Goal: Information Seeking & Learning: Compare options

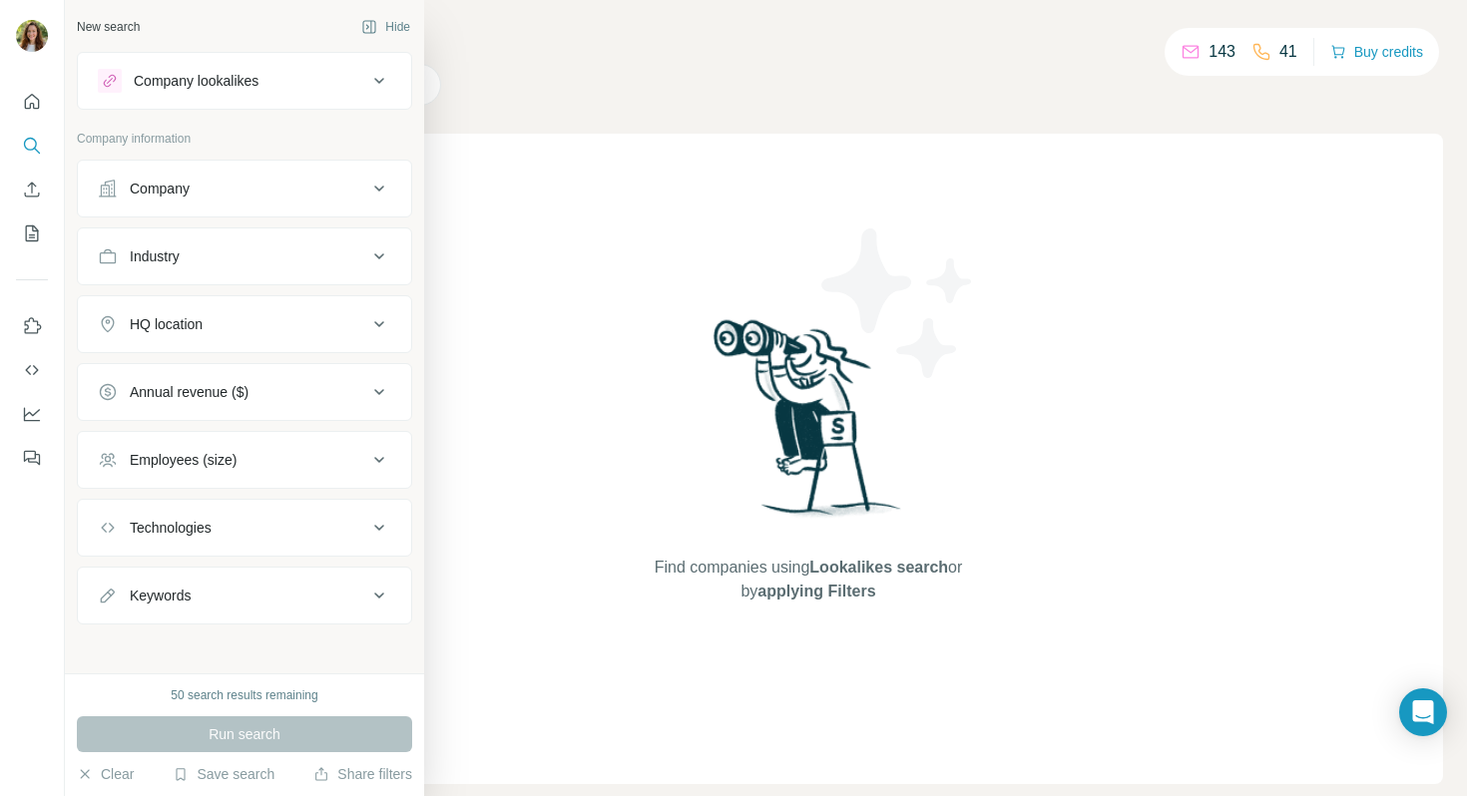
click at [115, 81] on icon at bounding box center [110, 81] width 16 height 16
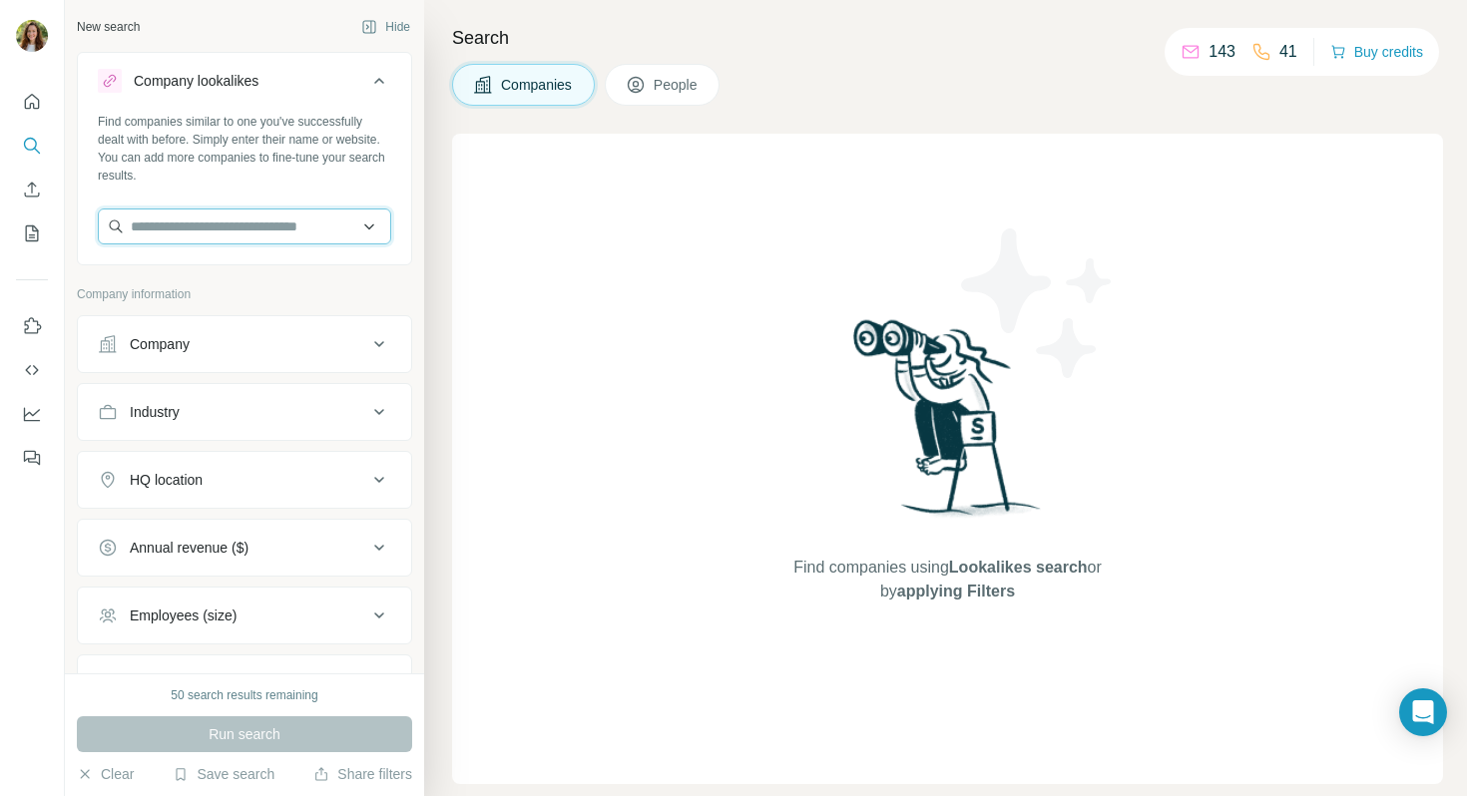
click at [292, 221] on input "text" at bounding box center [244, 227] width 293 height 36
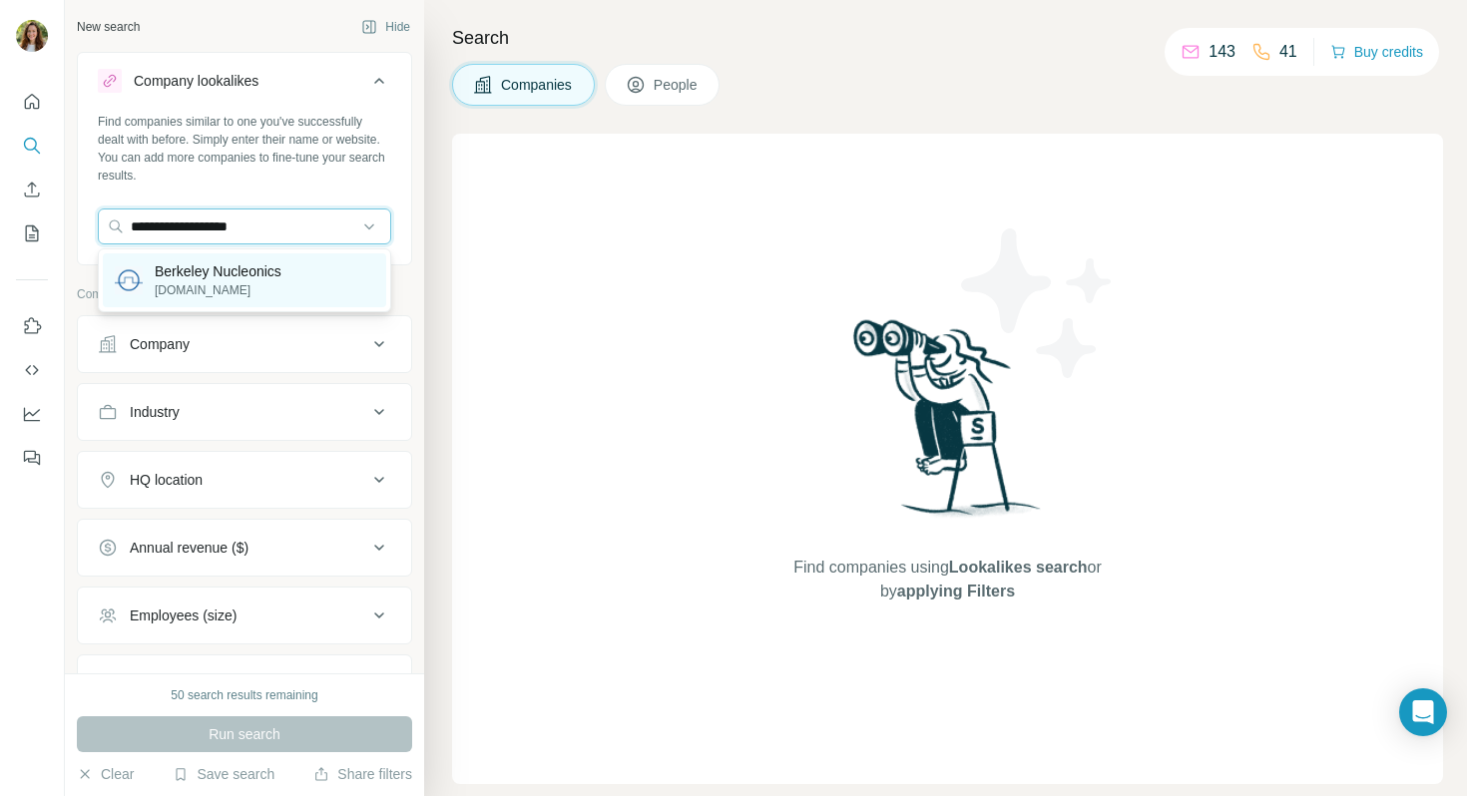
type input "**********"
click at [273, 272] on p "Berkeley Nucleonics" at bounding box center [218, 271] width 127 height 20
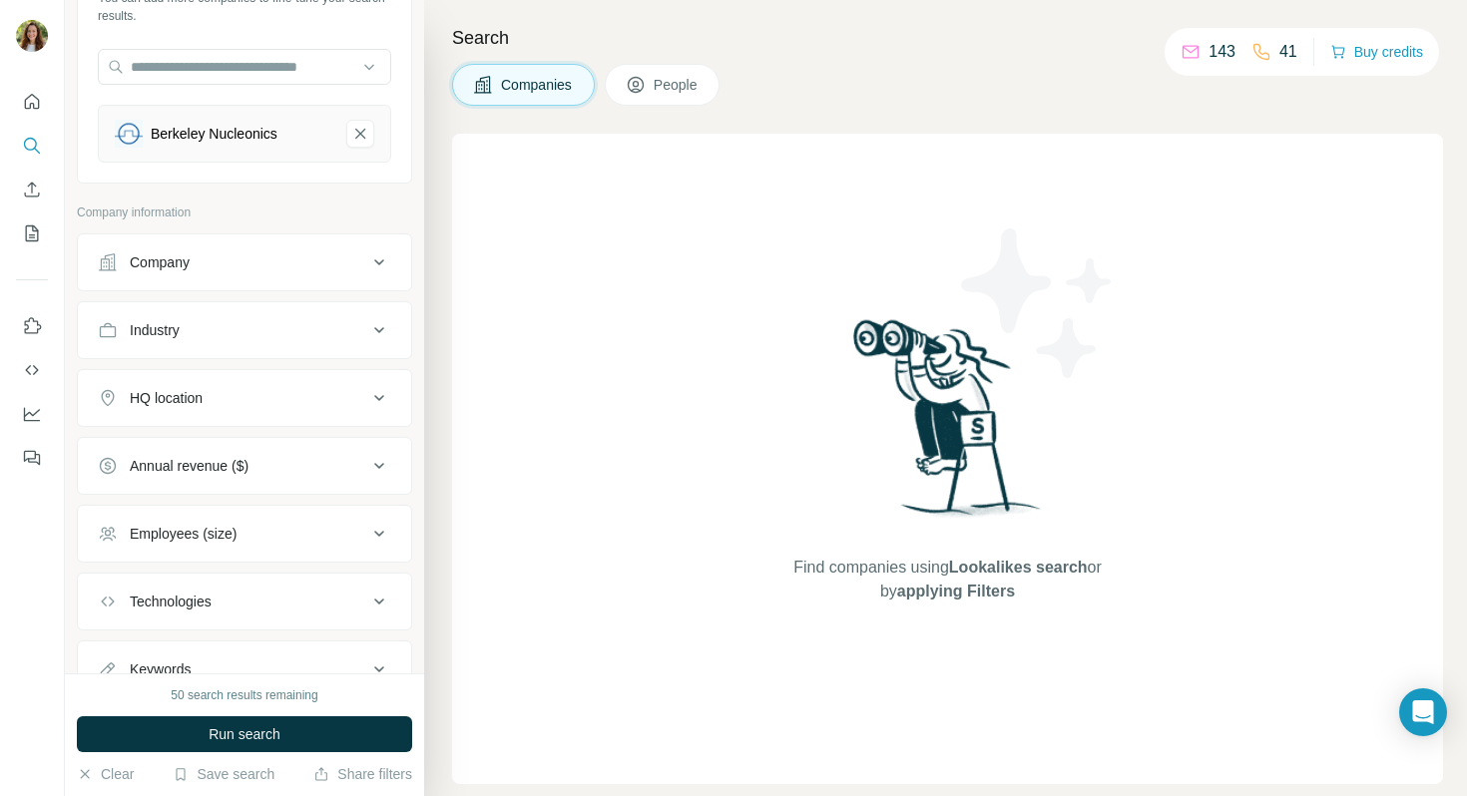
scroll to position [241, 0]
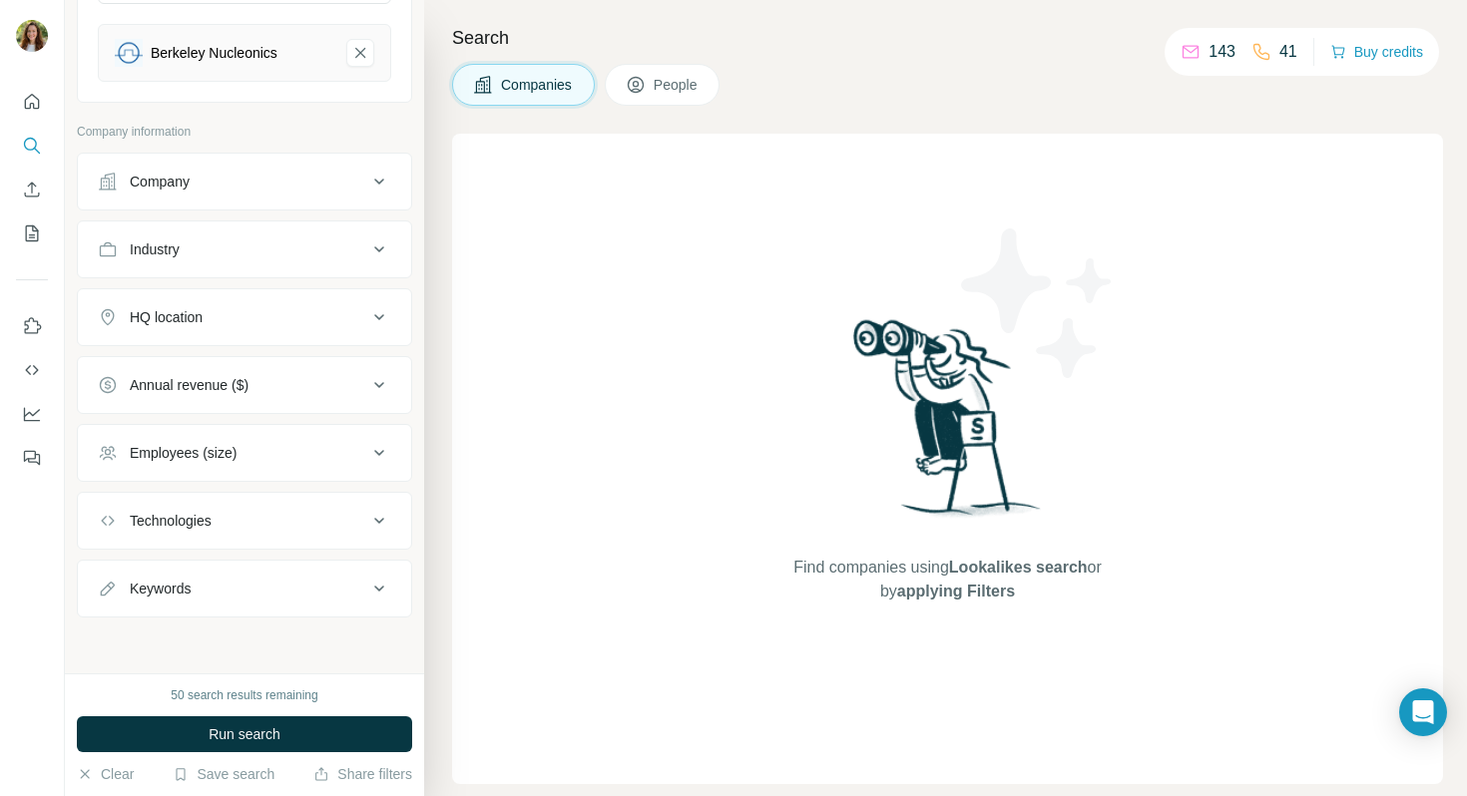
click at [261, 323] on div "HQ location" at bounding box center [232, 317] width 269 height 20
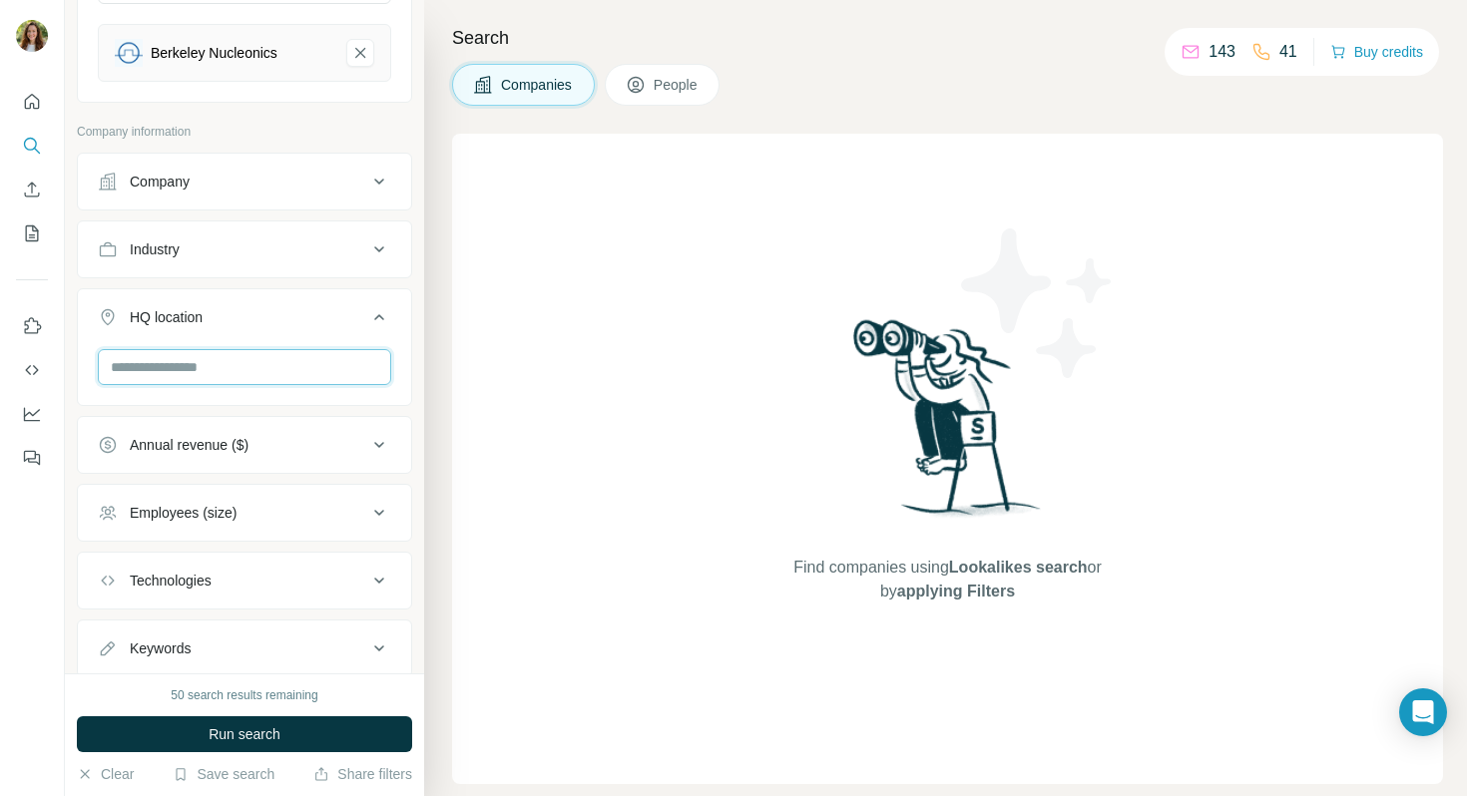
click at [246, 373] on input "text" at bounding box center [244, 367] width 293 height 36
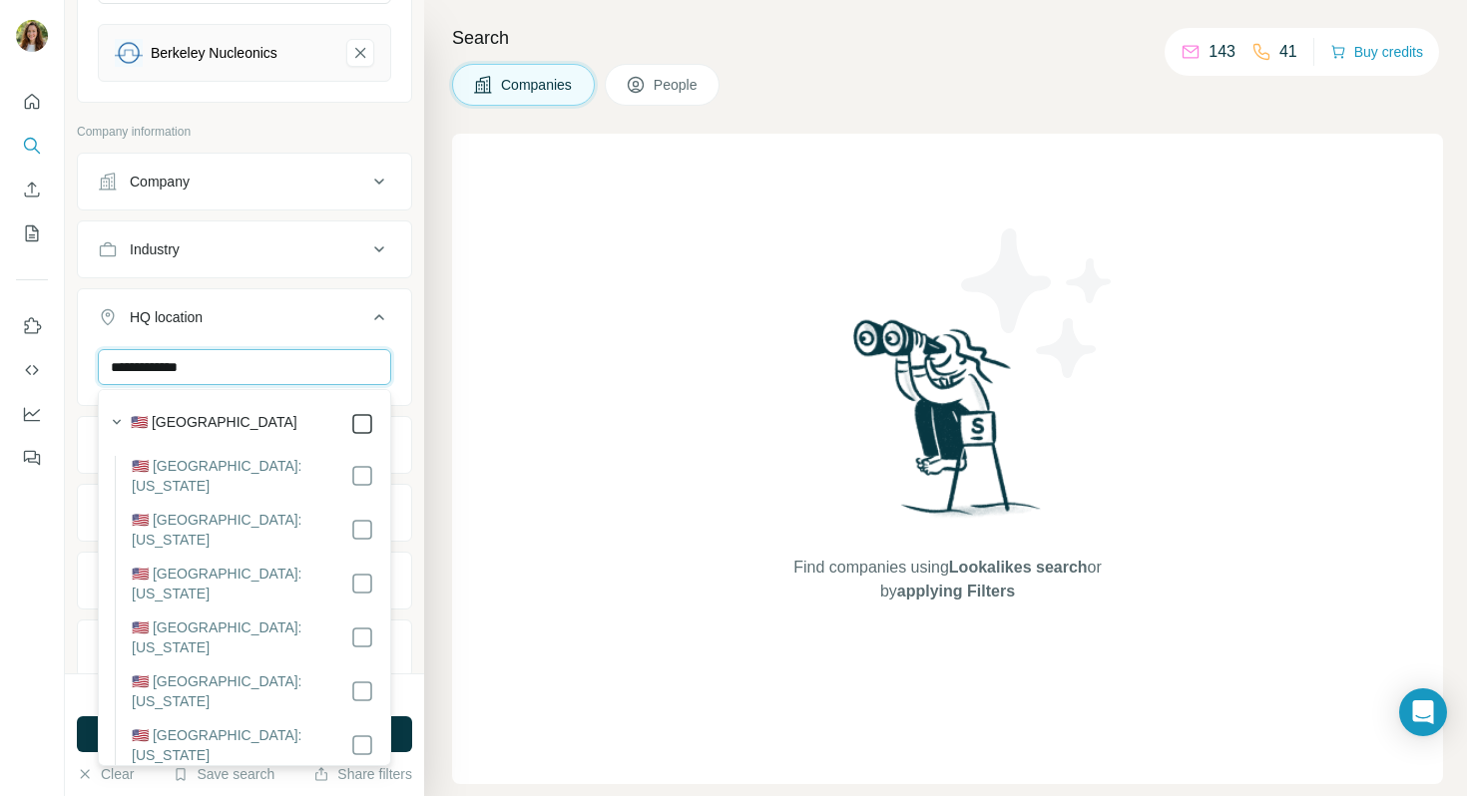
type input "**********"
click at [422, 424] on div "**********" at bounding box center [244, 337] width 359 height 674
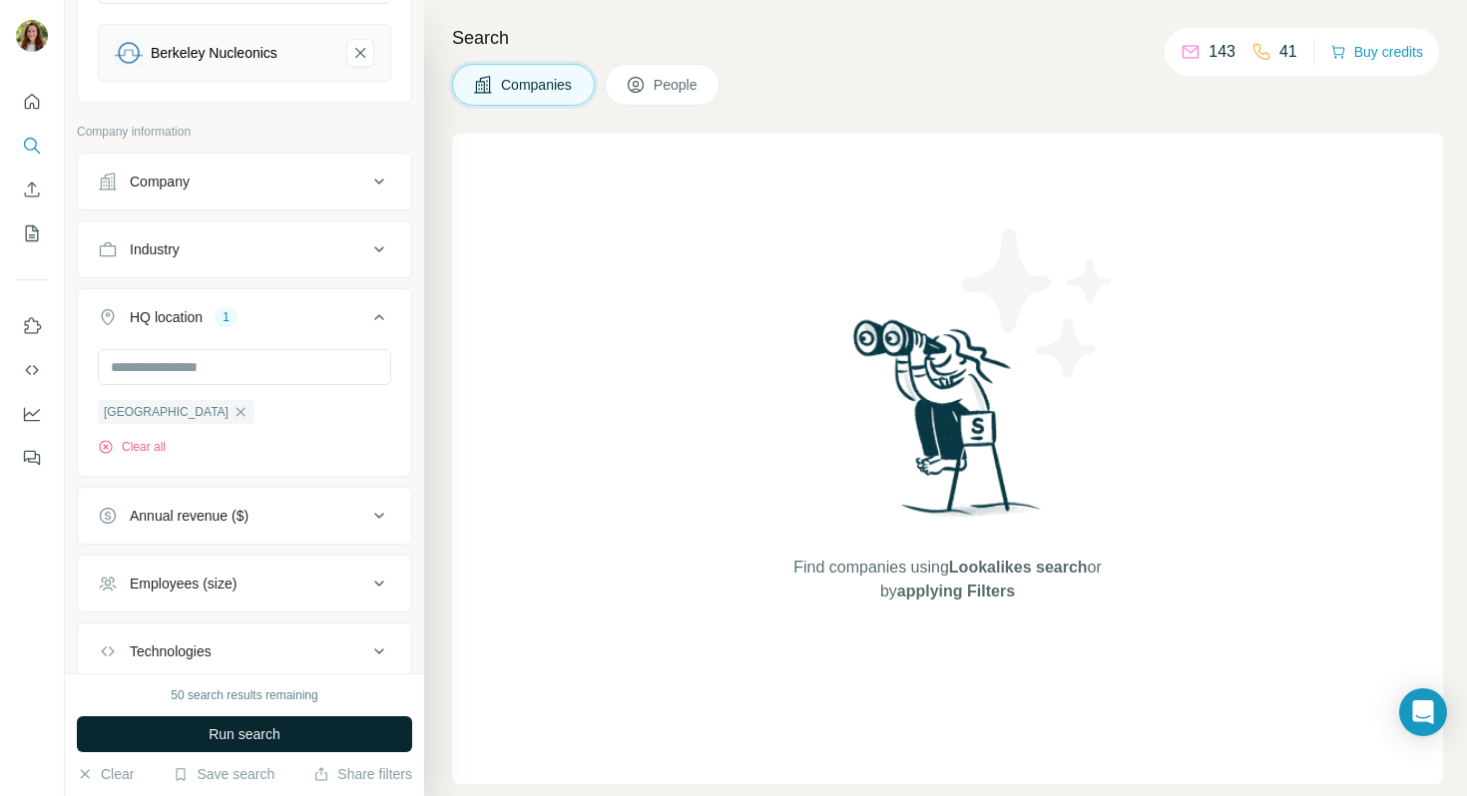
click at [283, 731] on button "Run search" at bounding box center [244, 735] width 335 height 36
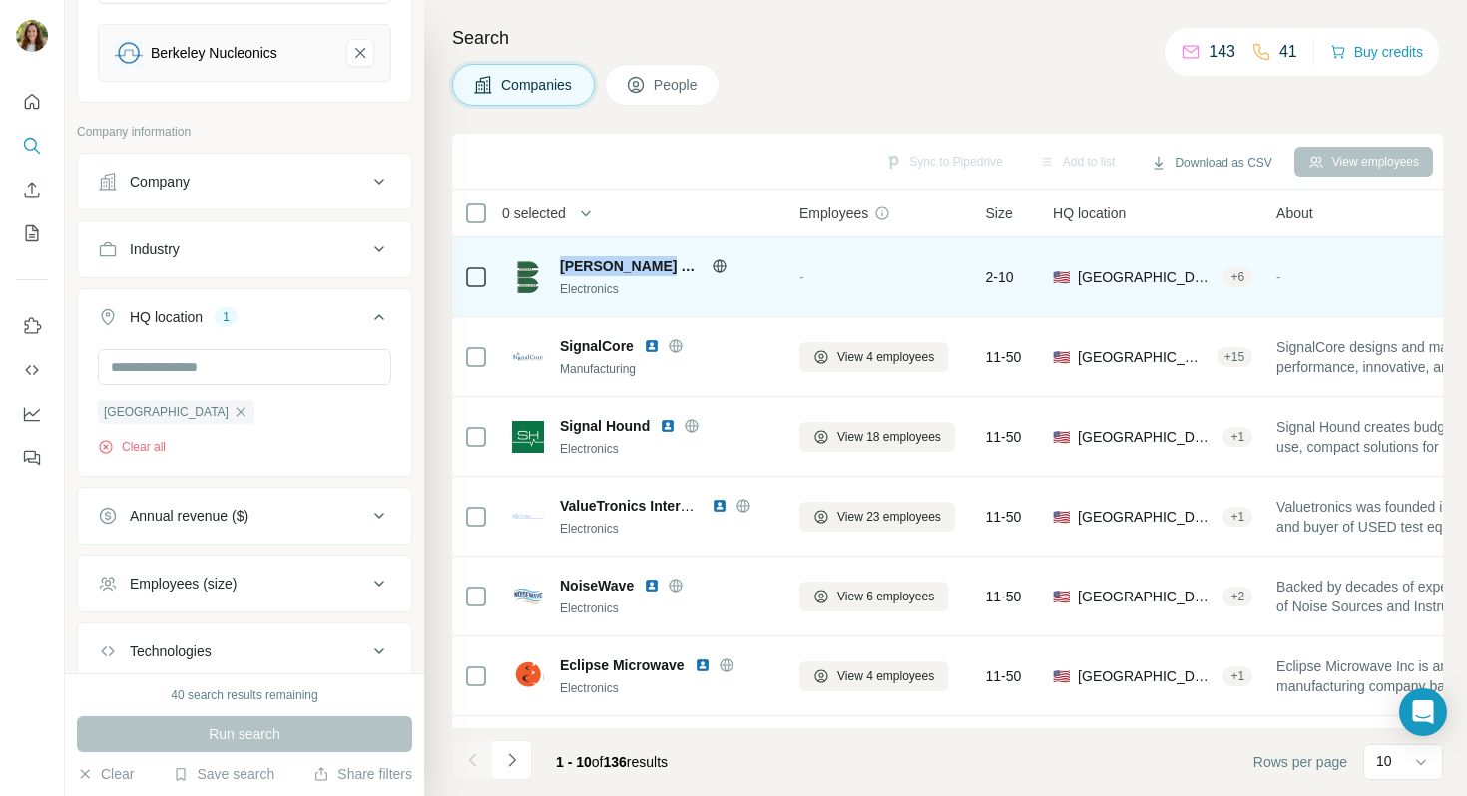
drag, startPoint x: 658, startPoint y: 262, endPoint x: 555, endPoint y: 265, distance: 102.8
click at [555, 265] on div "[PERSON_NAME] assoc Electronics" at bounding box center [643, 277] width 263 height 42
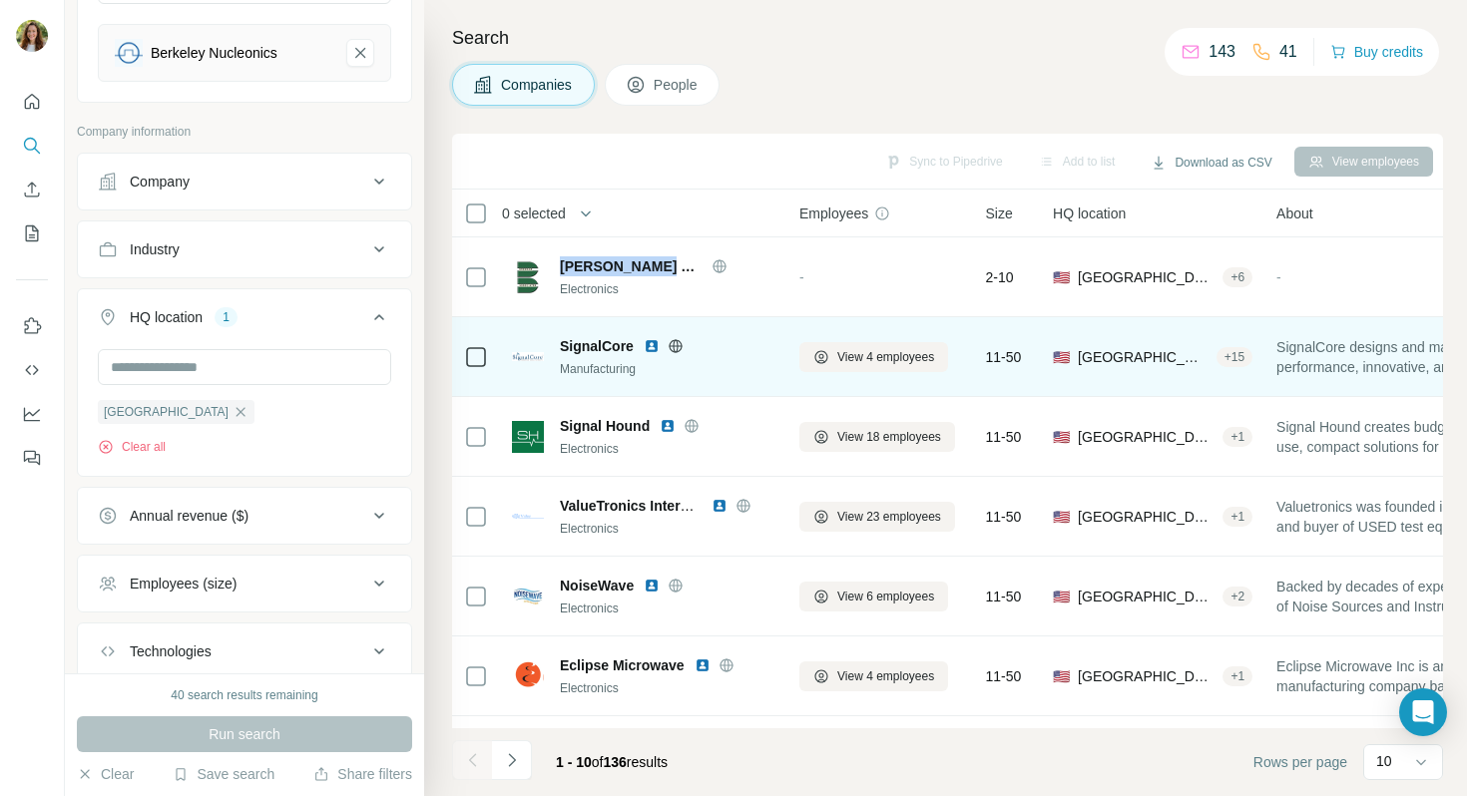
copy span "[PERSON_NAME] assoc"
drag, startPoint x: 633, startPoint y: 350, endPoint x: 561, endPoint y: 351, distance: 71.9
click at [561, 351] on span "SignalCore" at bounding box center [597, 346] width 74 height 20
copy span "SignalCore"
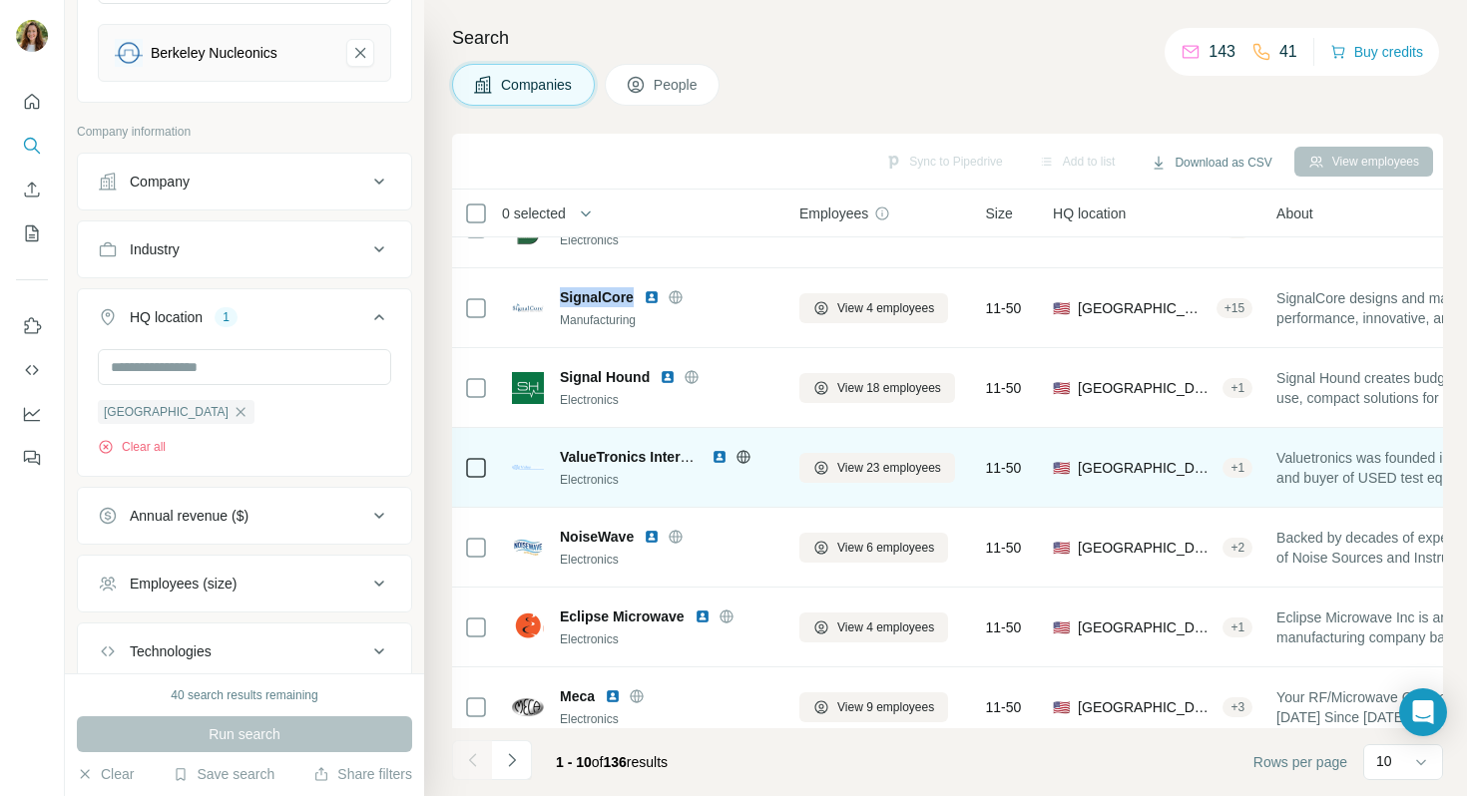
scroll to position [57, 0]
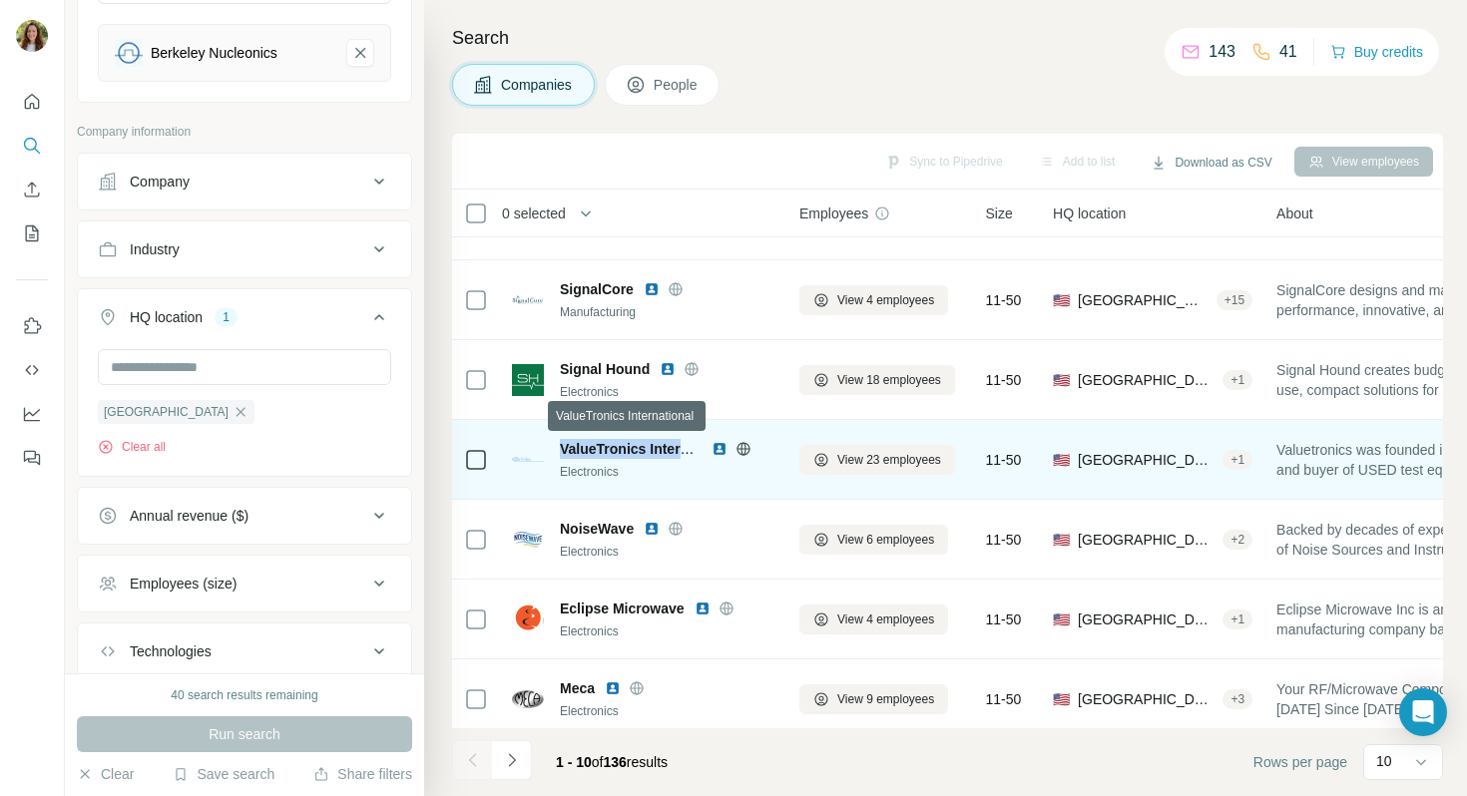
drag, startPoint x: 561, startPoint y: 447, endPoint x: 683, endPoint y: 454, distance: 122.0
click at [683, 454] on span "ValueTronics International" at bounding box center [647, 449] width 174 height 16
copy span "ValueTronics Inter"
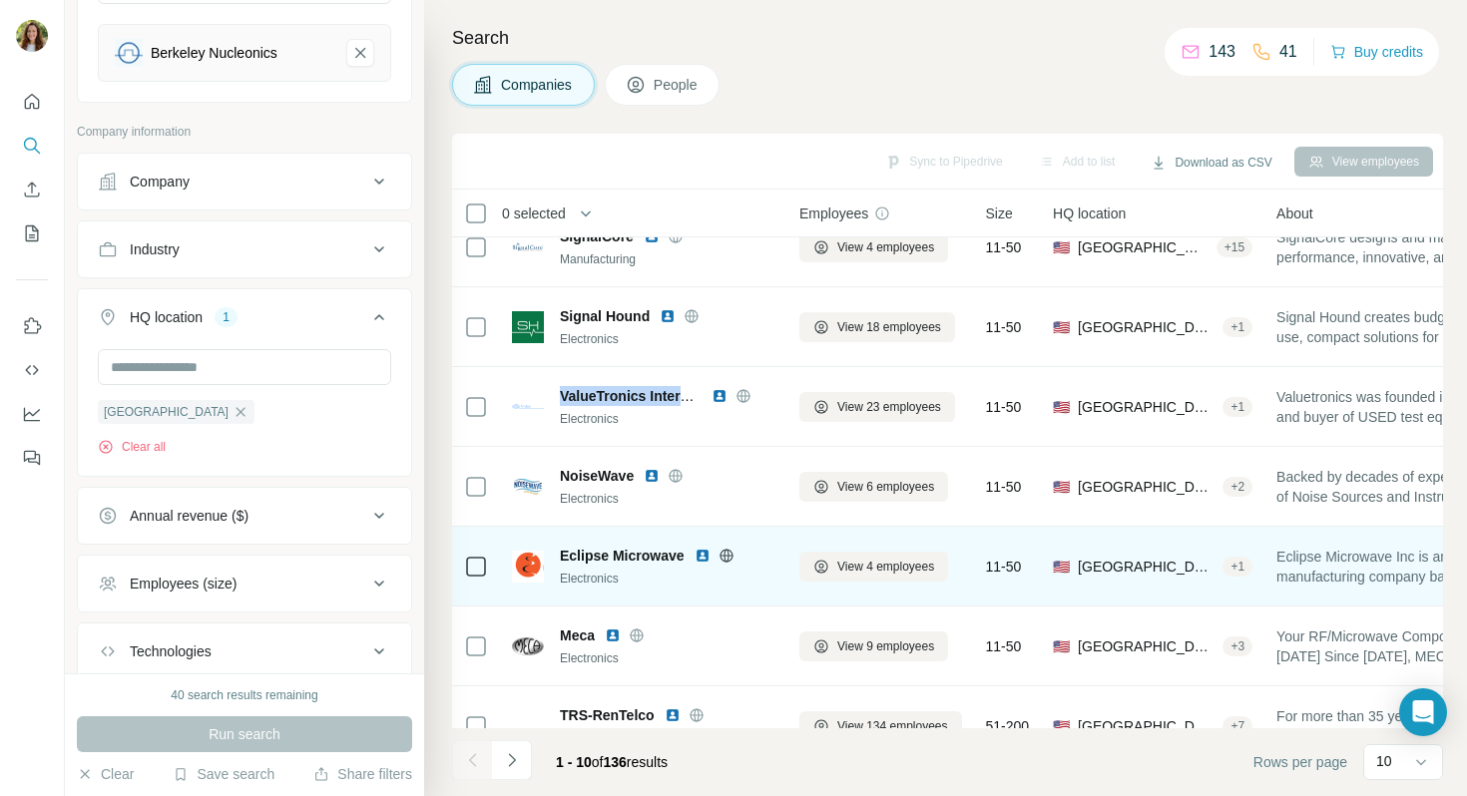
scroll to position [117, 0]
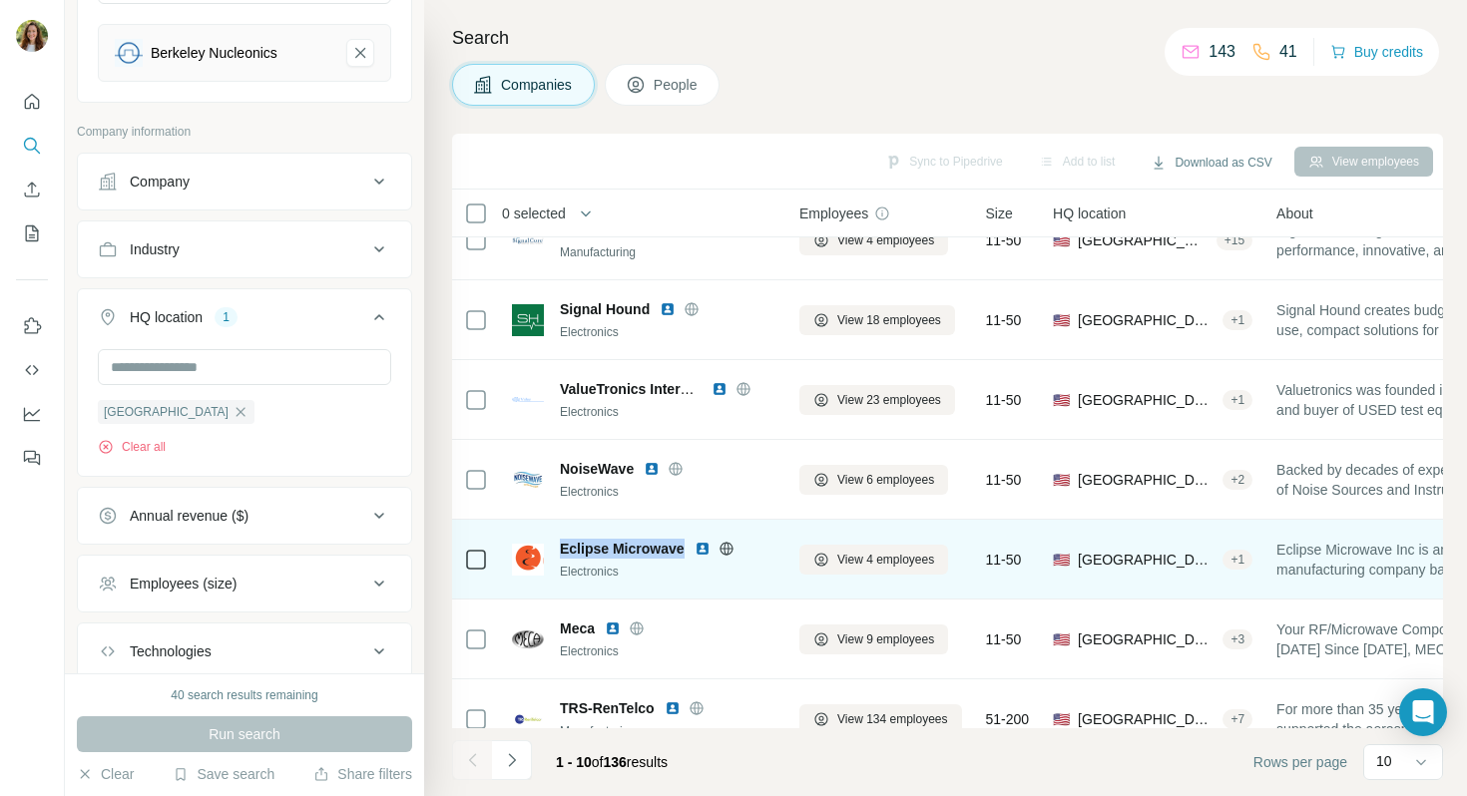
drag, startPoint x: 687, startPoint y: 549, endPoint x: 557, endPoint y: 549, distance: 129.7
click at [557, 549] on div "Eclipse Microwave Electronics" at bounding box center [643, 560] width 263 height 42
copy span "Eclipse Microwave"
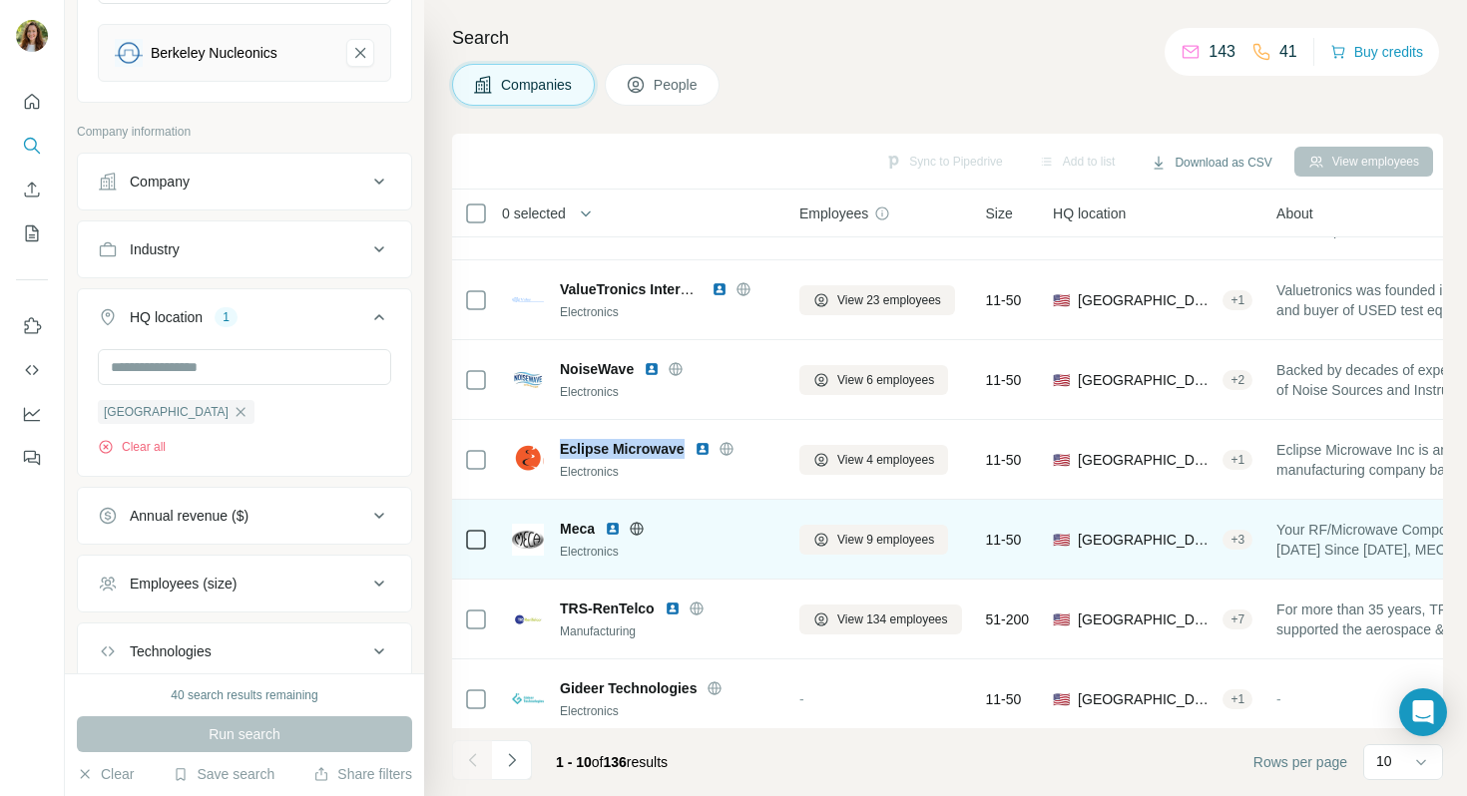
scroll to position [220, 0]
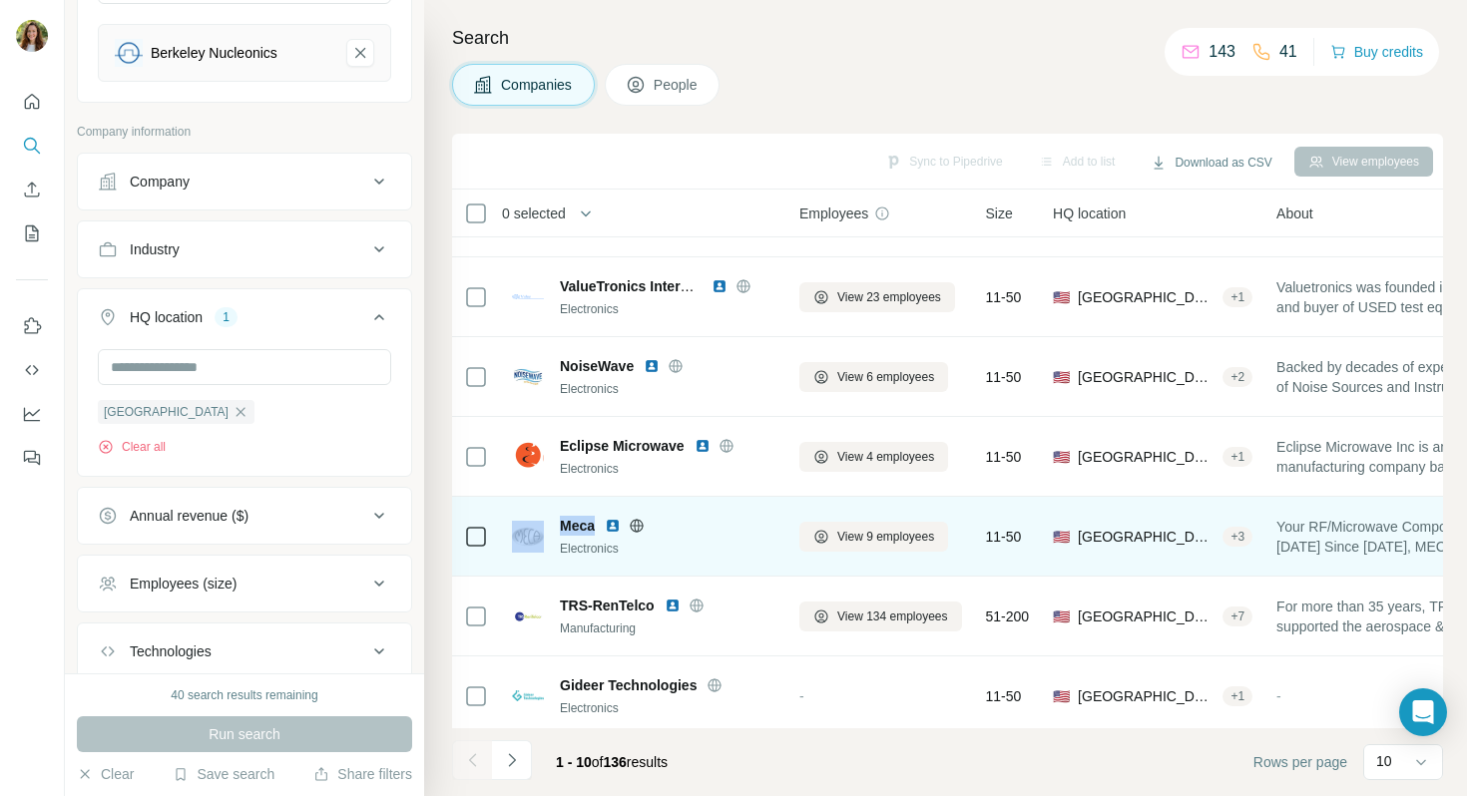
drag, startPoint x: 596, startPoint y: 524, endPoint x: 547, endPoint y: 524, distance: 48.9
click at [547, 524] on div "Meca Electronics" at bounding box center [643, 537] width 263 height 42
copy div "Meca"
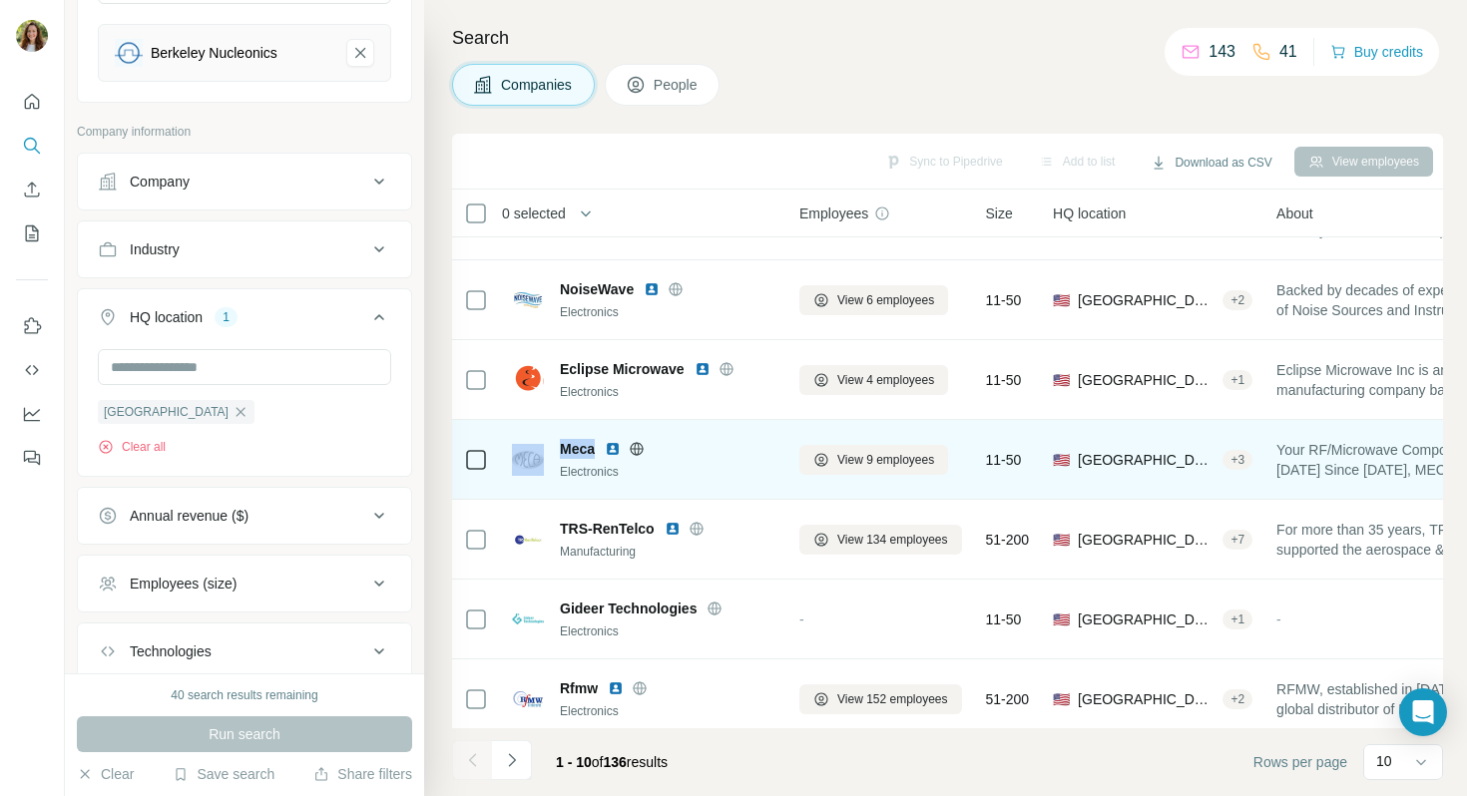
scroll to position [307, 0]
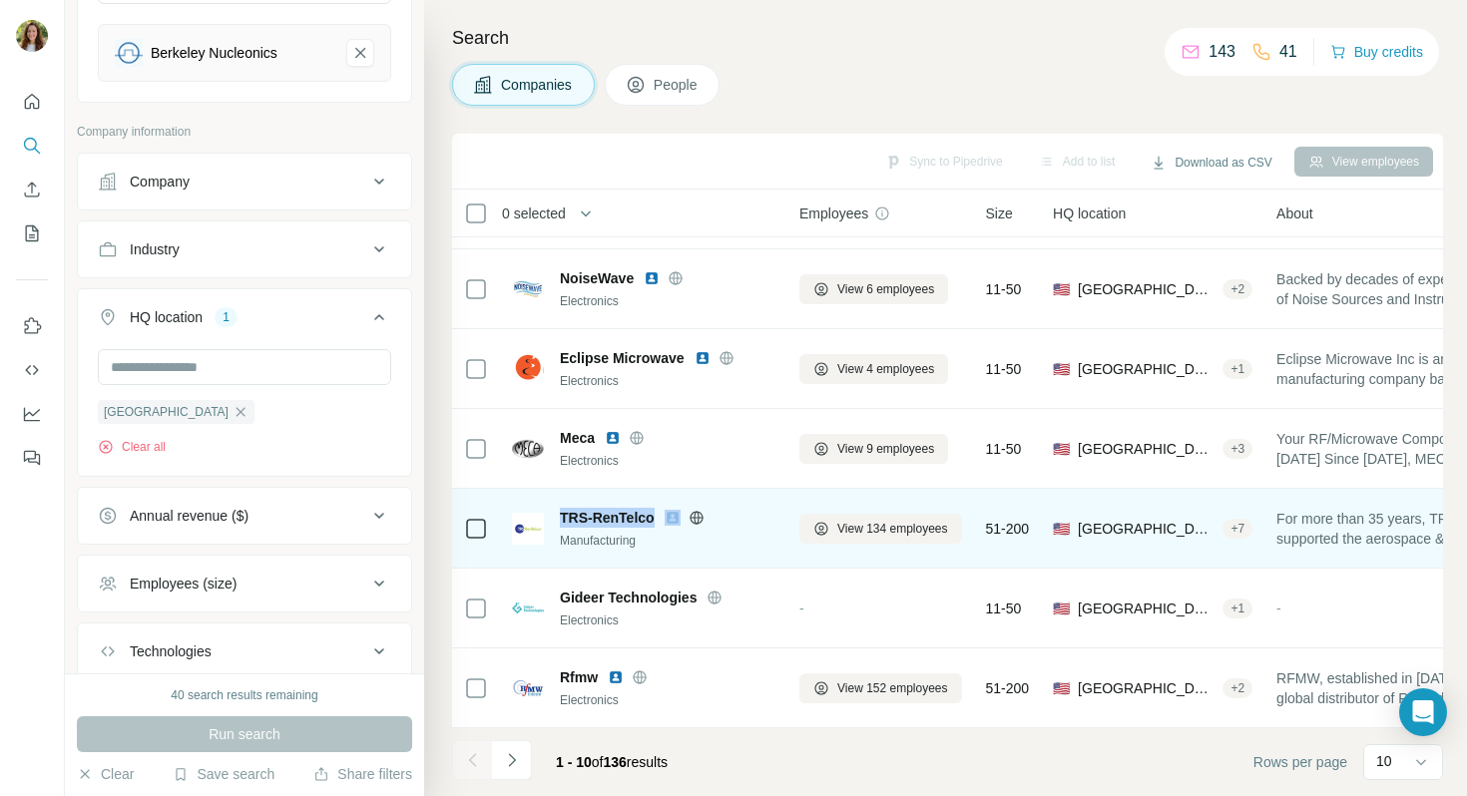
drag, startPoint x: 563, startPoint y: 512, endPoint x: 704, endPoint y: 521, distance: 141.0
click at [705, 520] on div "TRS-RenTelco" at bounding box center [668, 518] width 216 height 20
copy div "TRS-RenTelco"
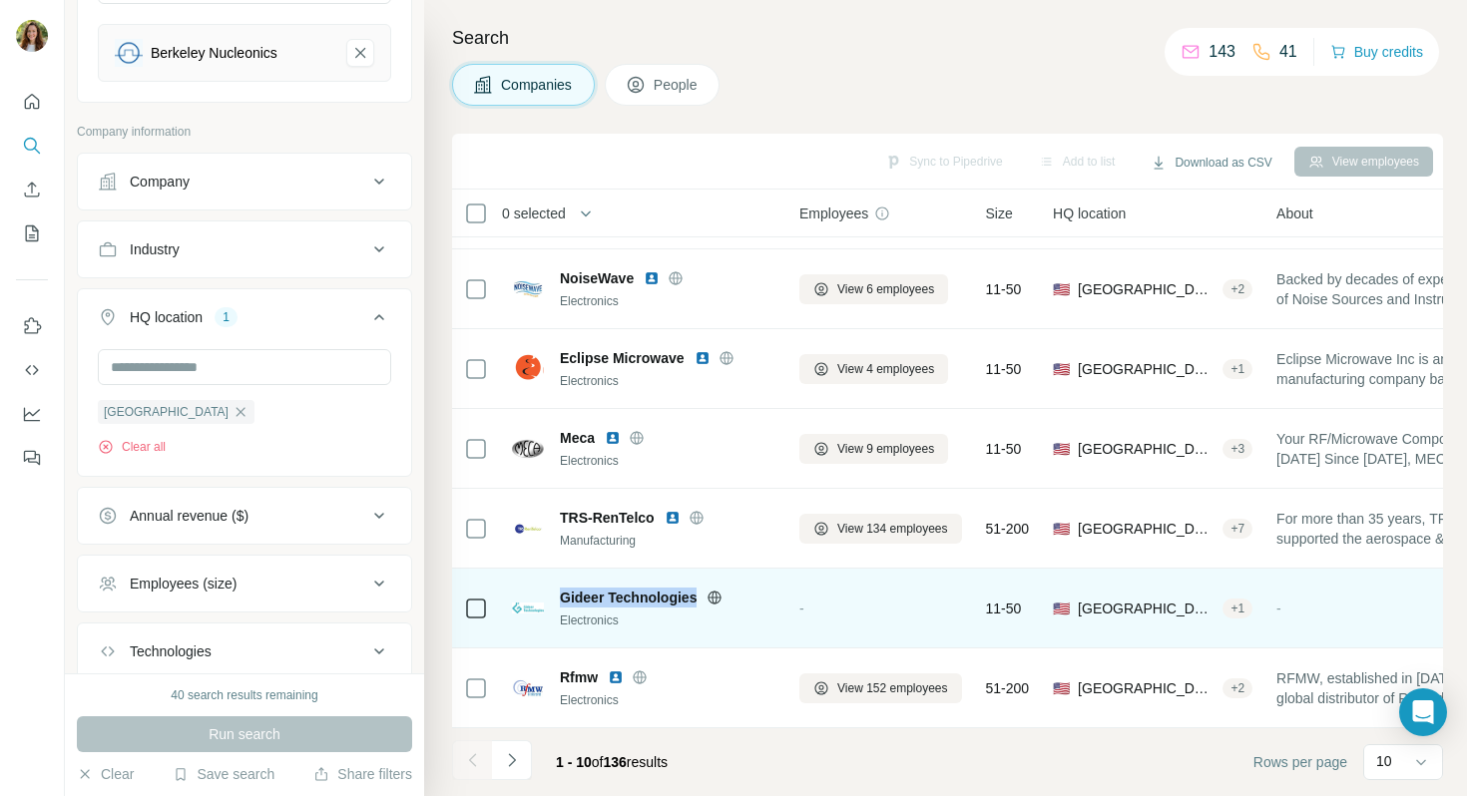
drag, startPoint x: 698, startPoint y: 594, endPoint x: 542, endPoint y: 583, distance: 156.1
click at [542, 583] on div "Gideer Technologies Electronics" at bounding box center [643, 608] width 263 height 55
copy span "Gideer Technologies"
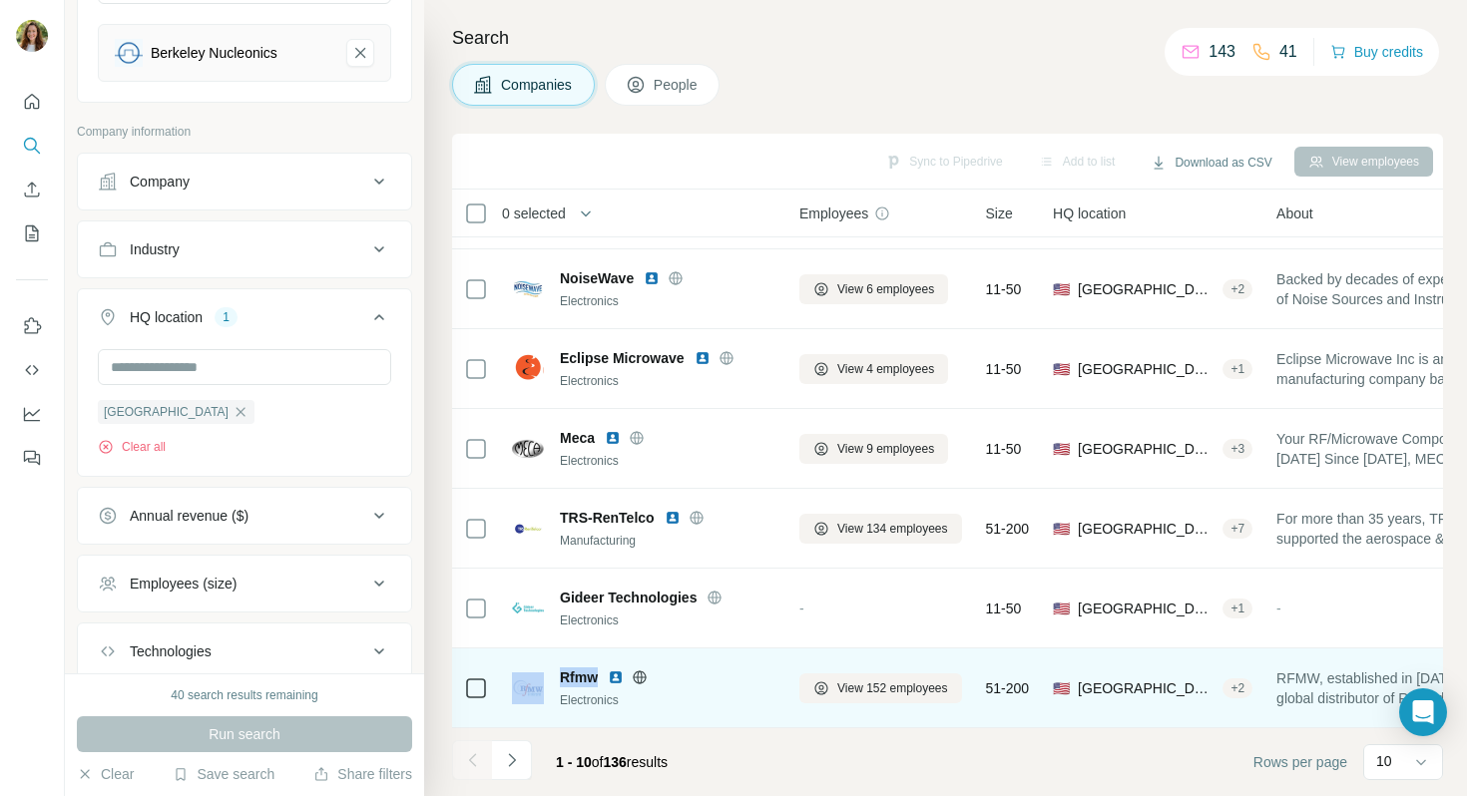
drag, startPoint x: 598, startPoint y: 679, endPoint x: 495, endPoint y: 675, distance: 102.9
click at [0, 0] on tr "Rfmw Electronics View 152 employees 51-200 🇺🇸 [GEOGRAPHIC_DATA], [US_STATE] + 2…" at bounding box center [0, 0] width 0 height 0
click at [599, 672] on div "Rfmw" at bounding box center [668, 678] width 216 height 20
drag, startPoint x: 599, startPoint y: 676, endPoint x: 561, endPoint y: 675, distance: 37.9
click at [561, 675] on div "Rfmw" at bounding box center [668, 678] width 216 height 20
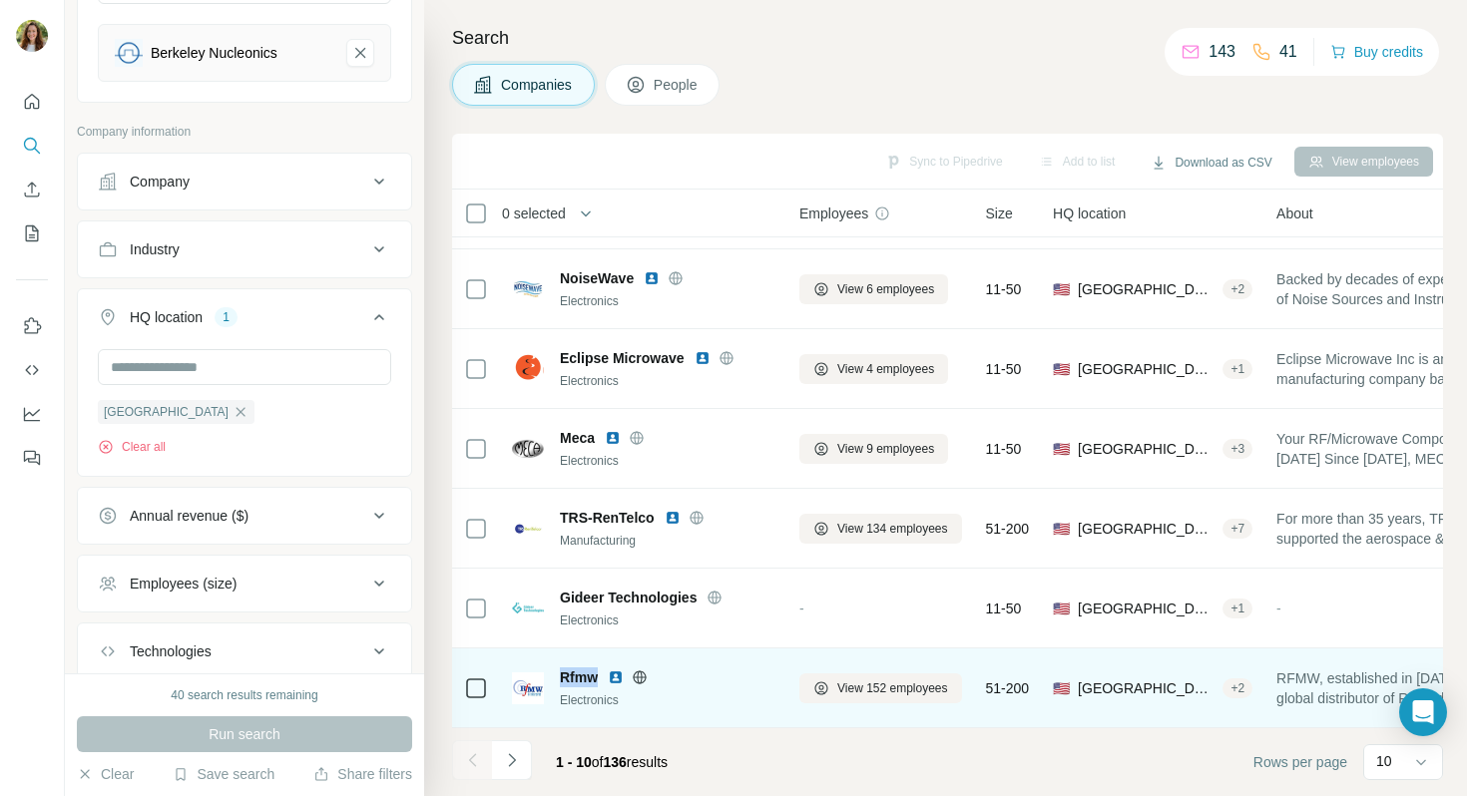
copy span "Rfmw"
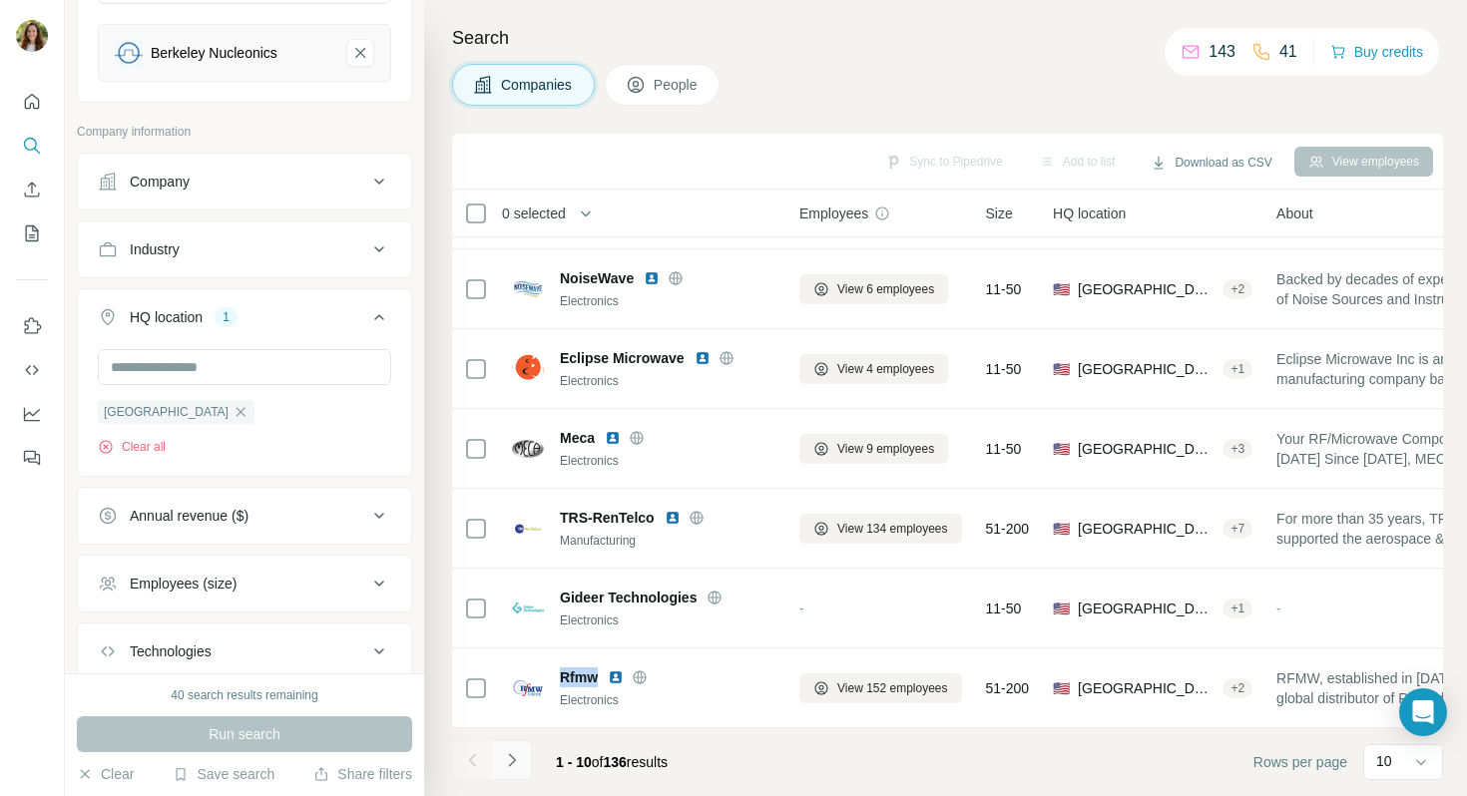
click at [503, 761] on icon "Navigate to next page" at bounding box center [512, 761] width 20 height 20
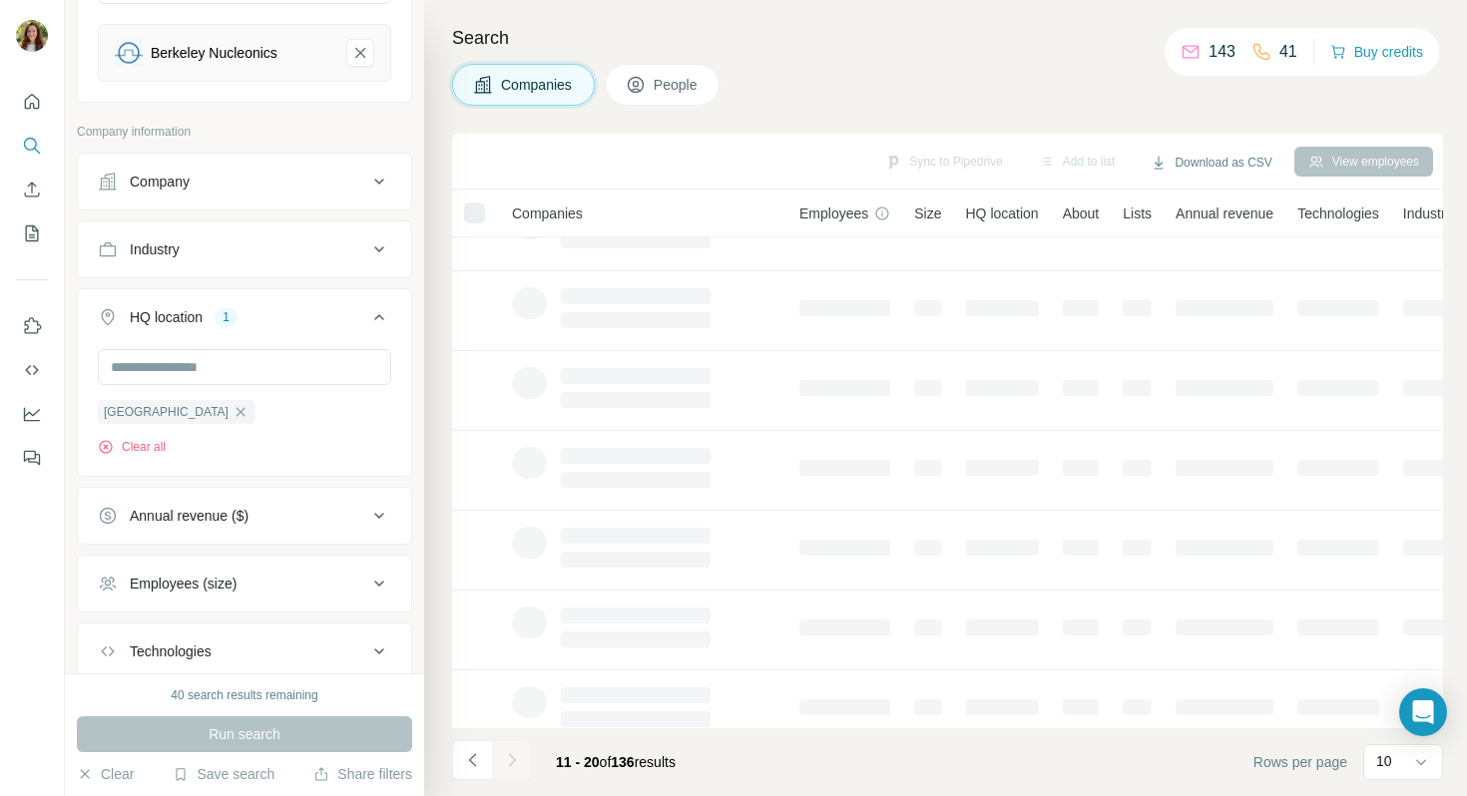
scroll to position [0, 0]
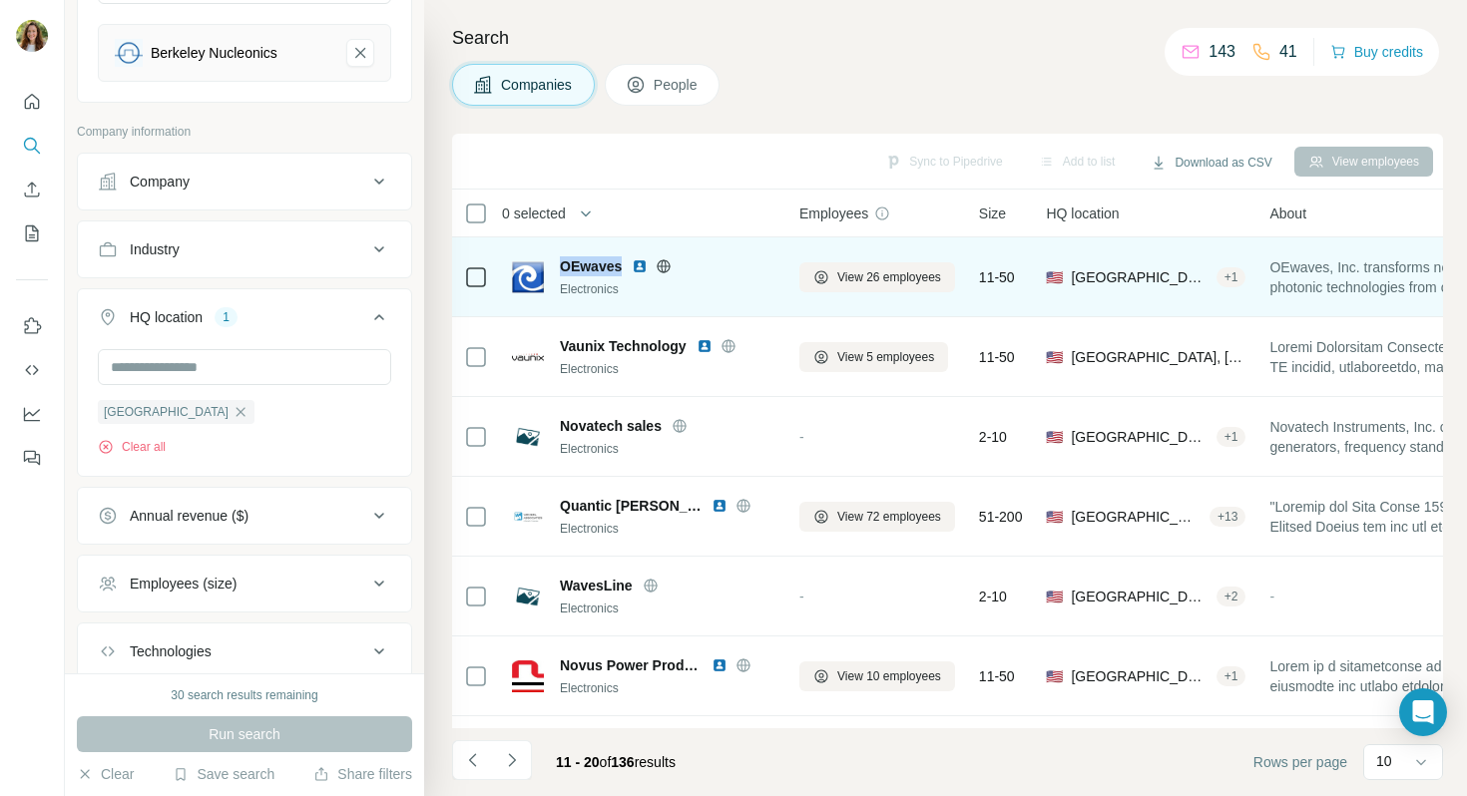
drag, startPoint x: 623, startPoint y: 263, endPoint x: 554, endPoint y: 263, distance: 68.9
click at [554, 263] on div "OEwaves Electronics" at bounding box center [643, 277] width 263 height 42
copy span "OEwaves"
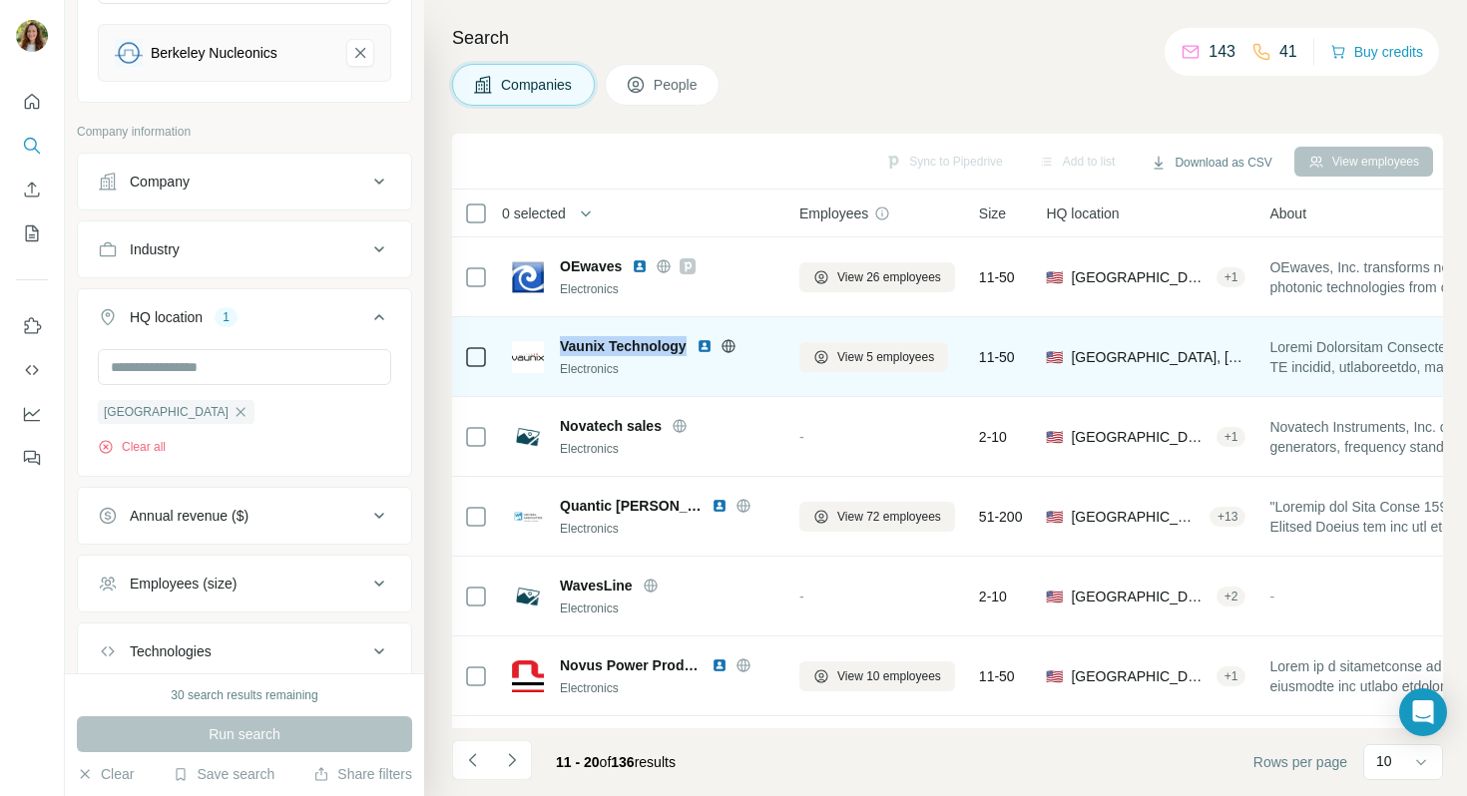
drag, startPoint x: 688, startPoint y: 344, endPoint x: 559, endPoint y: 343, distance: 128.8
click at [560, 343] on div "Vaunix Technology" at bounding box center [668, 346] width 216 height 20
copy span "Vaunix Technology"
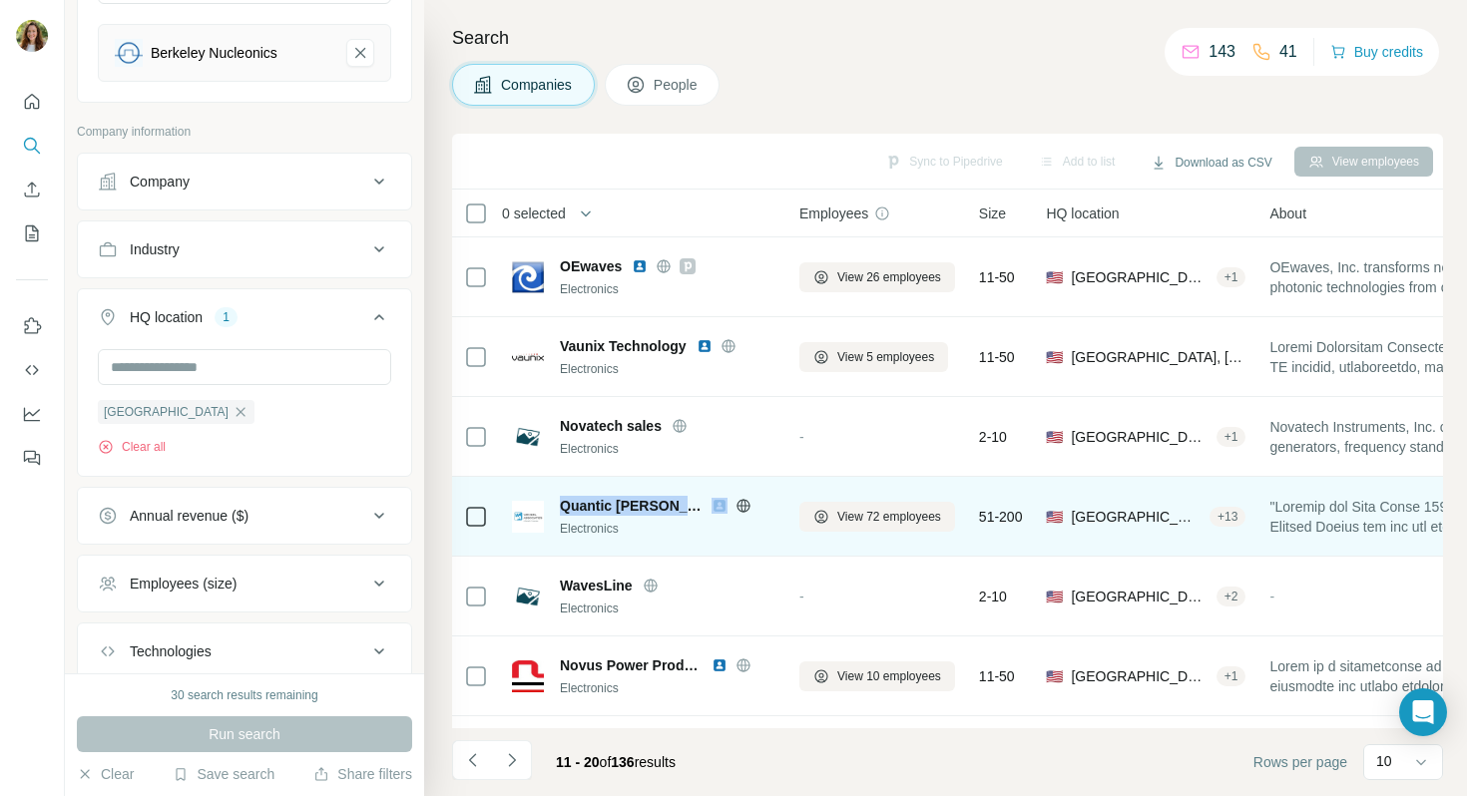
drag, startPoint x: 671, startPoint y: 506, endPoint x: 561, endPoint y: 499, distance: 110.0
click at [561, 499] on div "Quantic [PERSON_NAME]" at bounding box center [668, 506] width 216 height 20
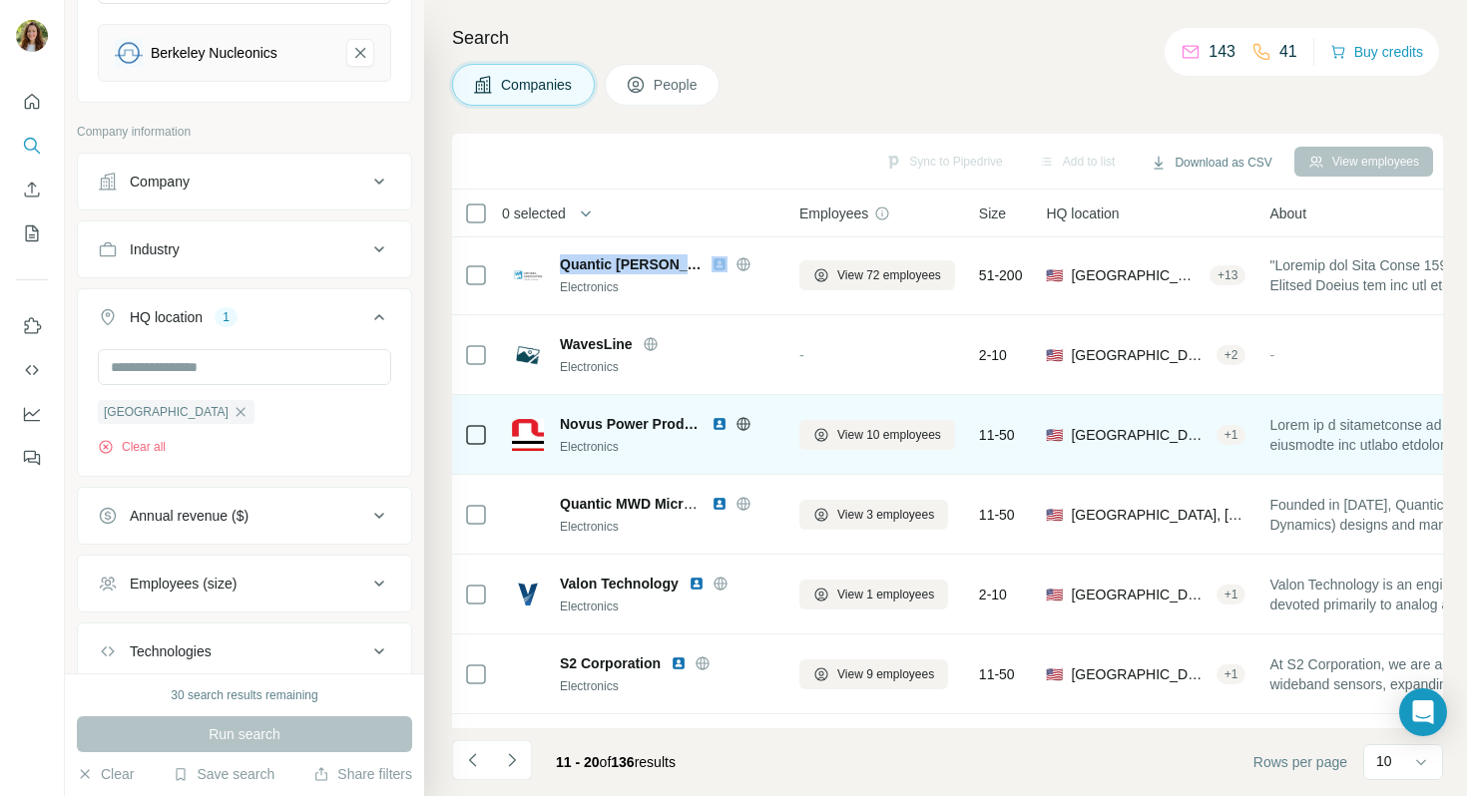
scroll to position [247, 0]
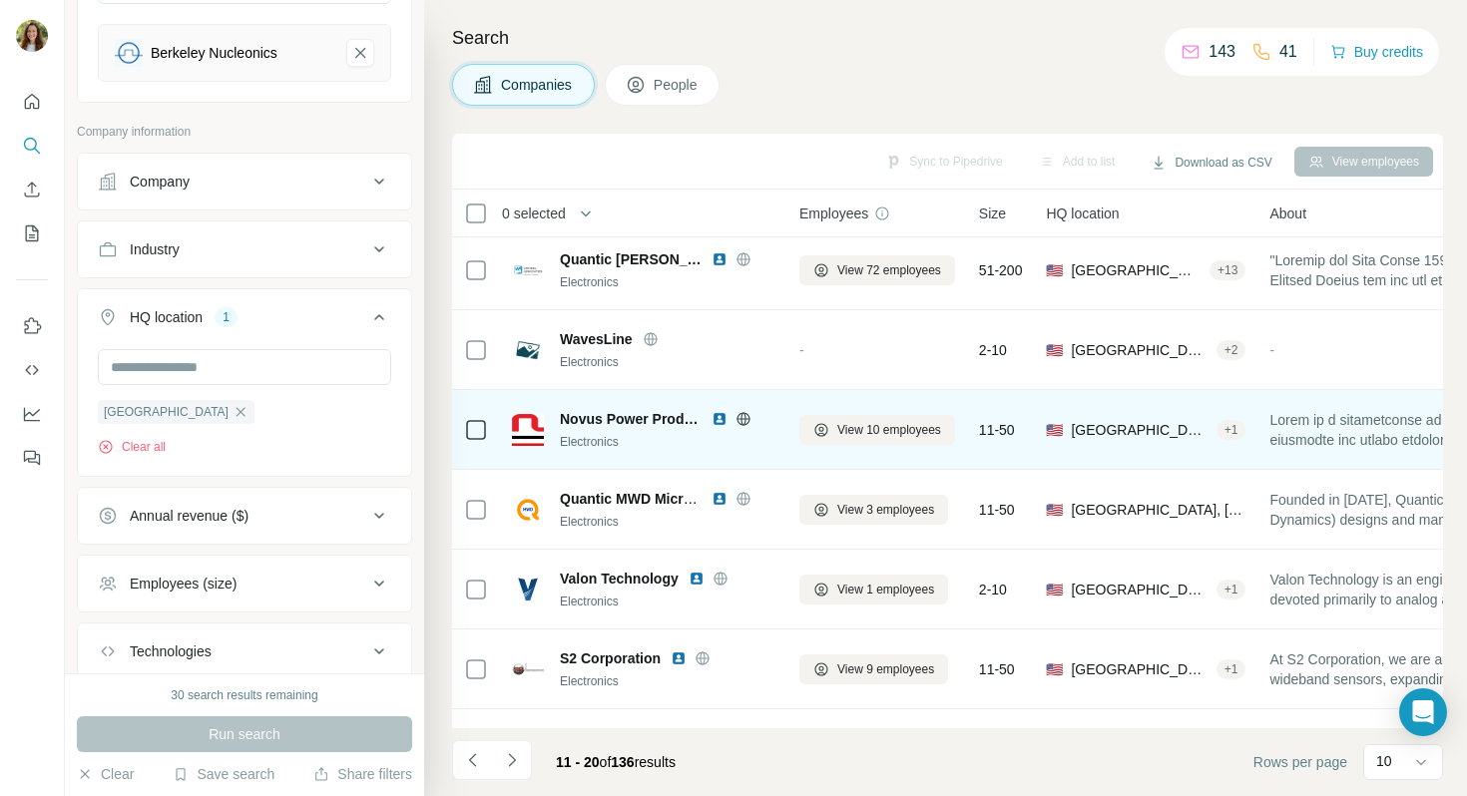
click at [582, 419] on span "Novus Power Products" at bounding box center [631, 419] width 142 height 20
click at [625, 419] on span "Novus Power Products" at bounding box center [631, 419] width 142 height 20
drag, startPoint x: 562, startPoint y: 417, endPoint x: 687, endPoint y: 417, distance: 124.8
click at [687, 417] on span "Novus Power Products" at bounding box center [631, 419] width 142 height 20
click at [659, 424] on span "Novus Power Products" at bounding box center [631, 419] width 142 height 20
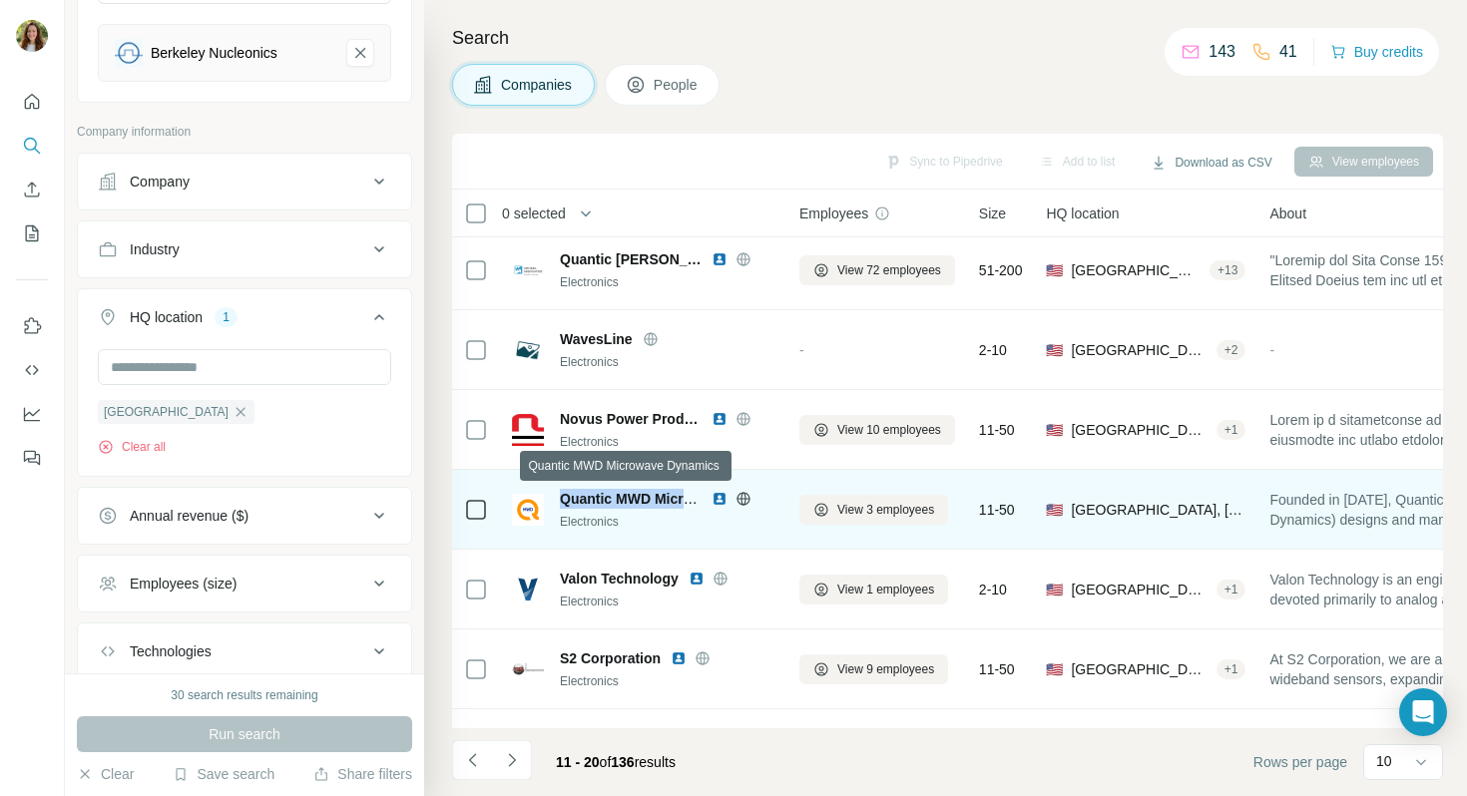
drag, startPoint x: 561, startPoint y: 499, endPoint x: 688, endPoint y: 498, distance: 126.8
click at [688, 498] on span "Quantic MWD Microwave Dynamics" at bounding box center [678, 499] width 237 height 16
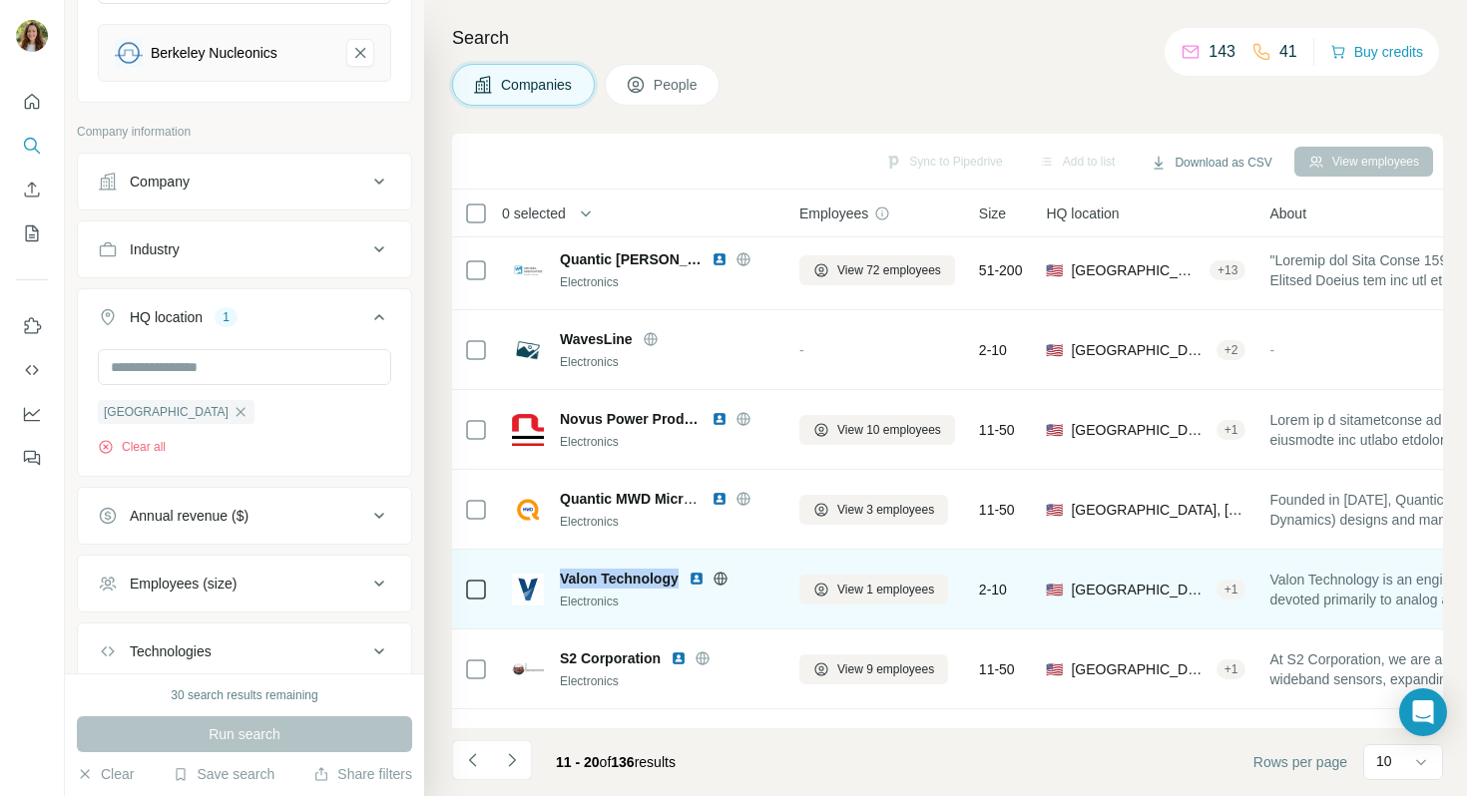
drag, startPoint x: 562, startPoint y: 580, endPoint x: 678, endPoint y: 581, distance: 115.8
click at [678, 581] on span "Valon Technology" at bounding box center [619, 579] width 119 height 20
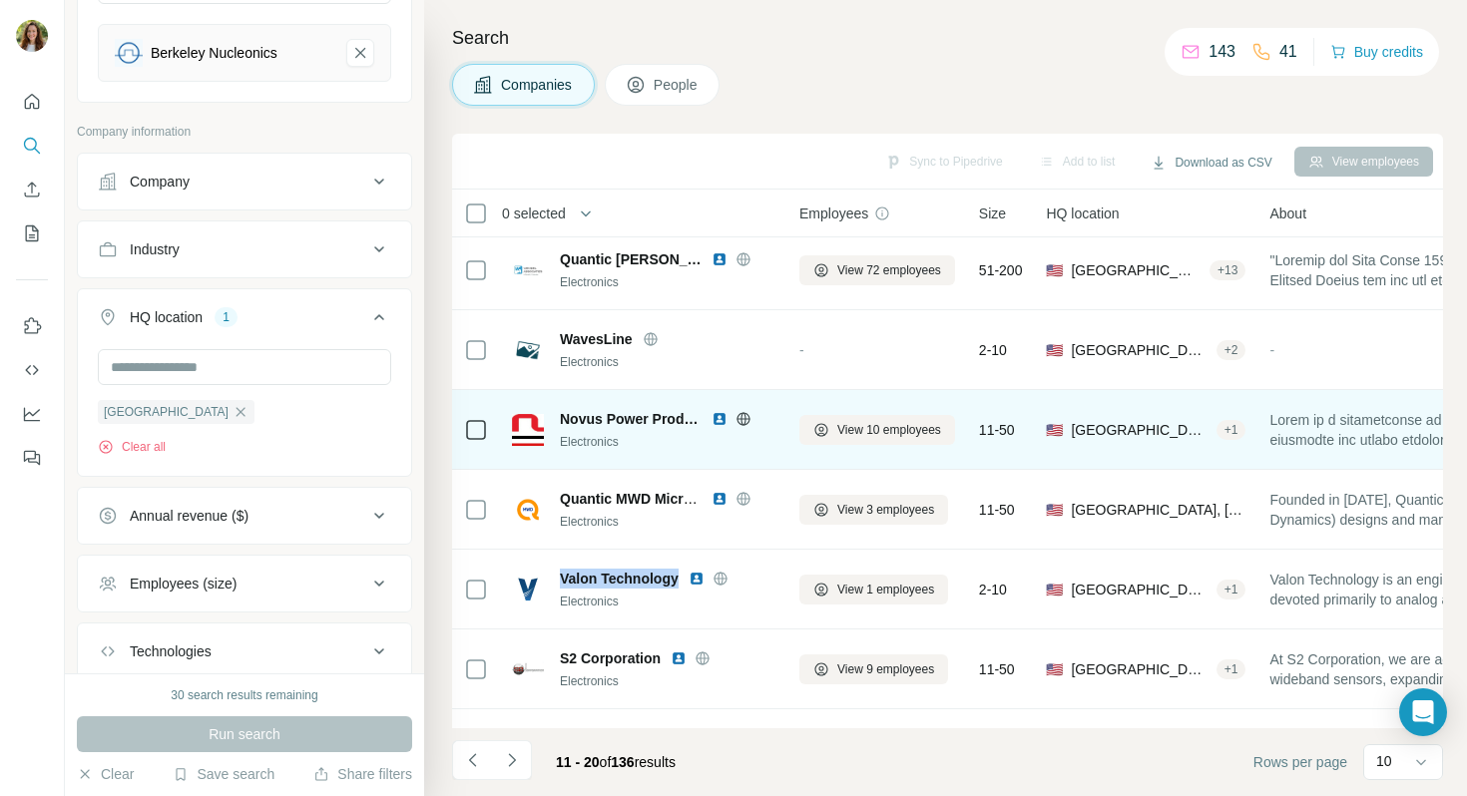
scroll to position [307, 0]
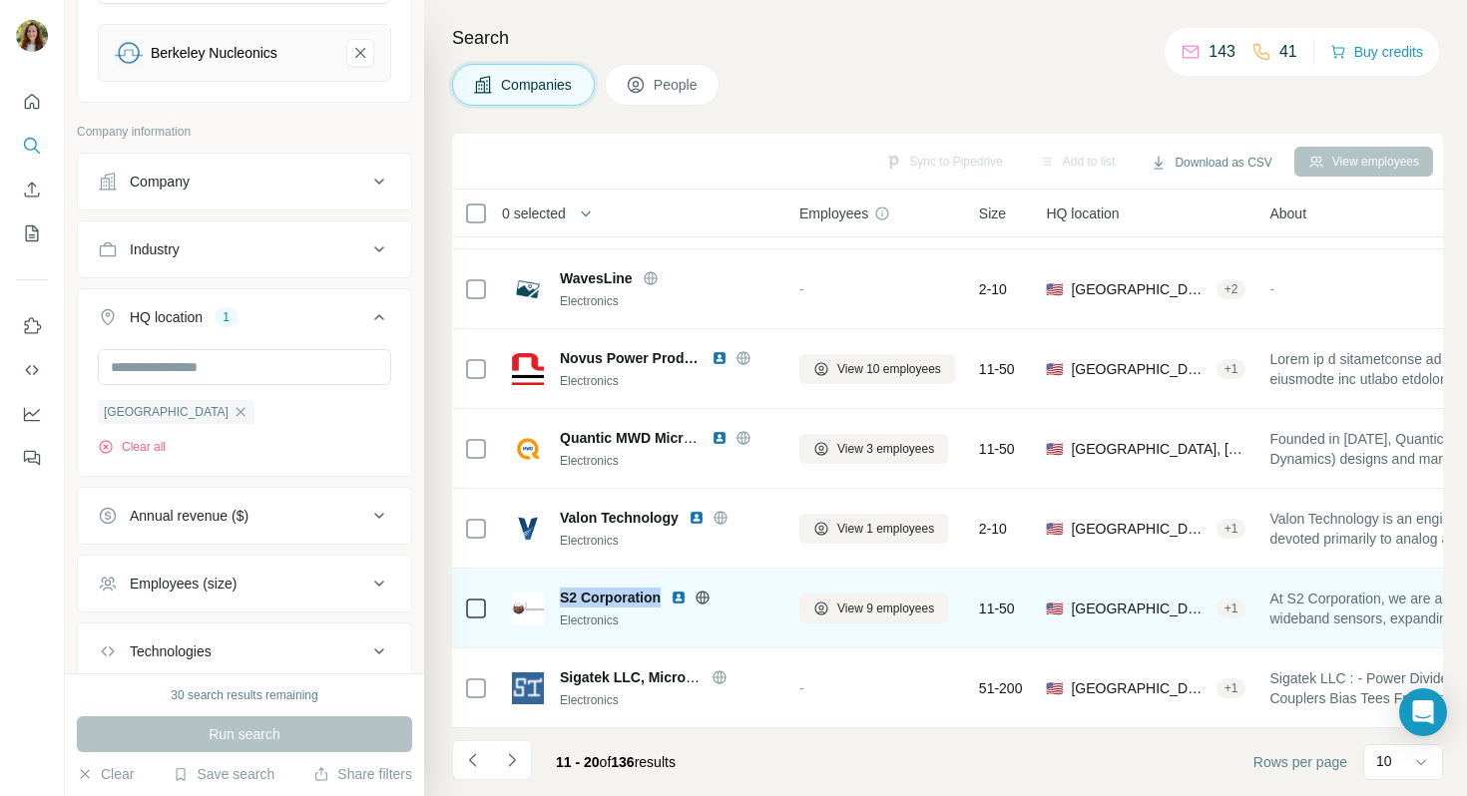
drag, startPoint x: 554, startPoint y: 601, endPoint x: 665, endPoint y: 607, distance: 110.9
click at [665, 607] on div "S2 Corporation Electronics" at bounding box center [643, 609] width 263 height 42
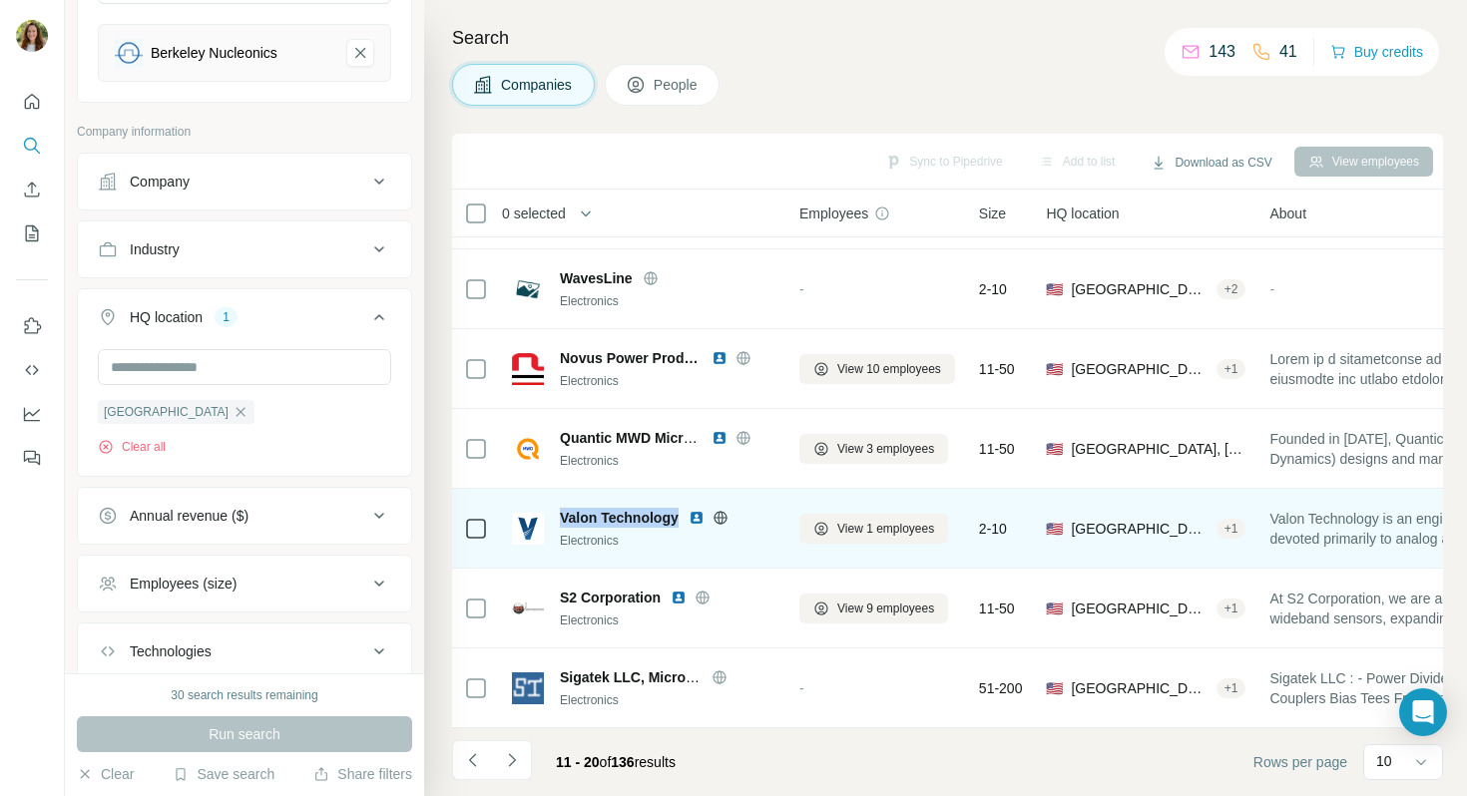
drag, startPoint x: 681, startPoint y: 516, endPoint x: 557, endPoint y: 515, distance: 123.8
click at [557, 515] on div "Valon Technology Electronics" at bounding box center [643, 529] width 263 height 42
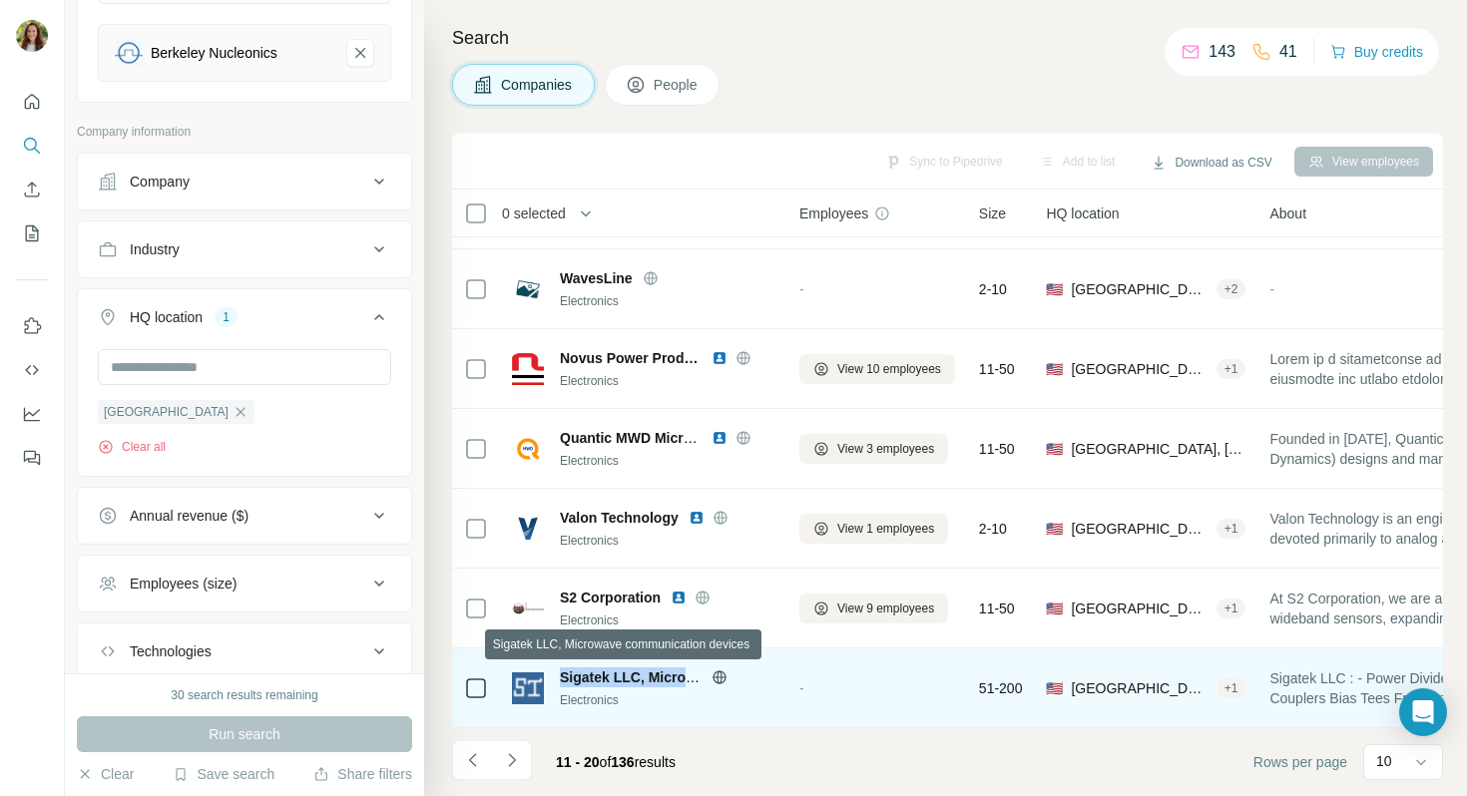
drag, startPoint x: 560, startPoint y: 675, endPoint x: 700, endPoint y: 677, distance: 139.7
click at [700, 677] on span "Sigatek LLC, Microwave communication devices" at bounding box center [721, 678] width 322 height 16
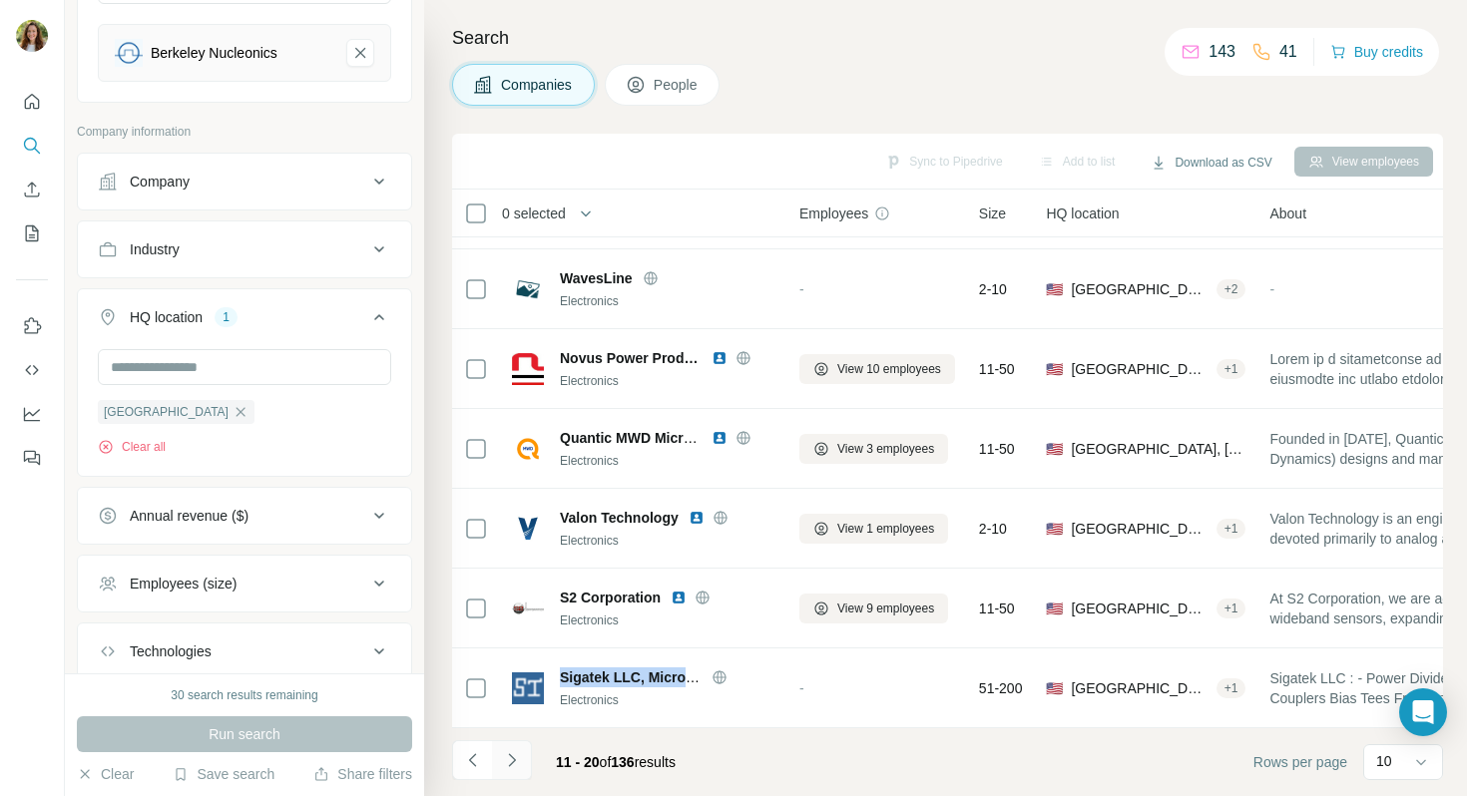
click at [510, 764] on icon "Navigate to next page" at bounding box center [511, 760] width 7 height 13
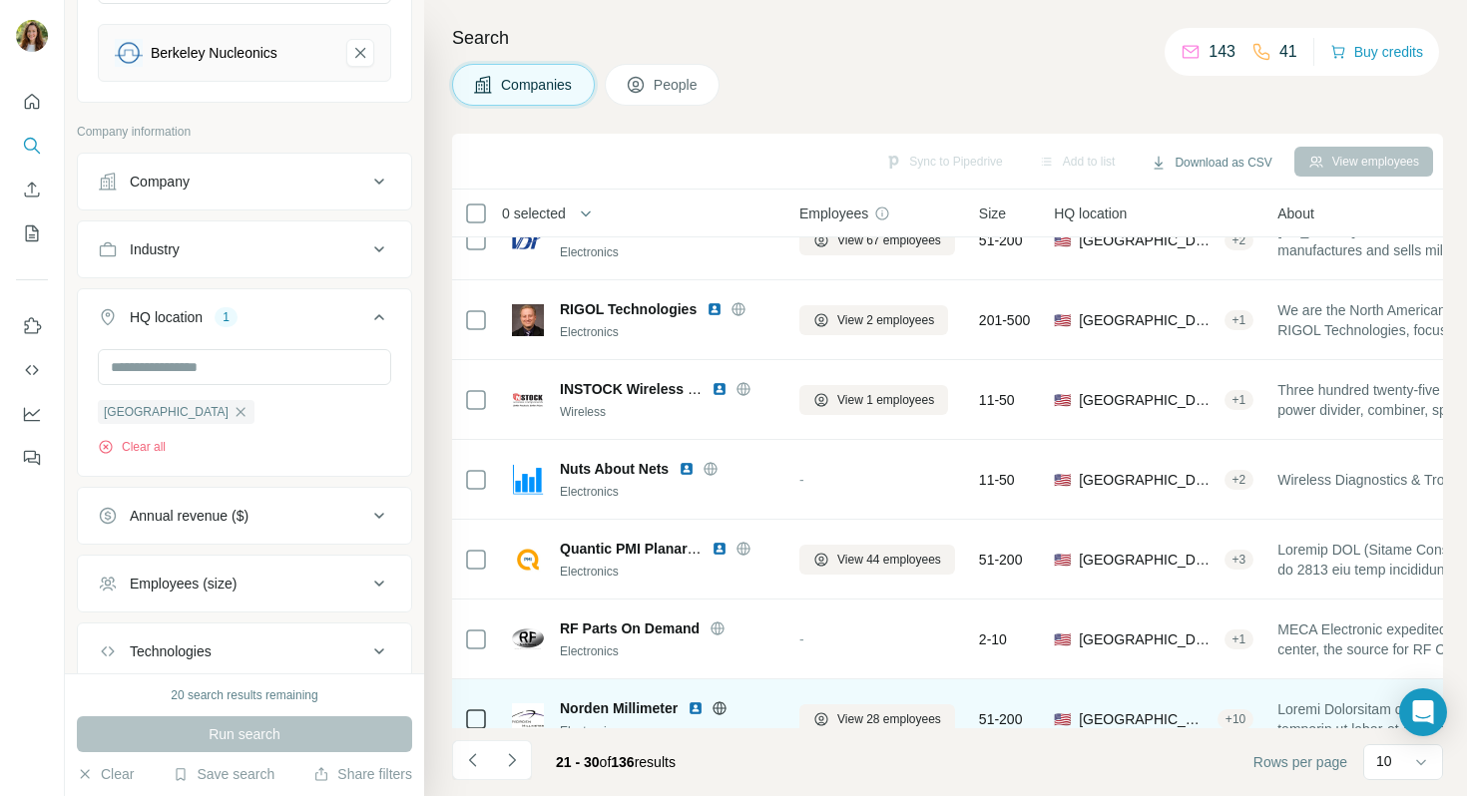
scroll to position [0, 0]
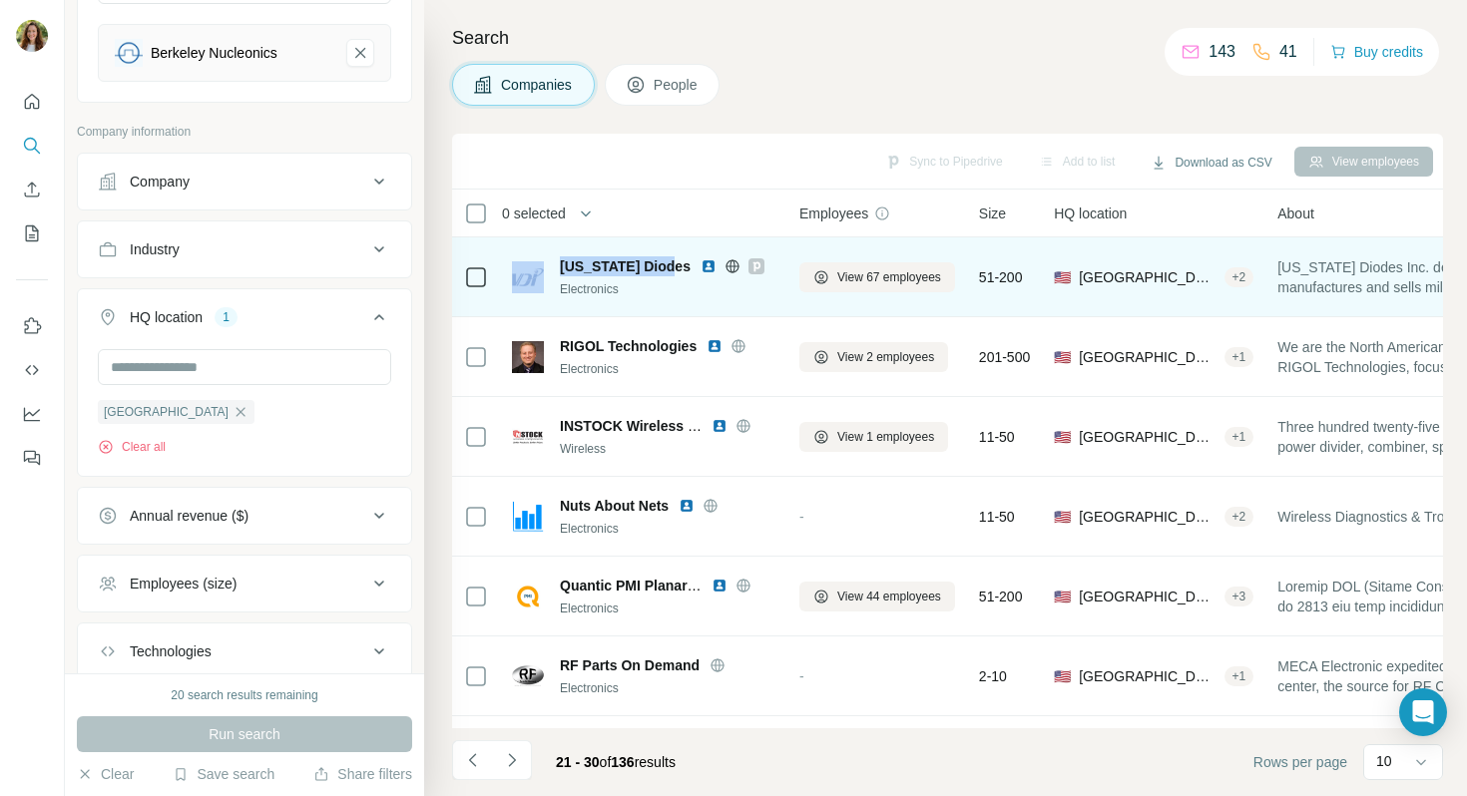
drag, startPoint x: 660, startPoint y: 261, endPoint x: 469, endPoint y: 256, distance: 190.7
click at [0, 0] on tr "[US_STATE] Diodes Electronics View 67 employees 51-200 🇺🇸 [GEOGRAPHIC_DATA], [U…" at bounding box center [0, 0] width 0 height 0
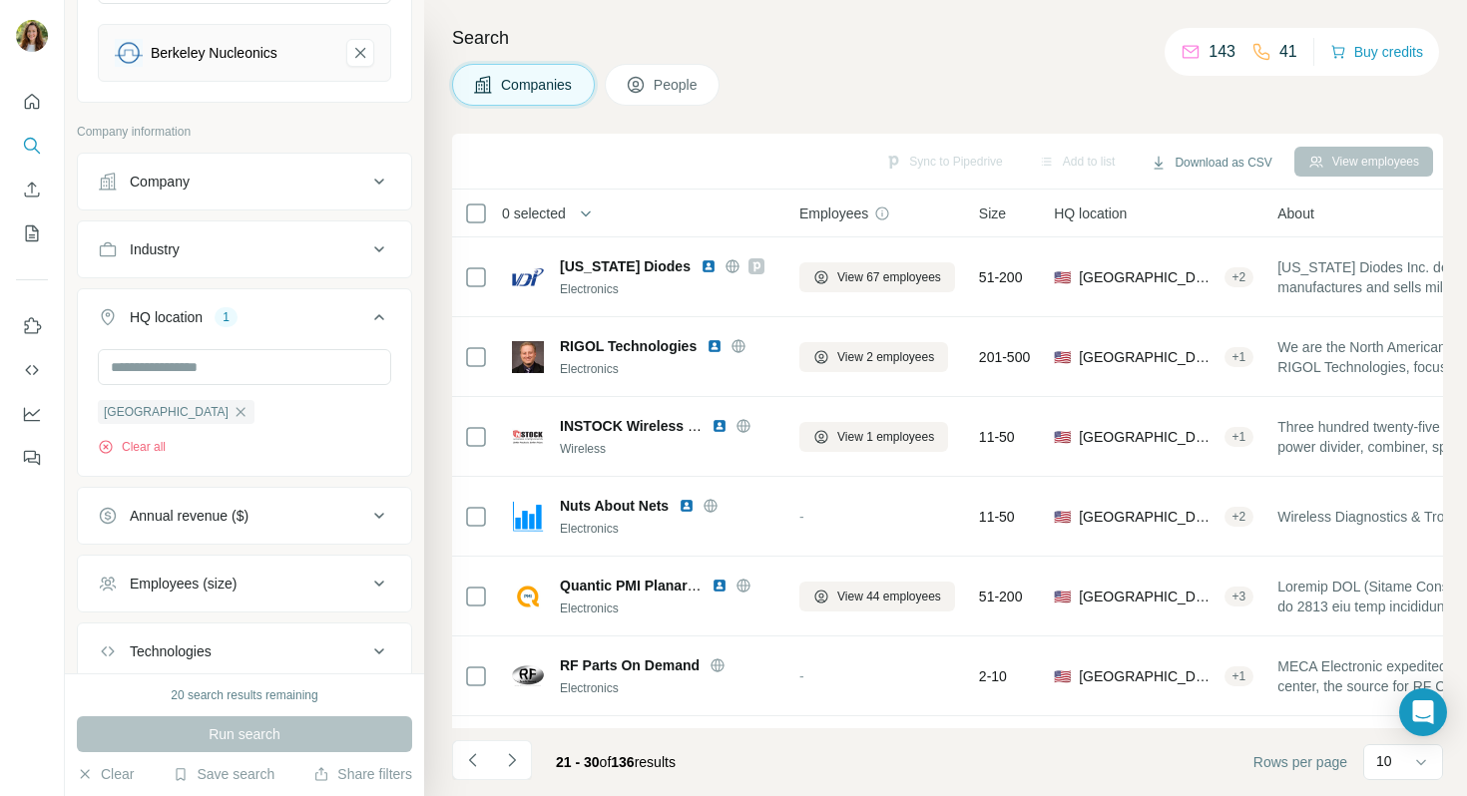
click at [646, 216] on div "0 selected" at bounding box center [611, 213] width 295 height 23
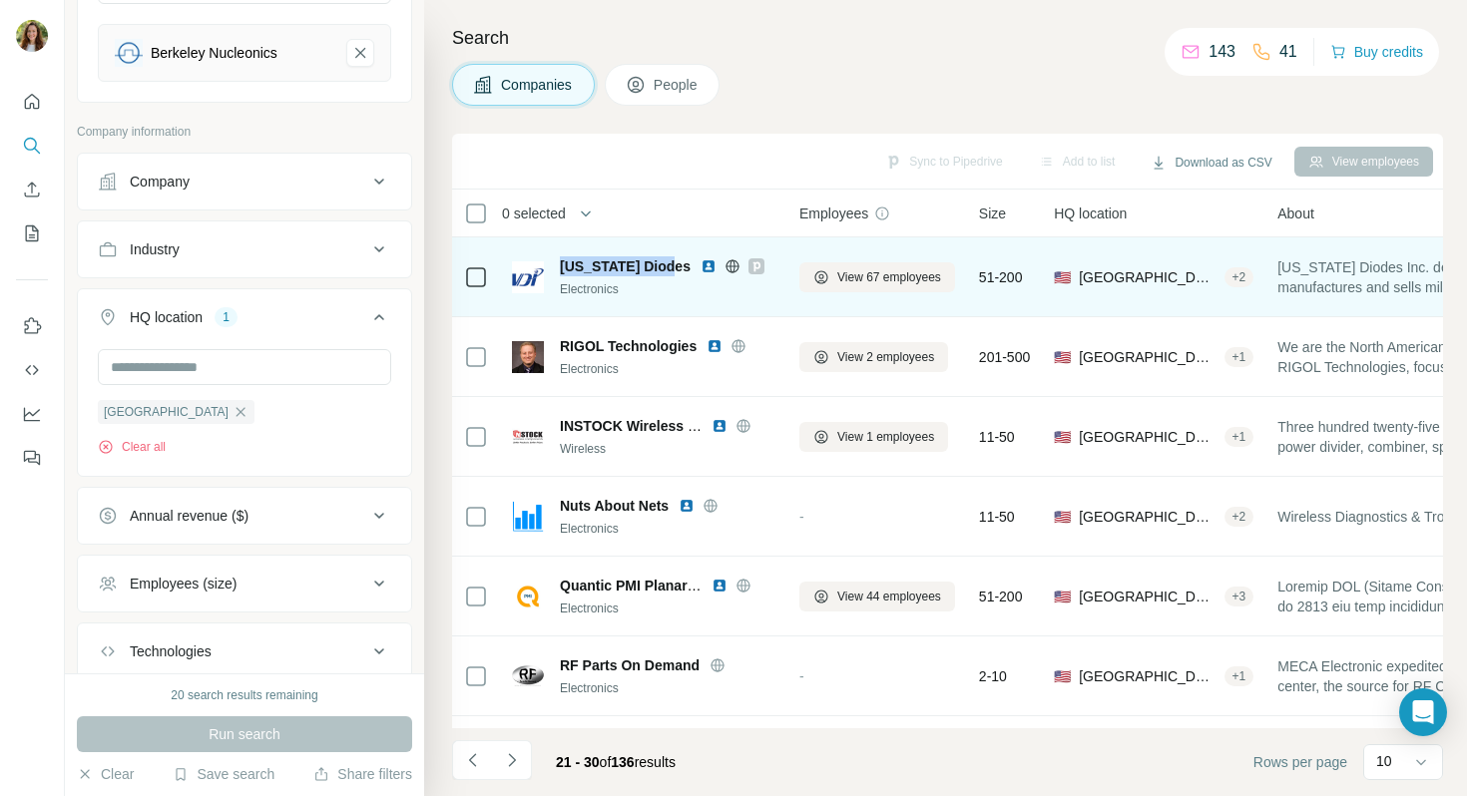
drag, startPoint x: 663, startPoint y: 262, endPoint x: 558, endPoint y: 262, distance: 104.8
click at [558, 262] on div "[US_STATE] Diodes Electronics" at bounding box center [643, 277] width 263 height 42
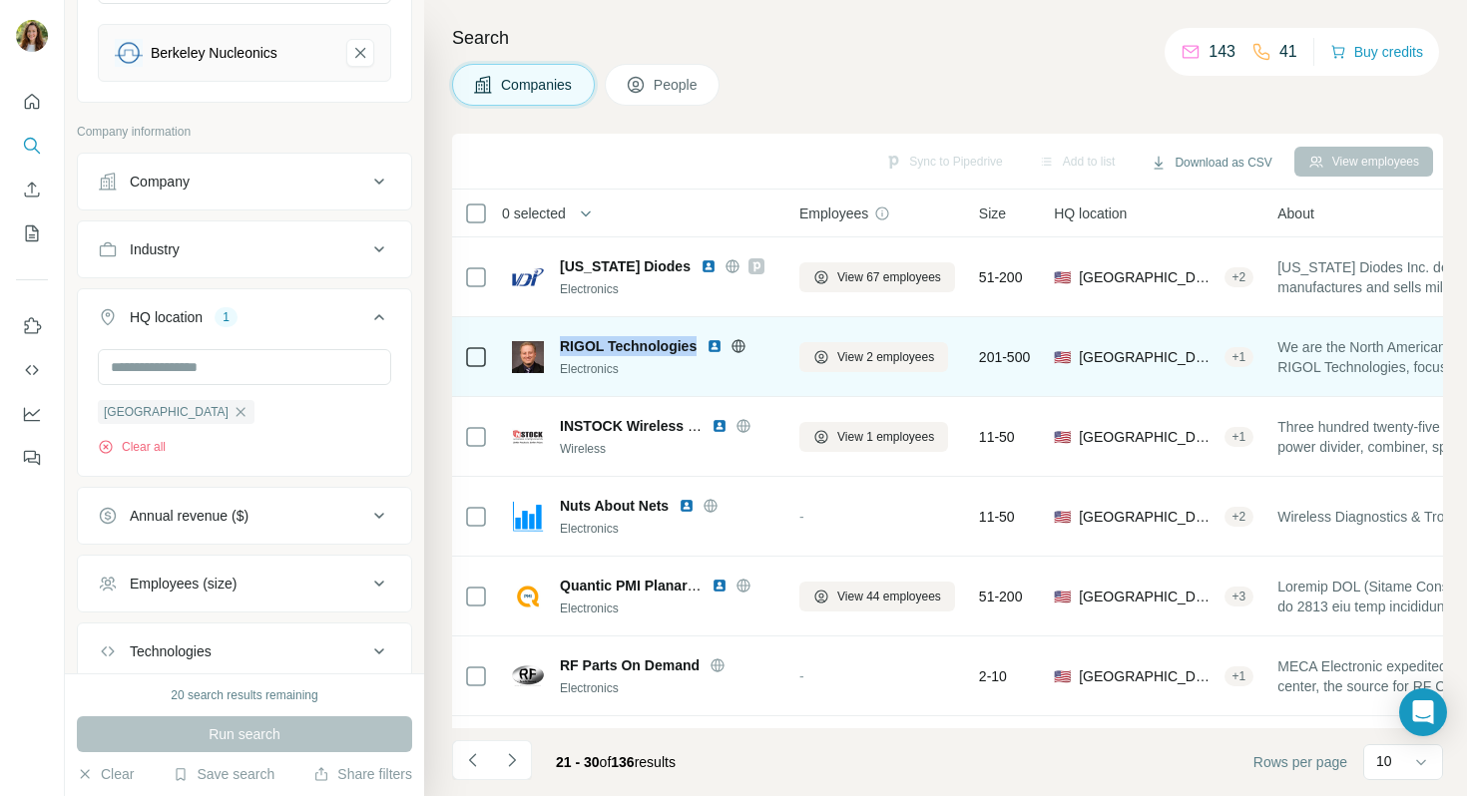
drag, startPoint x: 557, startPoint y: 343, endPoint x: 700, endPoint y: 344, distance: 142.7
click at [700, 344] on div "RIGOL Technologies Electronics" at bounding box center [643, 357] width 263 height 42
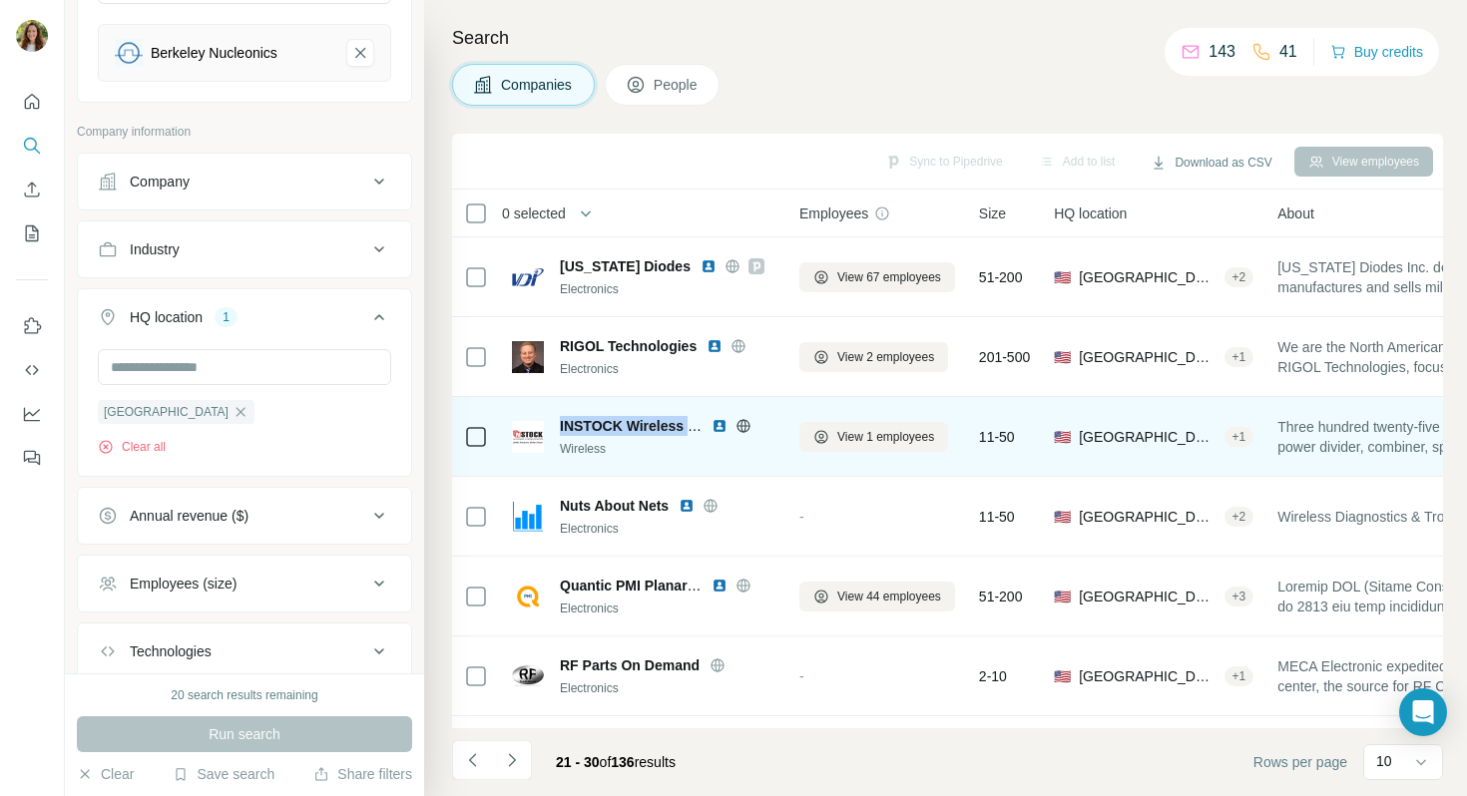
drag, startPoint x: 557, startPoint y: 422, endPoint x: 693, endPoint y: 429, distance: 135.9
click at [693, 429] on div "INSTOCK Wireless Components Wireless" at bounding box center [643, 437] width 263 height 42
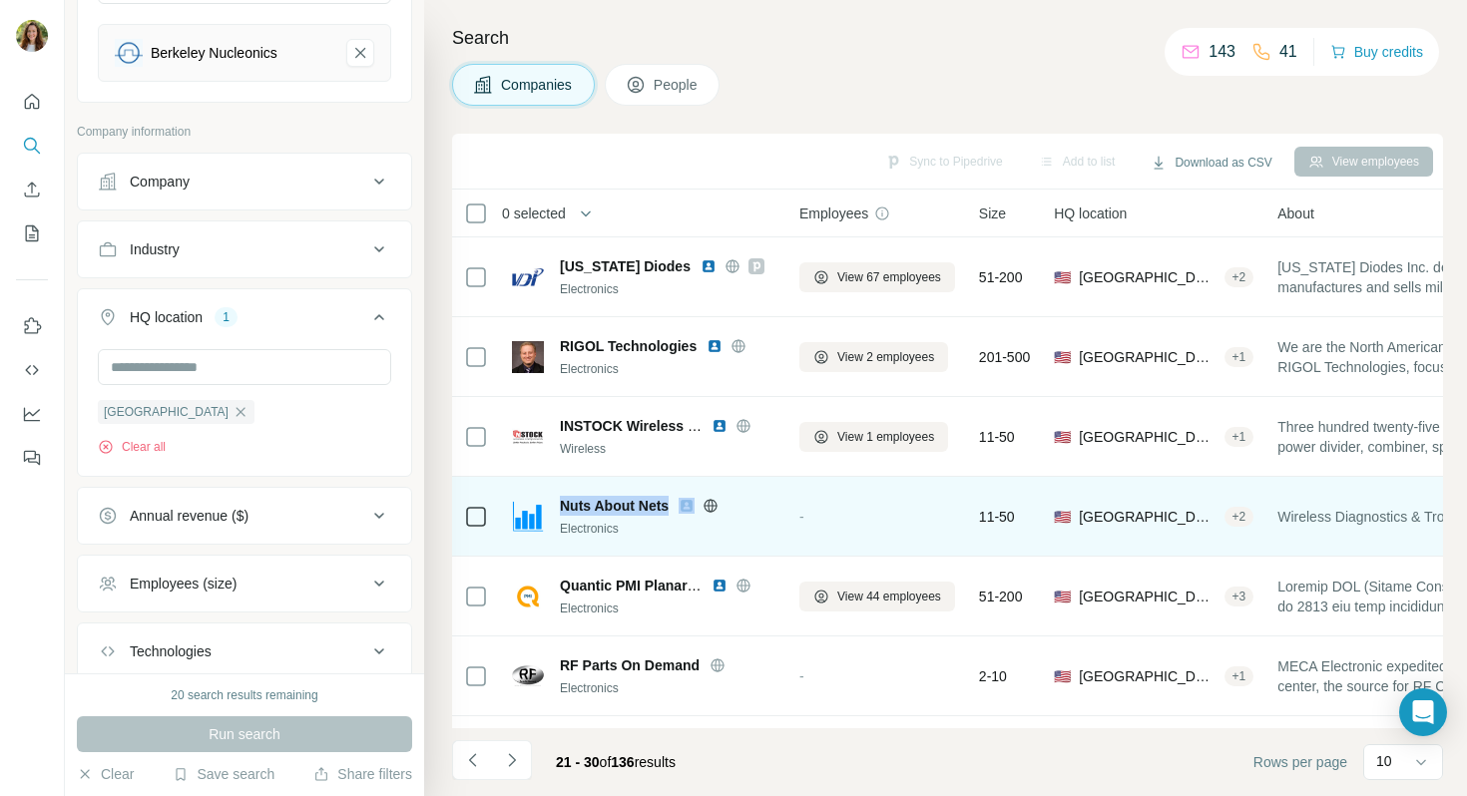
drag, startPoint x: 561, startPoint y: 499, endPoint x: 681, endPoint y: 500, distance: 119.8
click at [681, 500] on div "Nuts About Nets" at bounding box center [668, 506] width 216 height 20
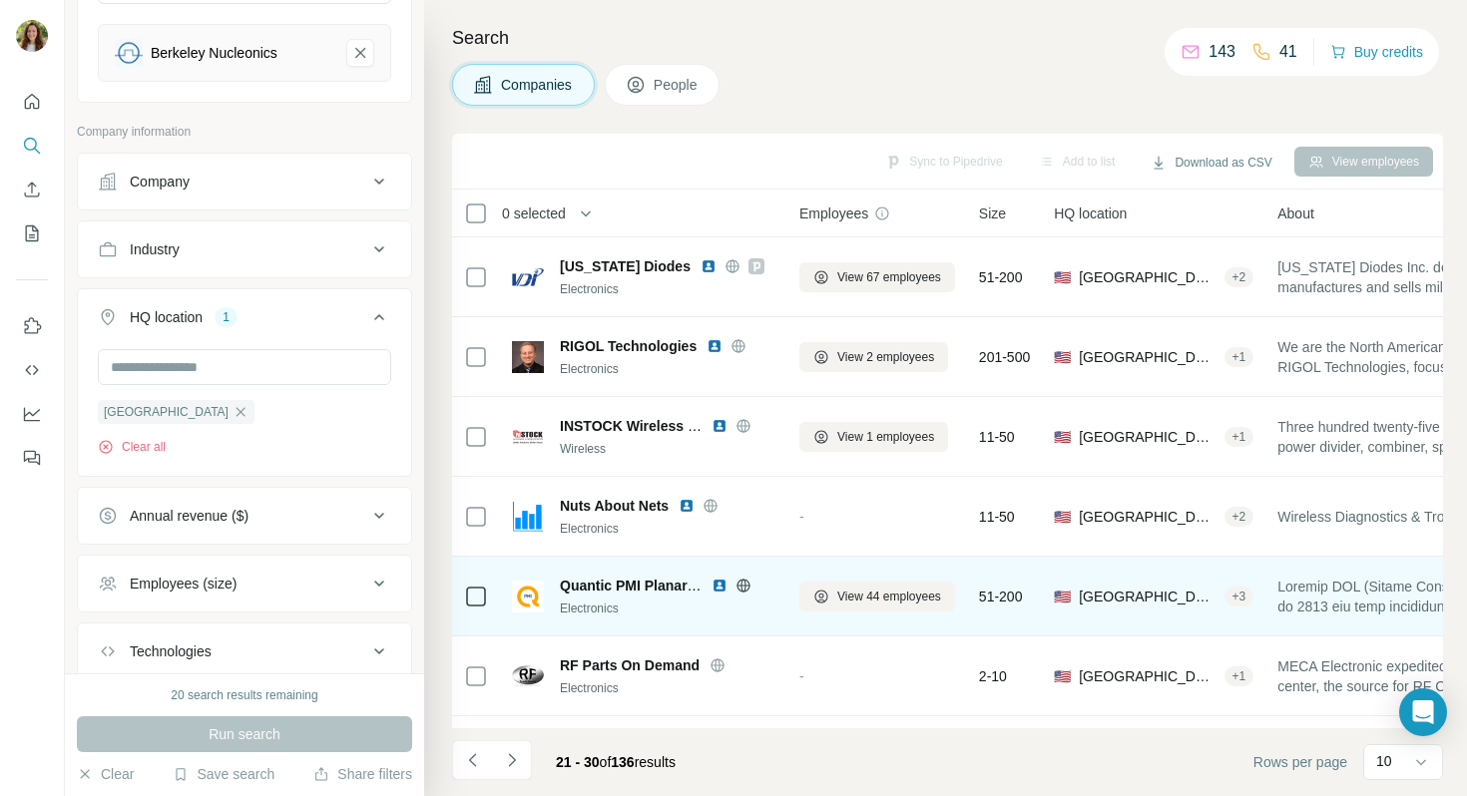
click at [612, 585] on span "Quantic PMI Planar Monolithics" at bounding box center [664, 586] width 209 height 16
drag, startPoint x: 560, startPoint y: 585, endPoint x: 684, endPoint y: 588, distance: 123.8
click at [684, 588] on span "Quantic PMI Planar Monolithics" at bounding box center [664, 586] width 209 height 16
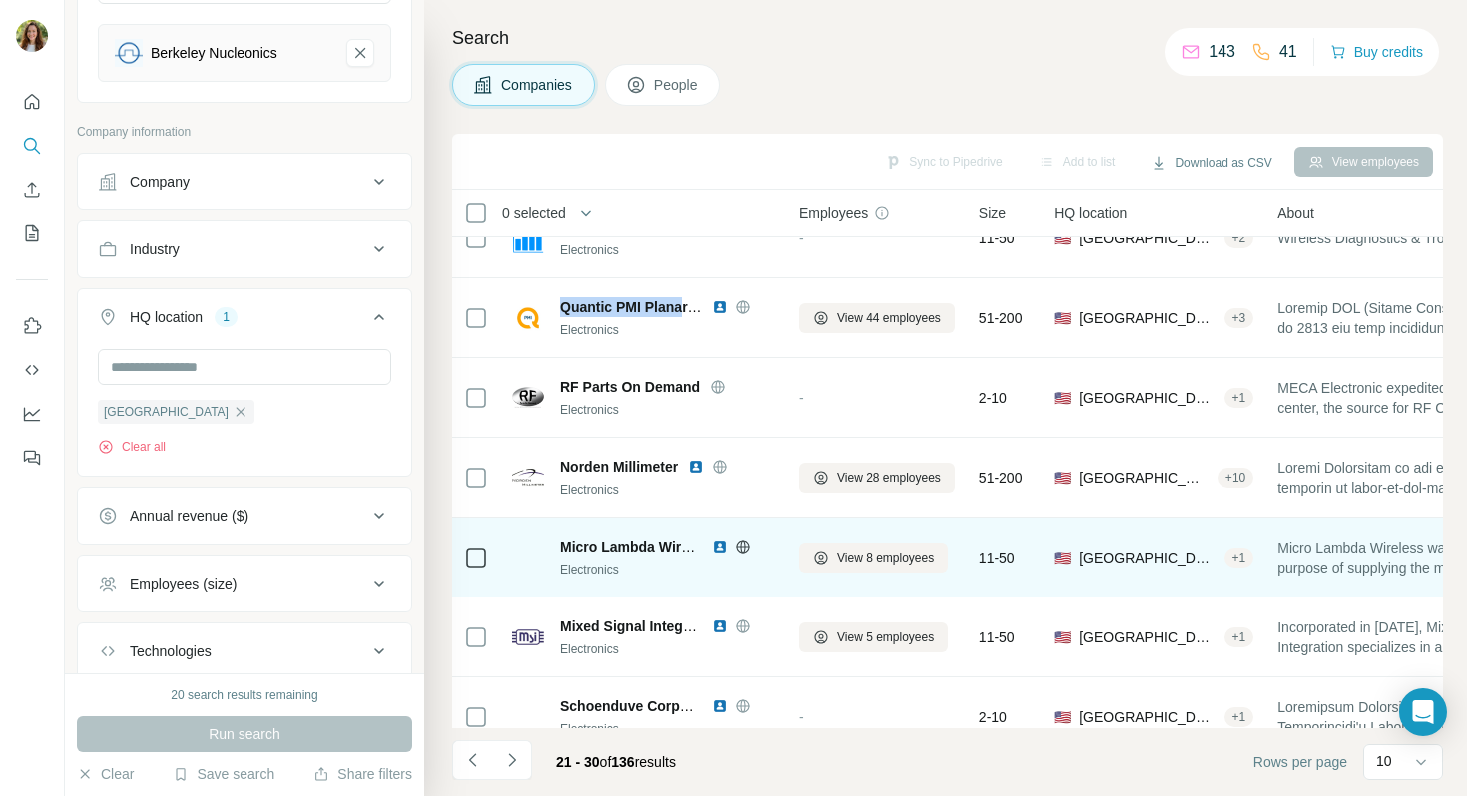
scroll to position [285, 0]
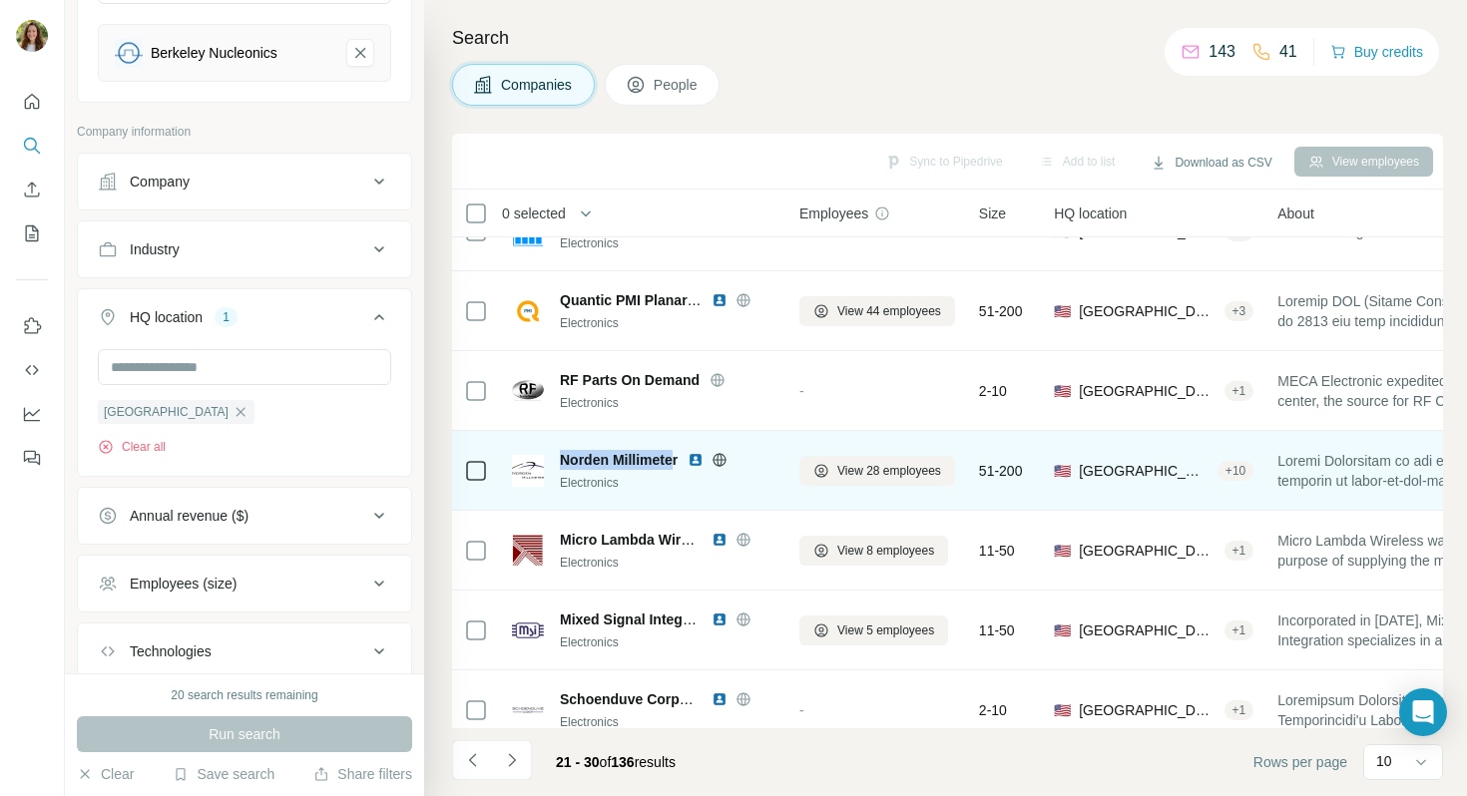
drag, startPoint x: 560, startPoint y: 461, endPoint x: 675, endPoint y: 461, distance: 114.8
click at [675, 461] on span "Norden Millimeter" at bounding box center [619, 460] width 118 height 20
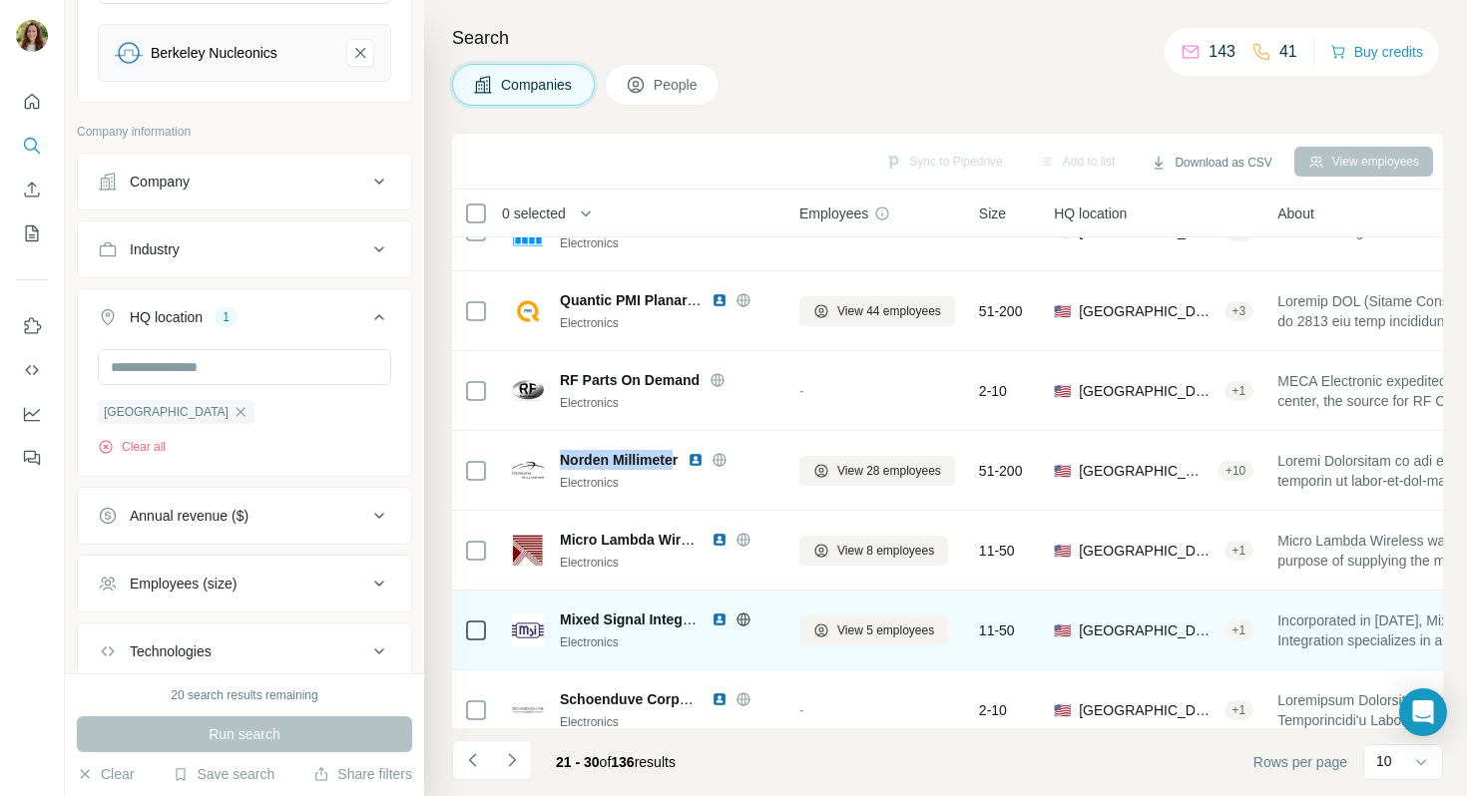
scroll to position [307, 0]
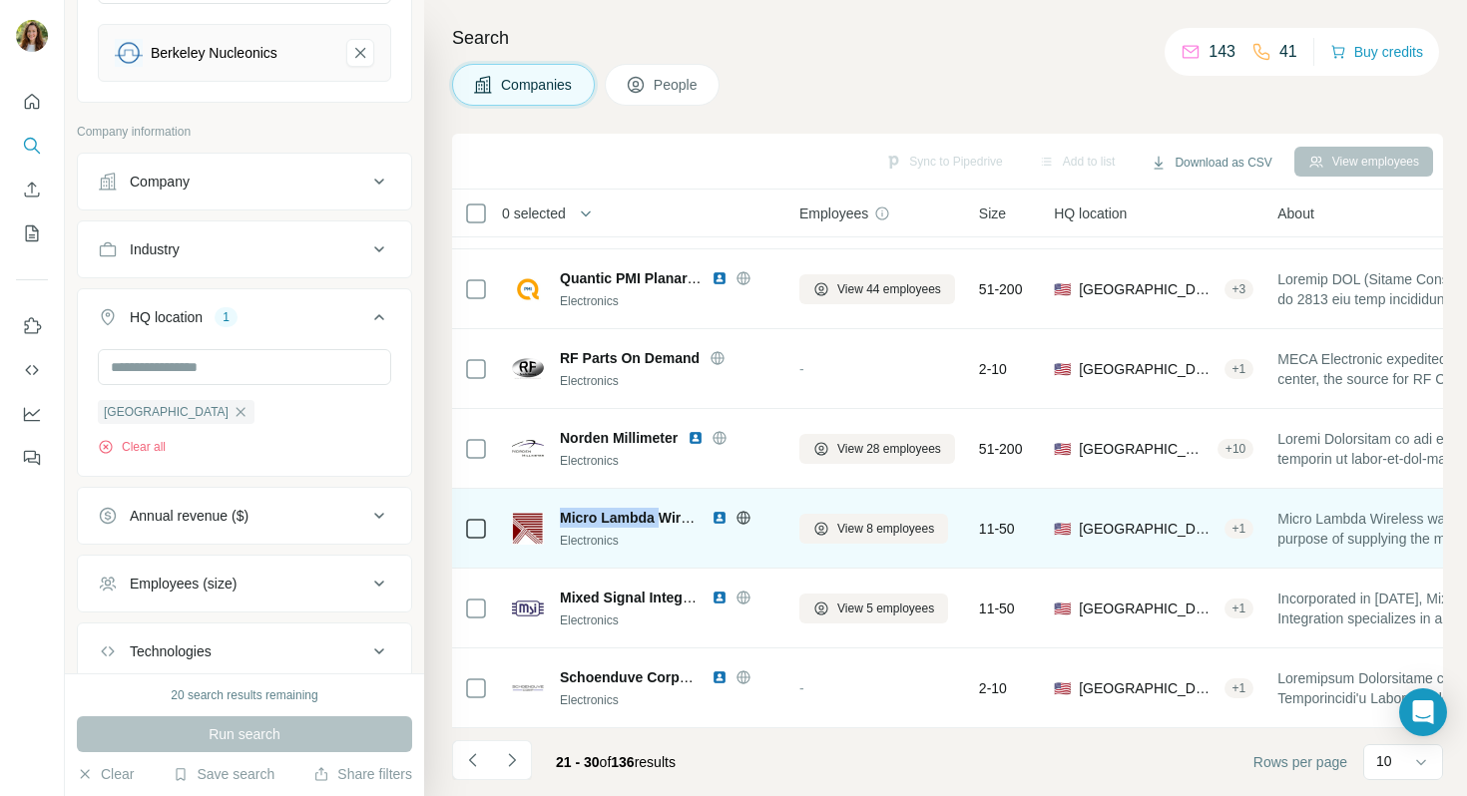
drag, startPoint x: 560, startPoint y: 516, endPoint x: 661, endPoint y: 520, distance: 100.9
click at [662, 520] on span "Micro Lambda Wireless" at bounding box center [638, 518] width 156 height 16
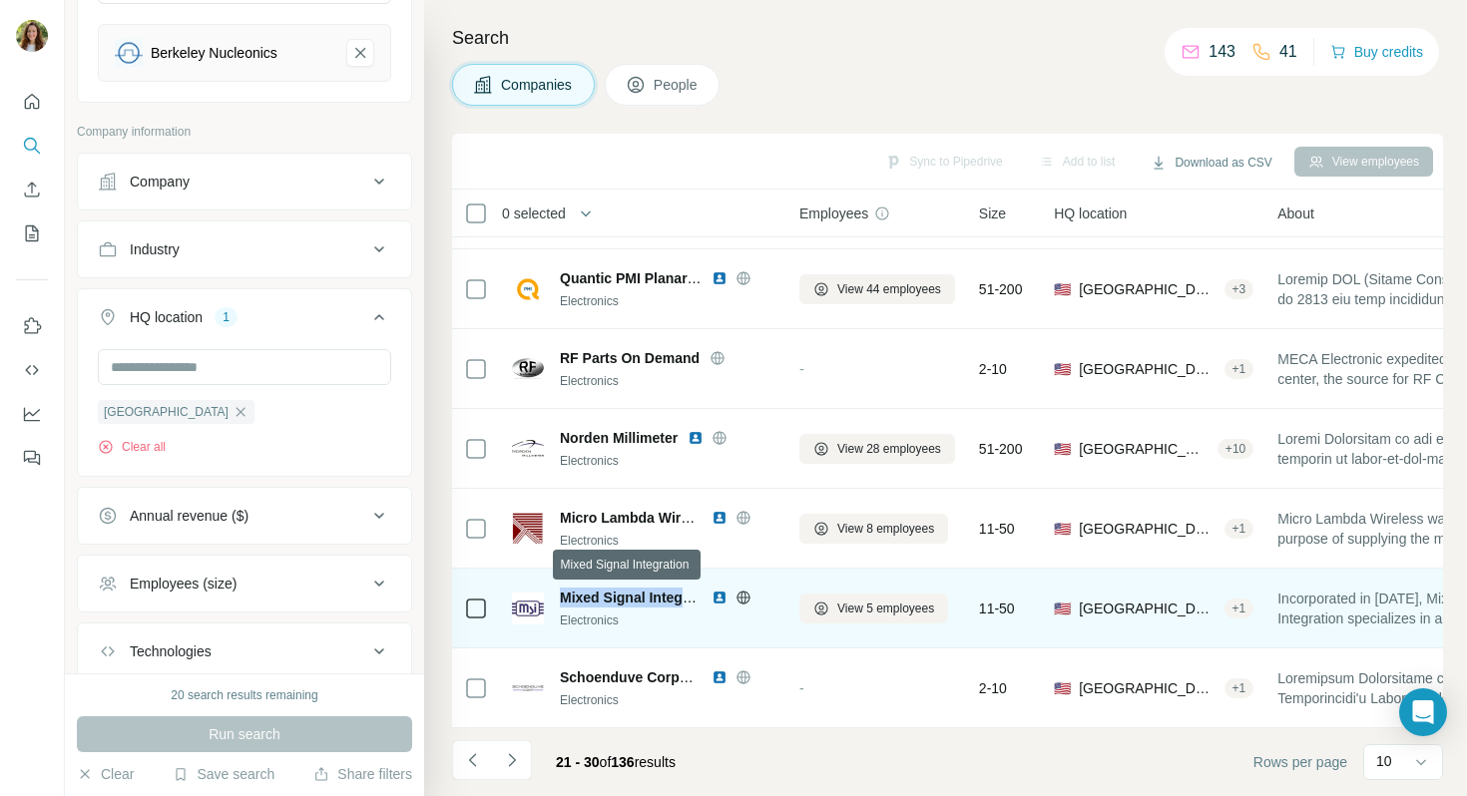
drag, startPoint x: 560, startPoint y: 599, endPoint x: 695, endPoint y: 597, distance: 134.7
click at [695, 597] on span "Mixed Signal Integration" at bounding box center [641, 598] width 162 height 16
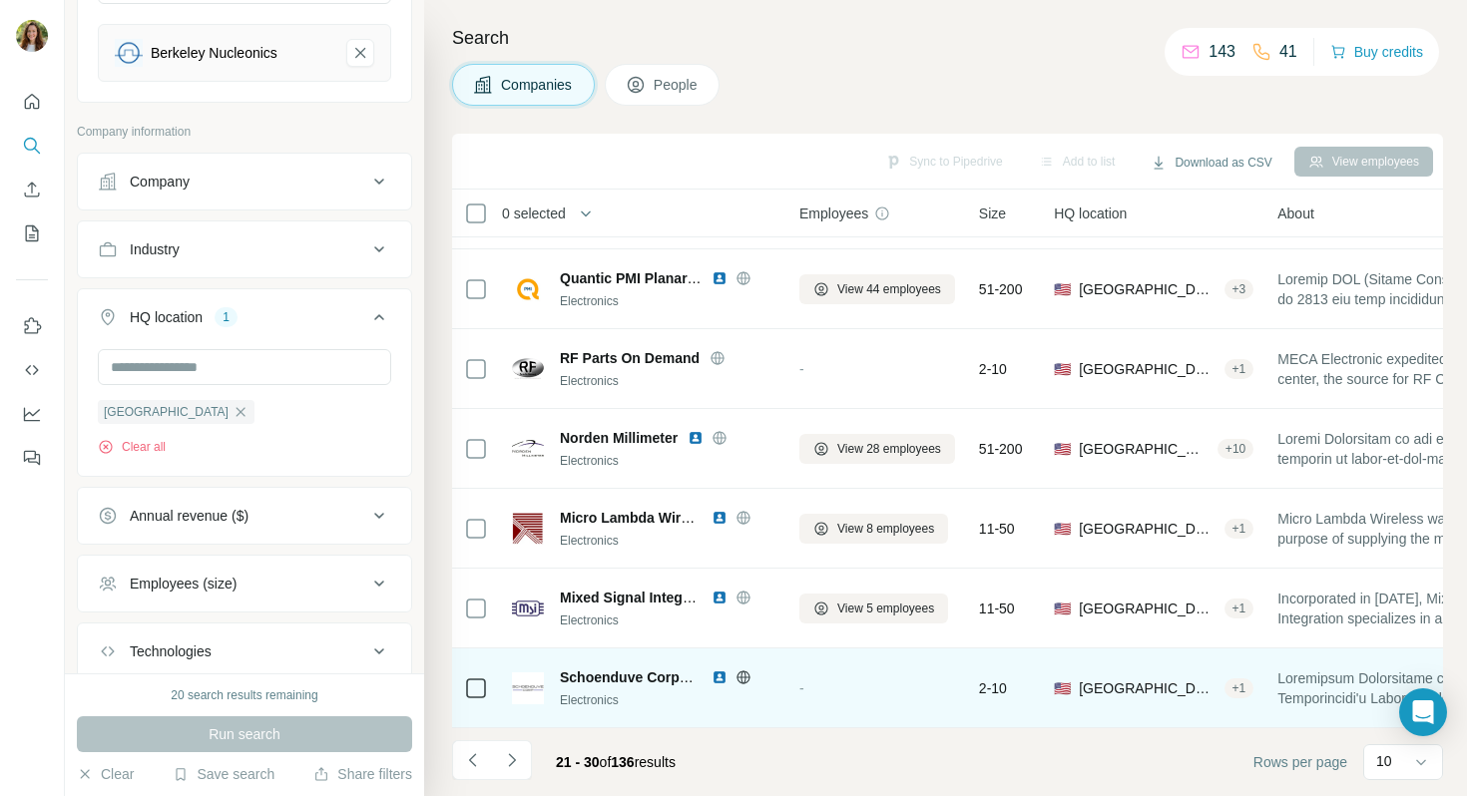
click at [584, 686] on div "Schoenduve Corporation" at bounding box center [631, 678] width 142 height 20
click at [632, 677] on span "Schoenduve Corporation" at bounding box center [643, 678] width 167 height 16
drag, startPoint x: 561, startPoint y: 676, endPoint x: 641, endPoint y: 675, distance: 79.8
click at [641, 675] on span "Schoenduve Corporation" at bounding box center [643, 678] width 167 height 16
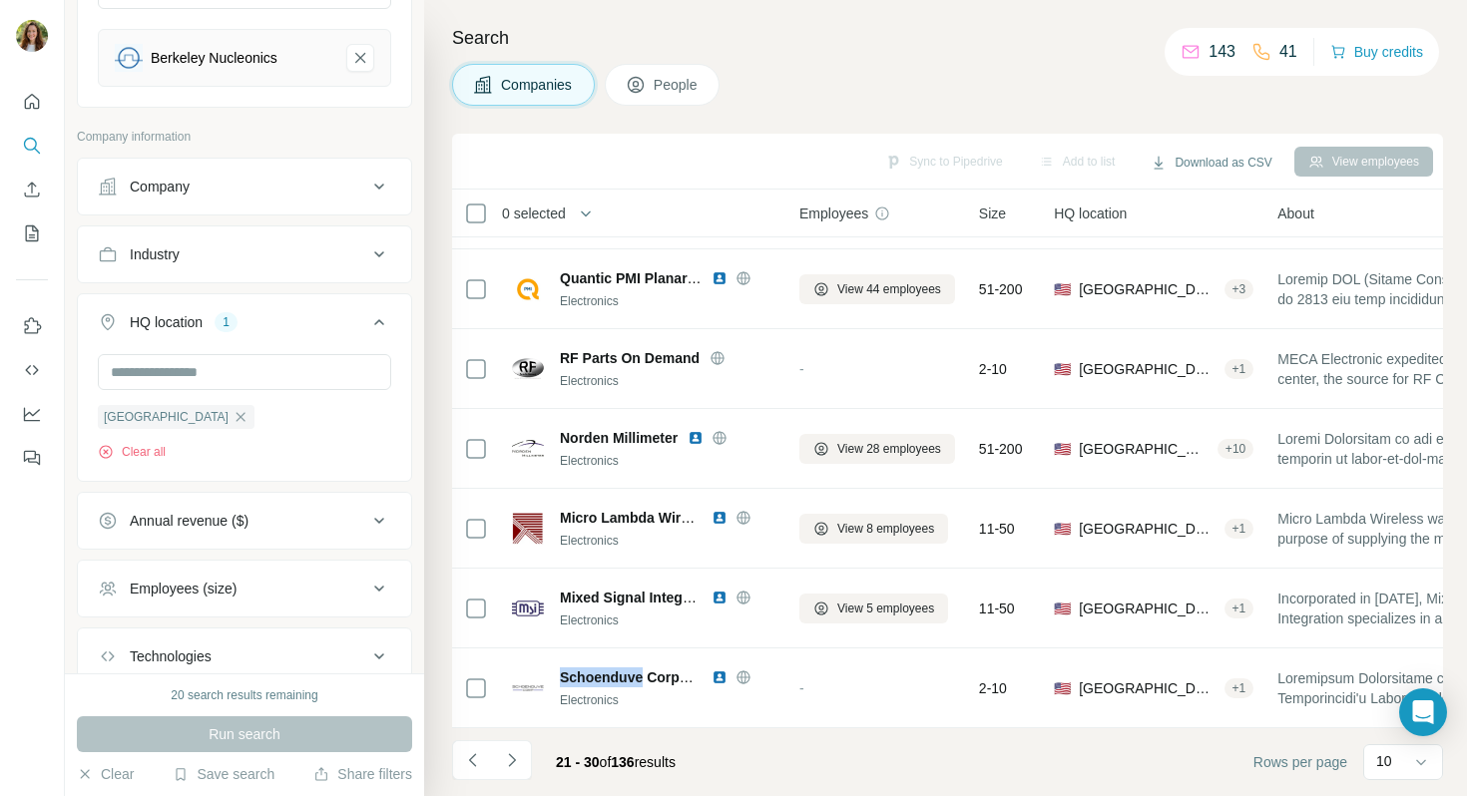
scroll to position [0, 0]
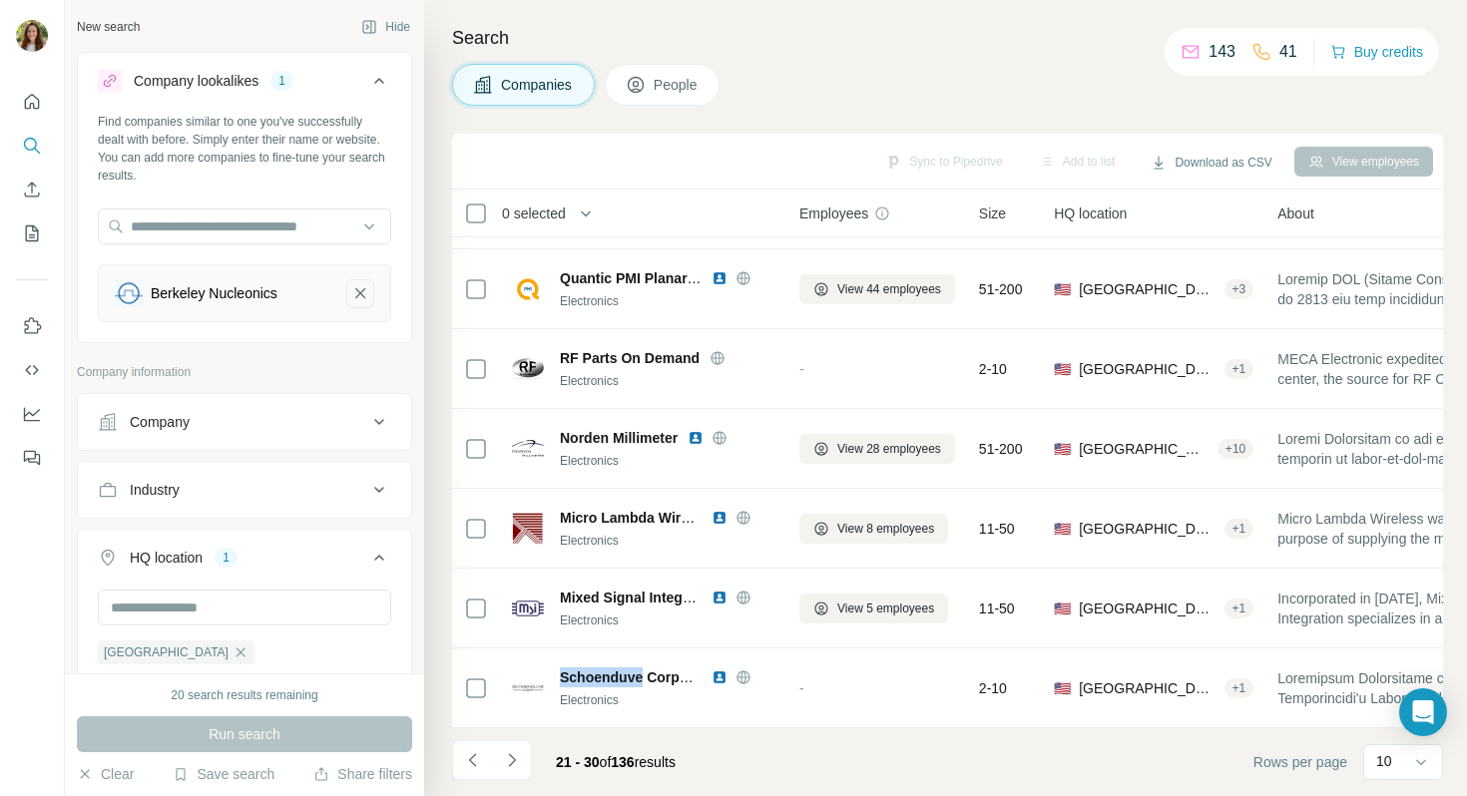
click at [354, 289] on icon "Berkeley Nucleonics-remove-button" at bounding box center [360, 293] width 18 height 20
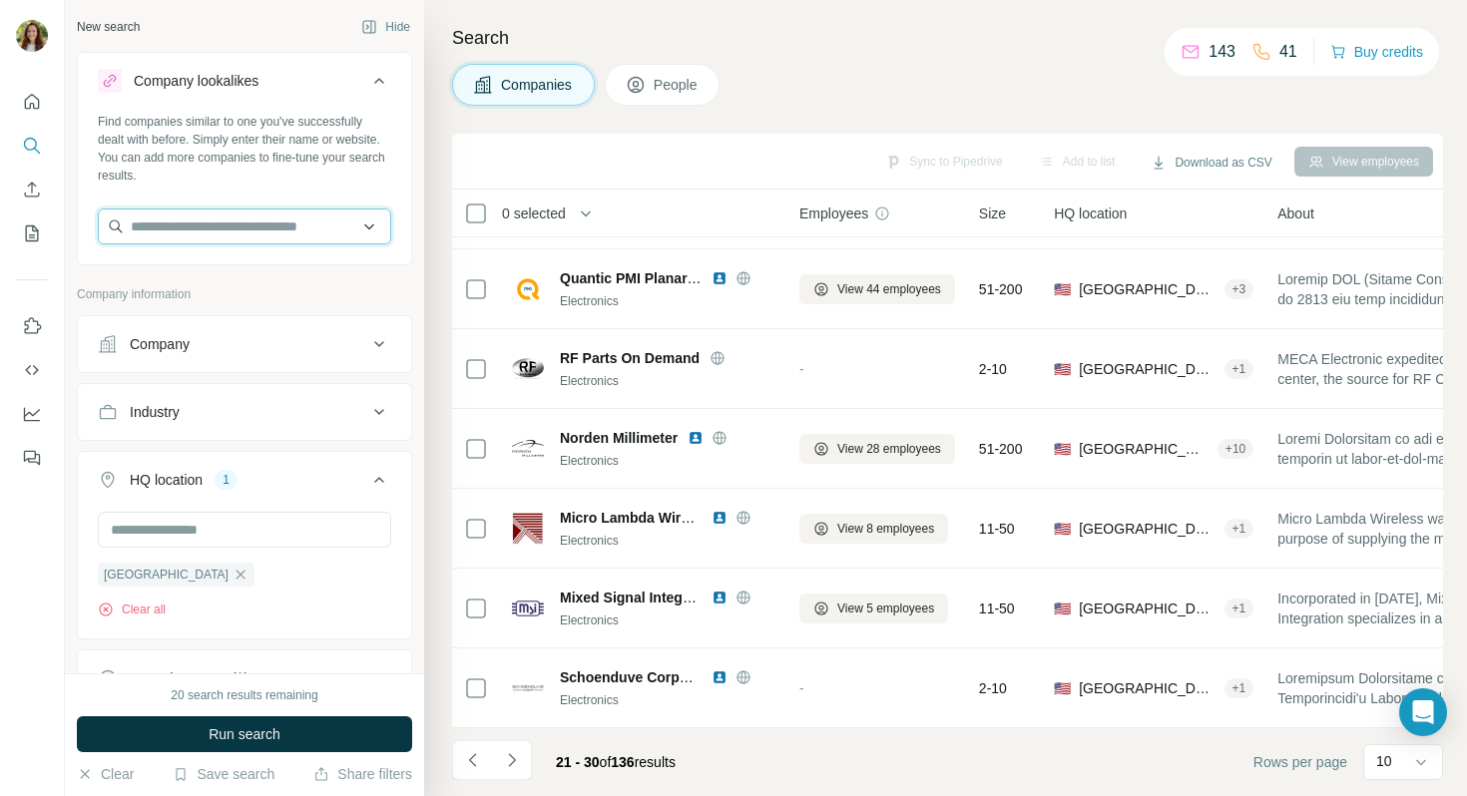
click at [270, 238] on input "text" at bounding box center [244, 227] width 293 height 36
type input "**********"
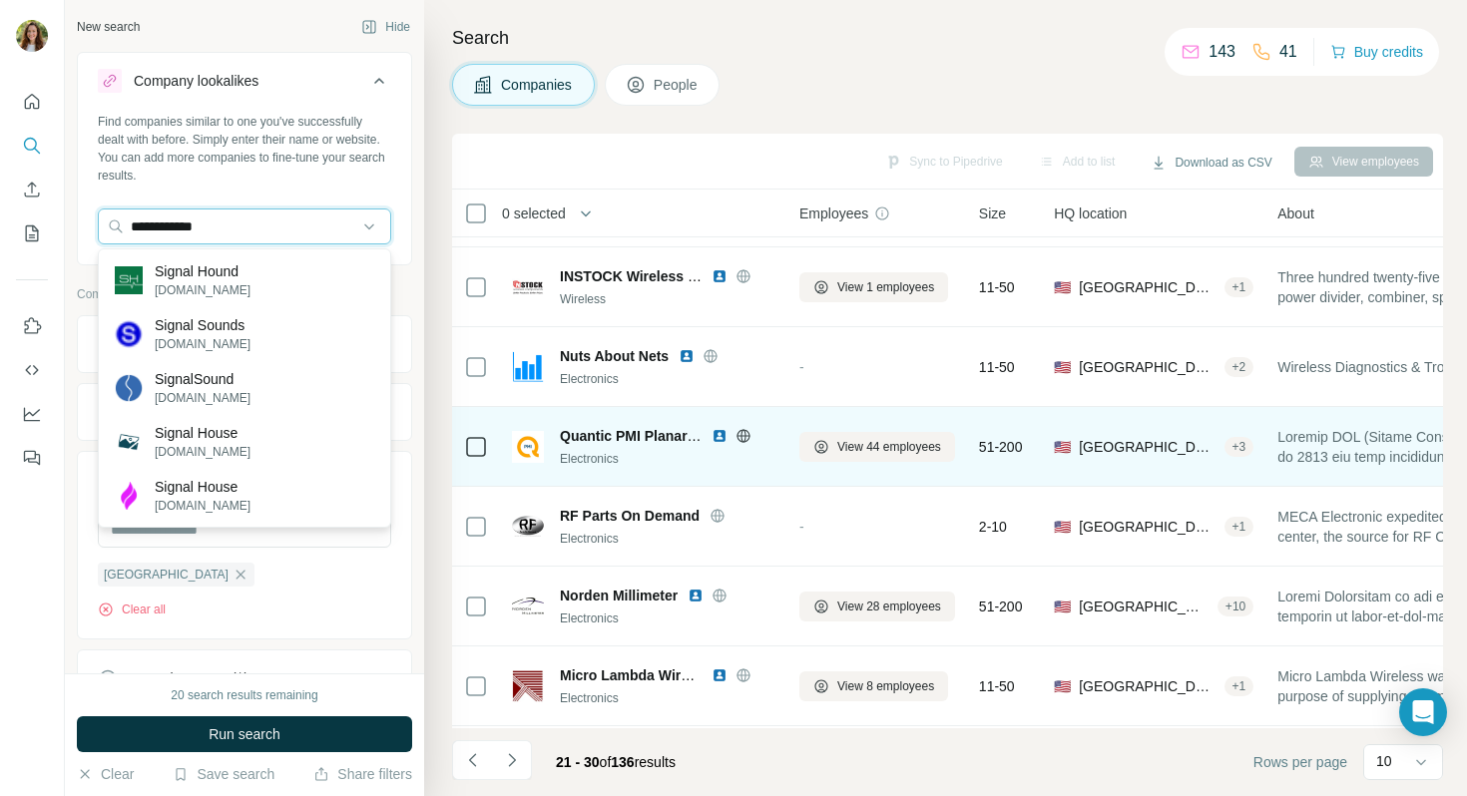
scroll to position [307, 0]
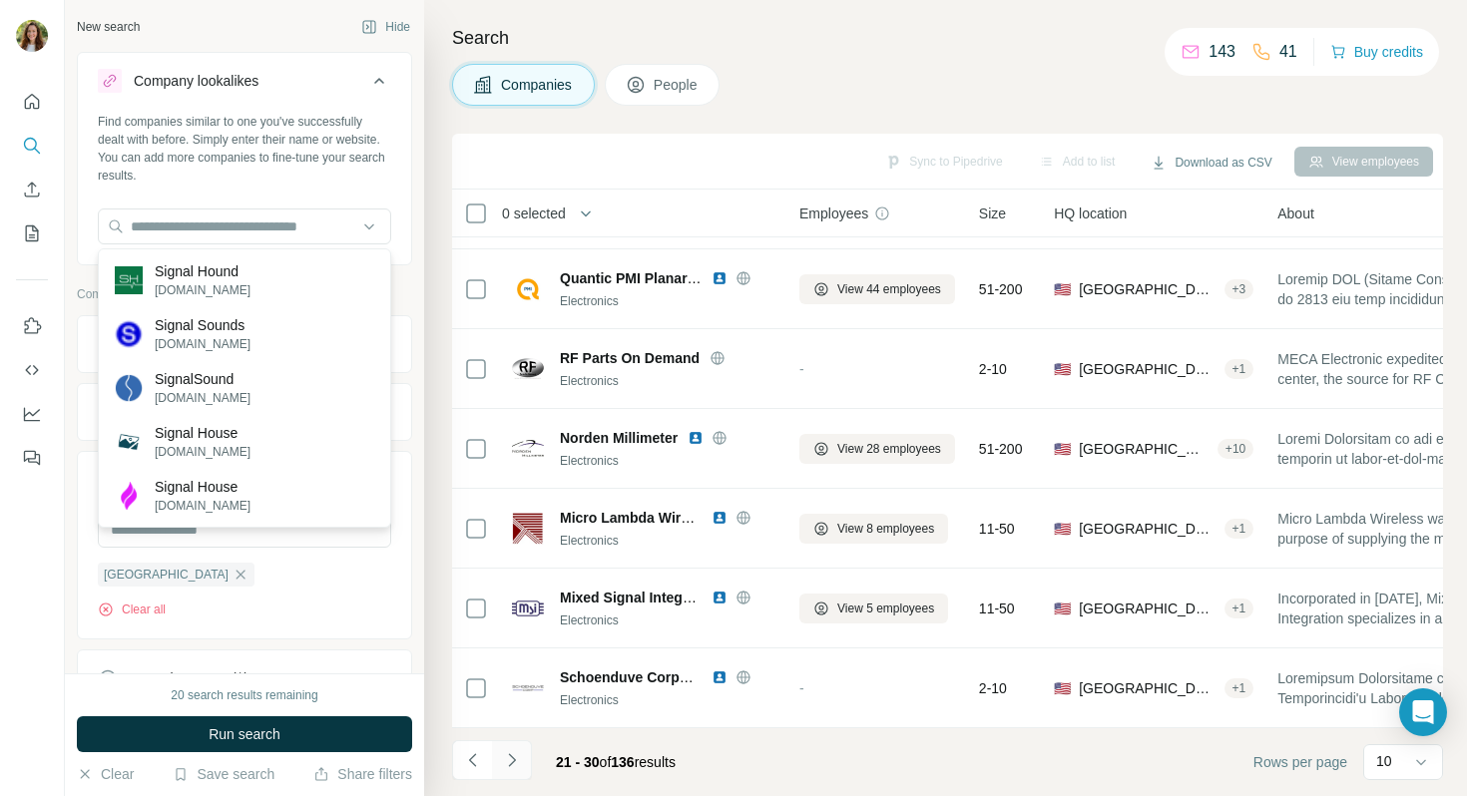
click at [522, 761] on button "Navigate to next page" at bounding box center [512, 761] width 40 height 40
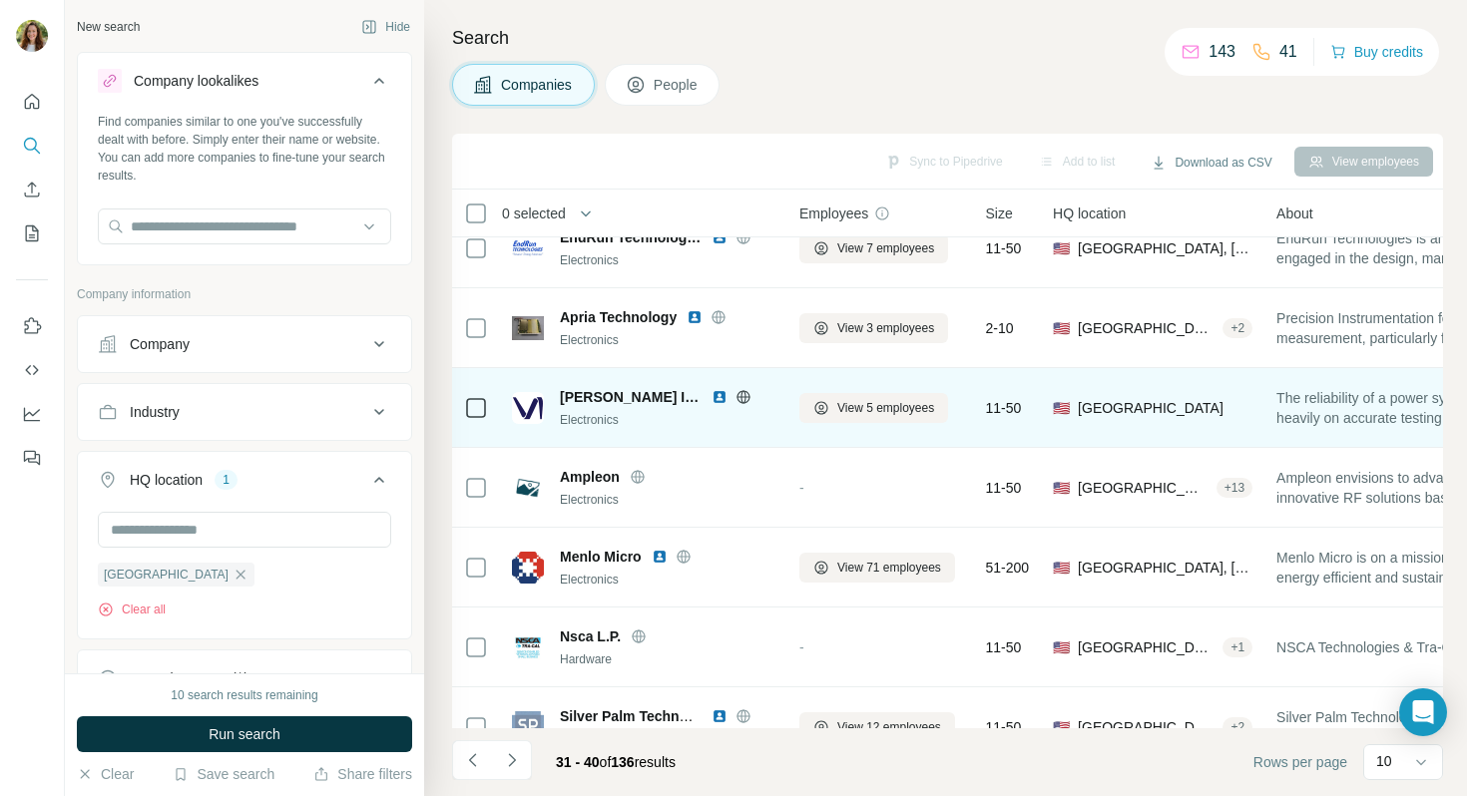
scroll to position [0, 0]
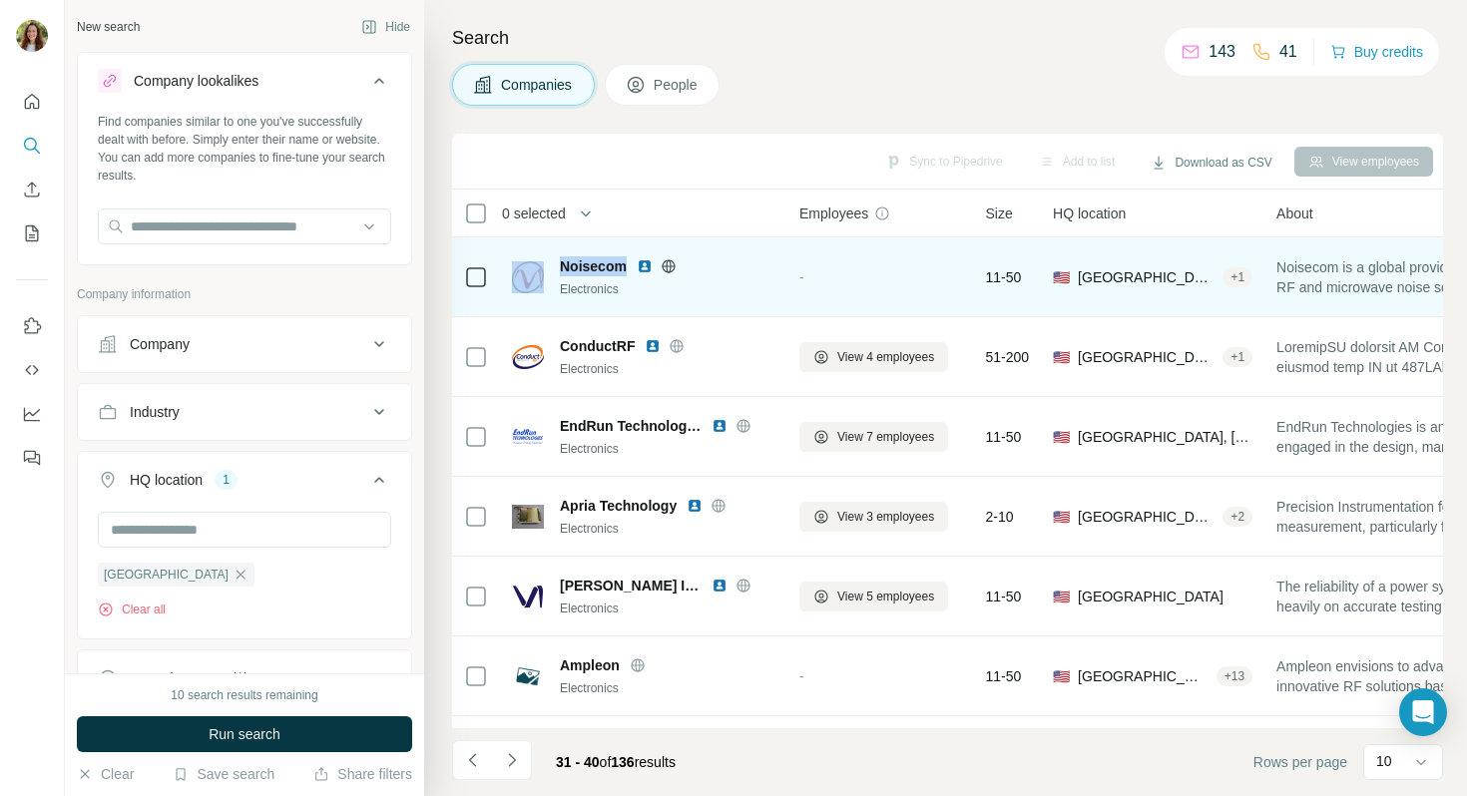
drag, startPoint x: 625, startPoint y: 267, endPoint x: 488, endPoint y: 267, distance: 136.7
click at [0, 0] on tr "Noisecom Electronics - 11-50 🇺🇸 [GEOGRAPHIC_DATA], [US_STATE] + 1 Noisecom is a…" at bounding box center [0, 0] width 0 height 0
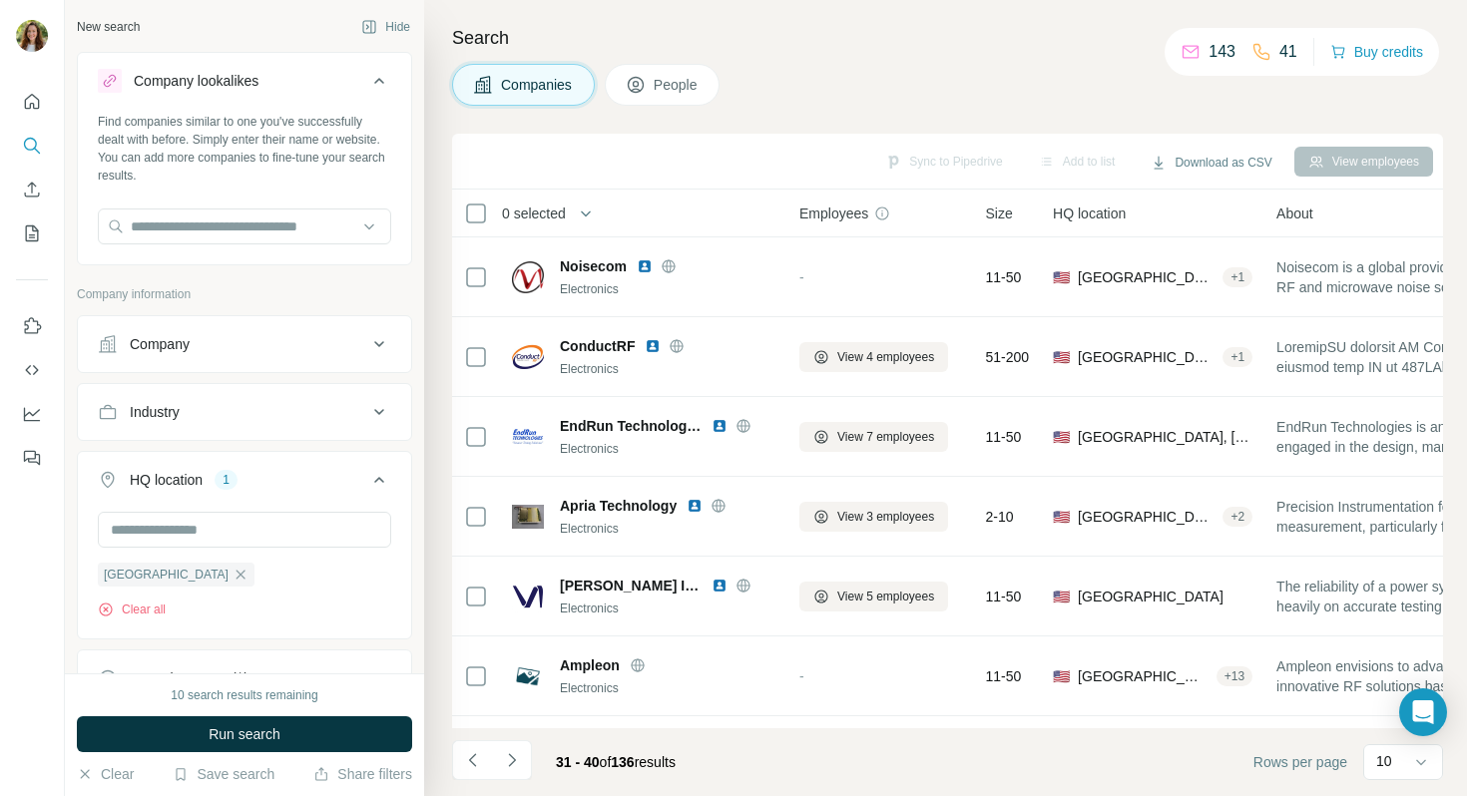
click at [657, 161] on div "Sync to Pipedrive Add to list Download as CSV View employees" at bounding box center [947, 161] width 971 height 35
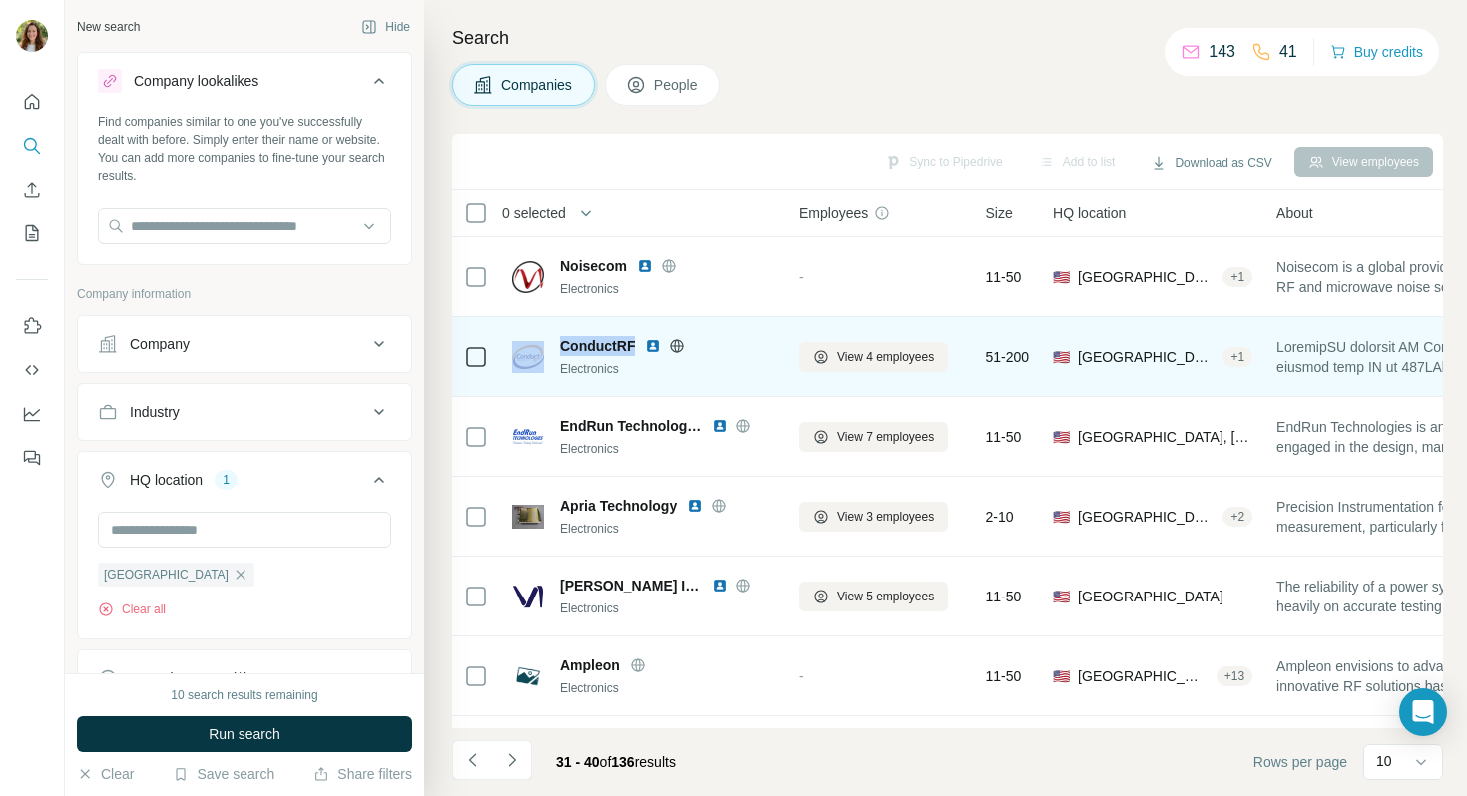
drag, startPoint x: 636, startPoint y: 346, endPoint x: 546, endPoint y: 346, distance: 89.8
click at [546, 346] on div "ConductRF Electronics" at bounding box center [643, 357] width 263 height 42
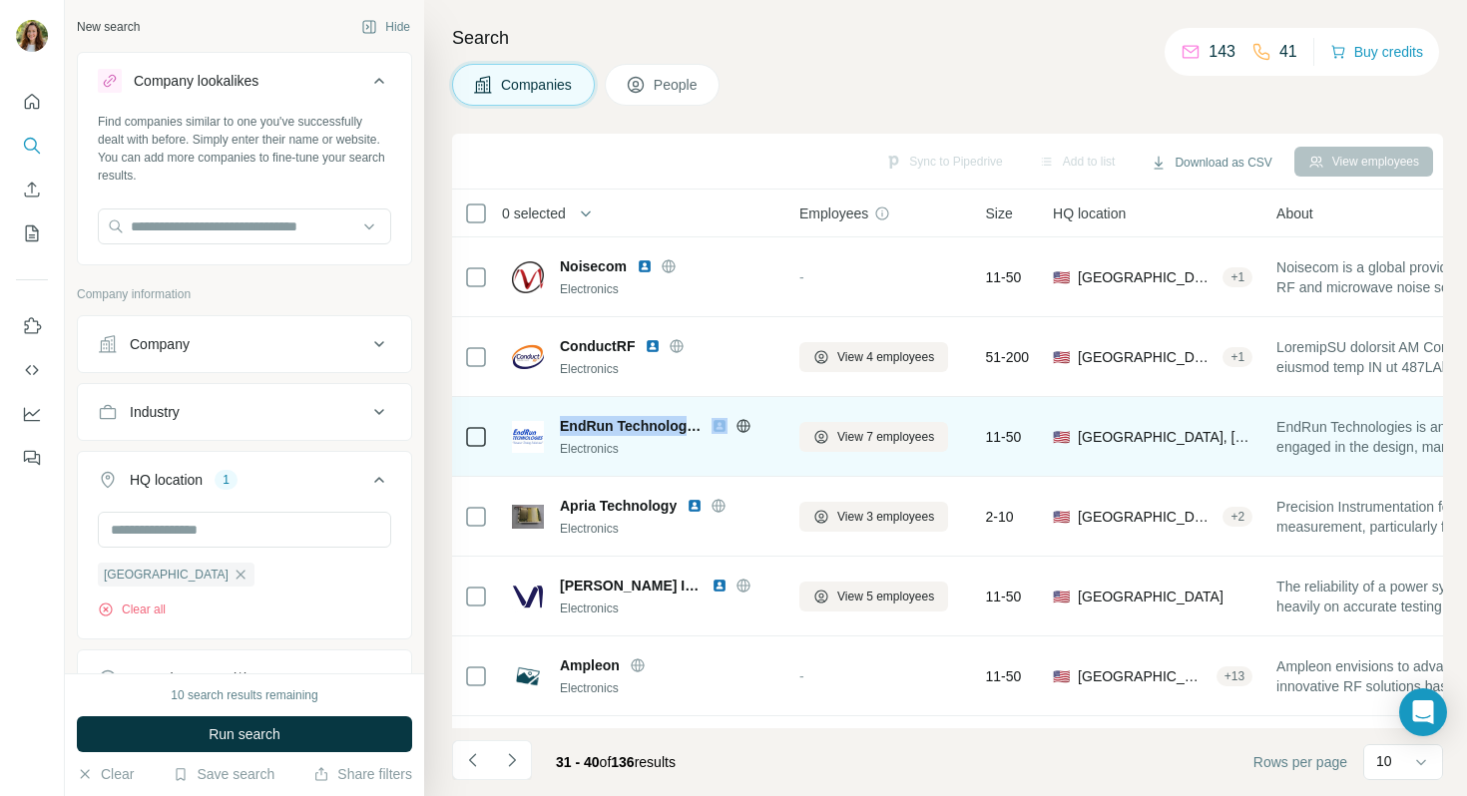
drag, startPoint x: 561, startPoint y: 426, endPoint x: 709, endPoint y: 432, distance: 147.8
click at [709, 432] on div "EndRun Technologies" at bounding box center [668, 426] width 216 height 20
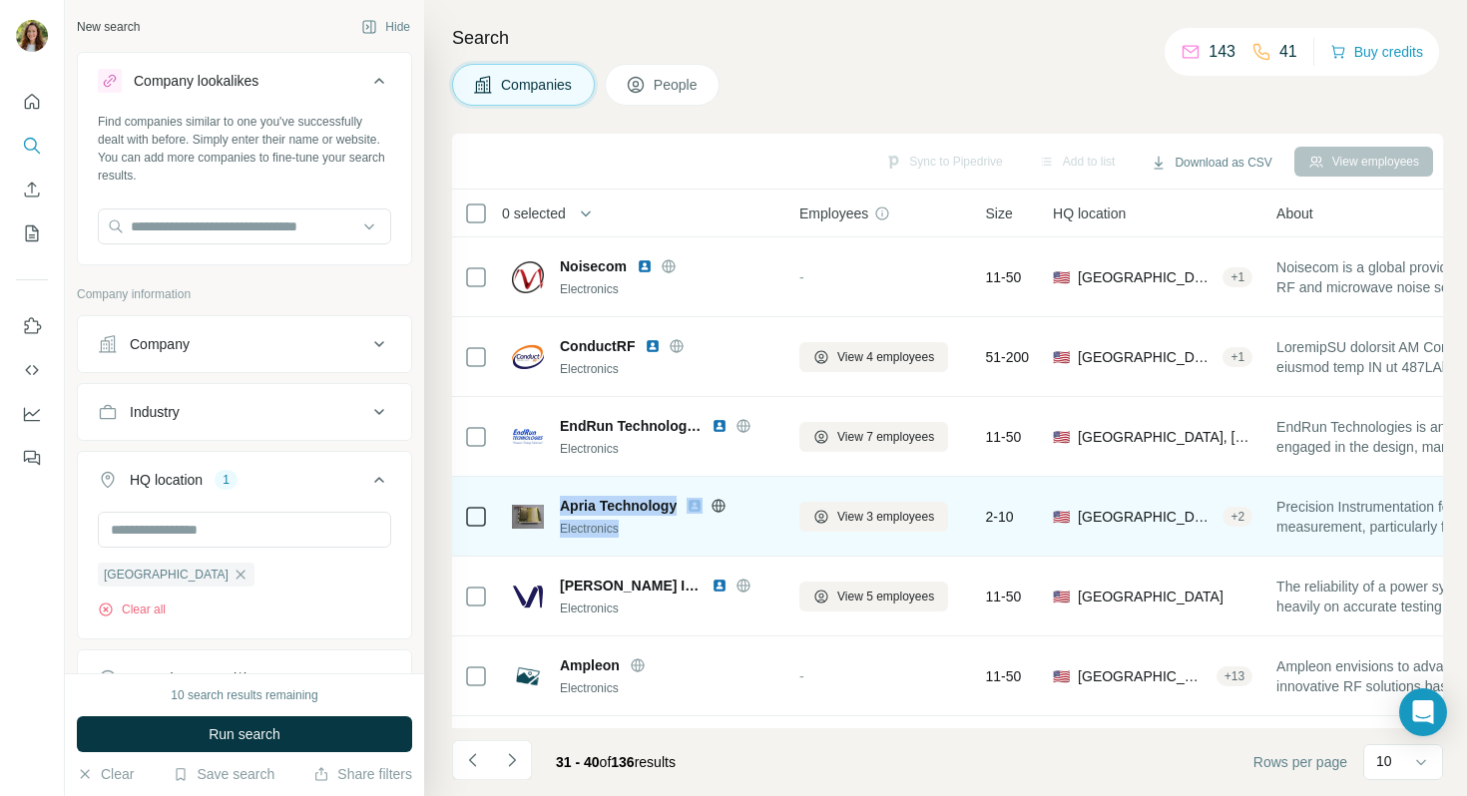
drag, startPoint x: 560, startPoint y: 505, endPoint x: 706, endPoint y: 520, distance: 146.5
click at [706, 520] on div "Apria Technology Electronics" at bounding box center [668, 517] width 216 height 42
click at [615, 479] on td "Apria Technology Electronics" at bounding box center [643, 517] width 287 height 80
drag, startPoint x: 560, startPoint y: 505, endPoint x: 679, endPoint y: 501, distance: 118.8
click at [679, 501] on div "Apria Technology" at bounding box center [668, 506] width 216 height 20
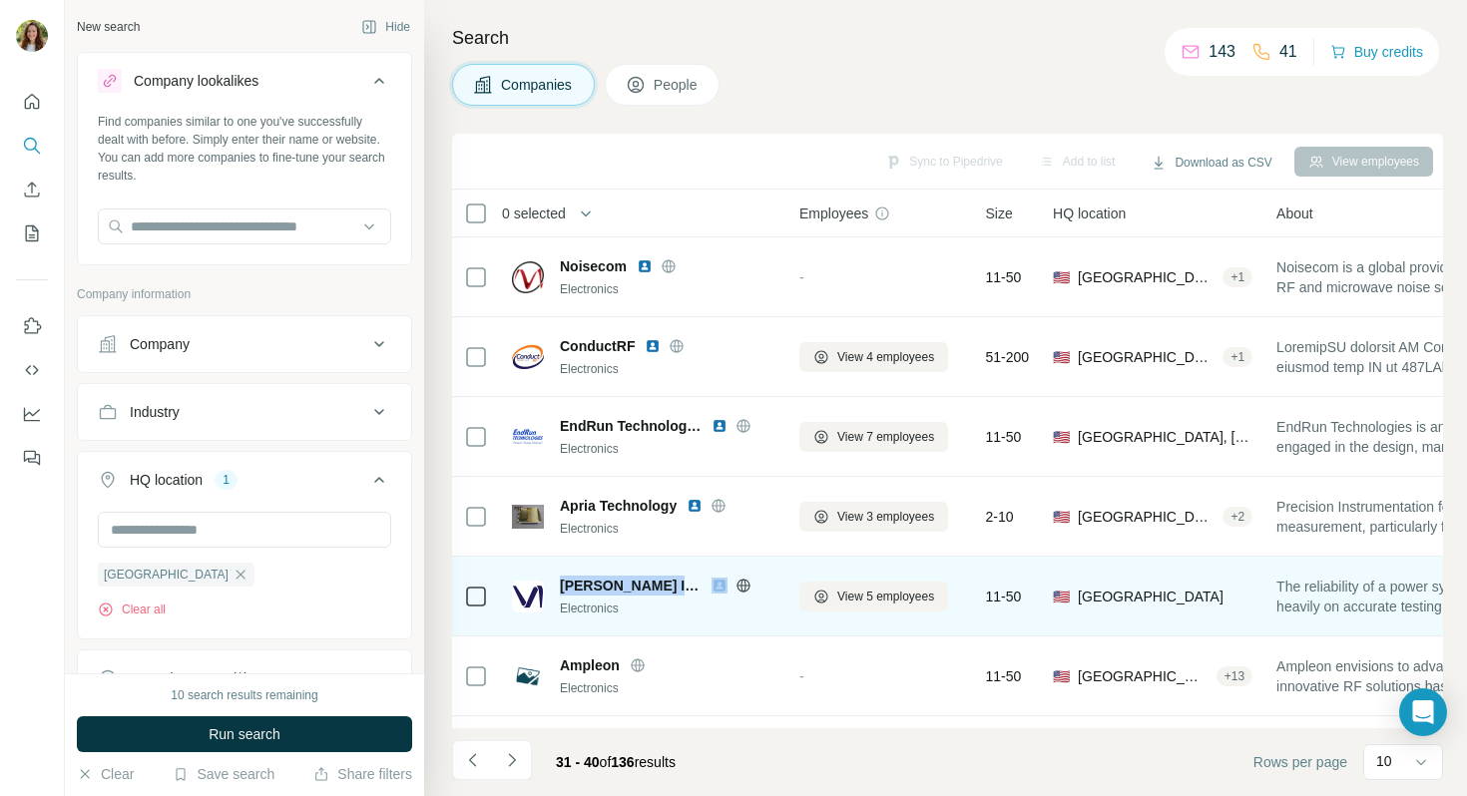
drag, startPoint x: 558, startPoint y: 584, endPoint x: 711, endPoint y: 590, distance: 152.8
click at [711, 590] on div "[PERSON_NAME] Instruments Electronics" at bounding box center [643, 597] width 263 height 42
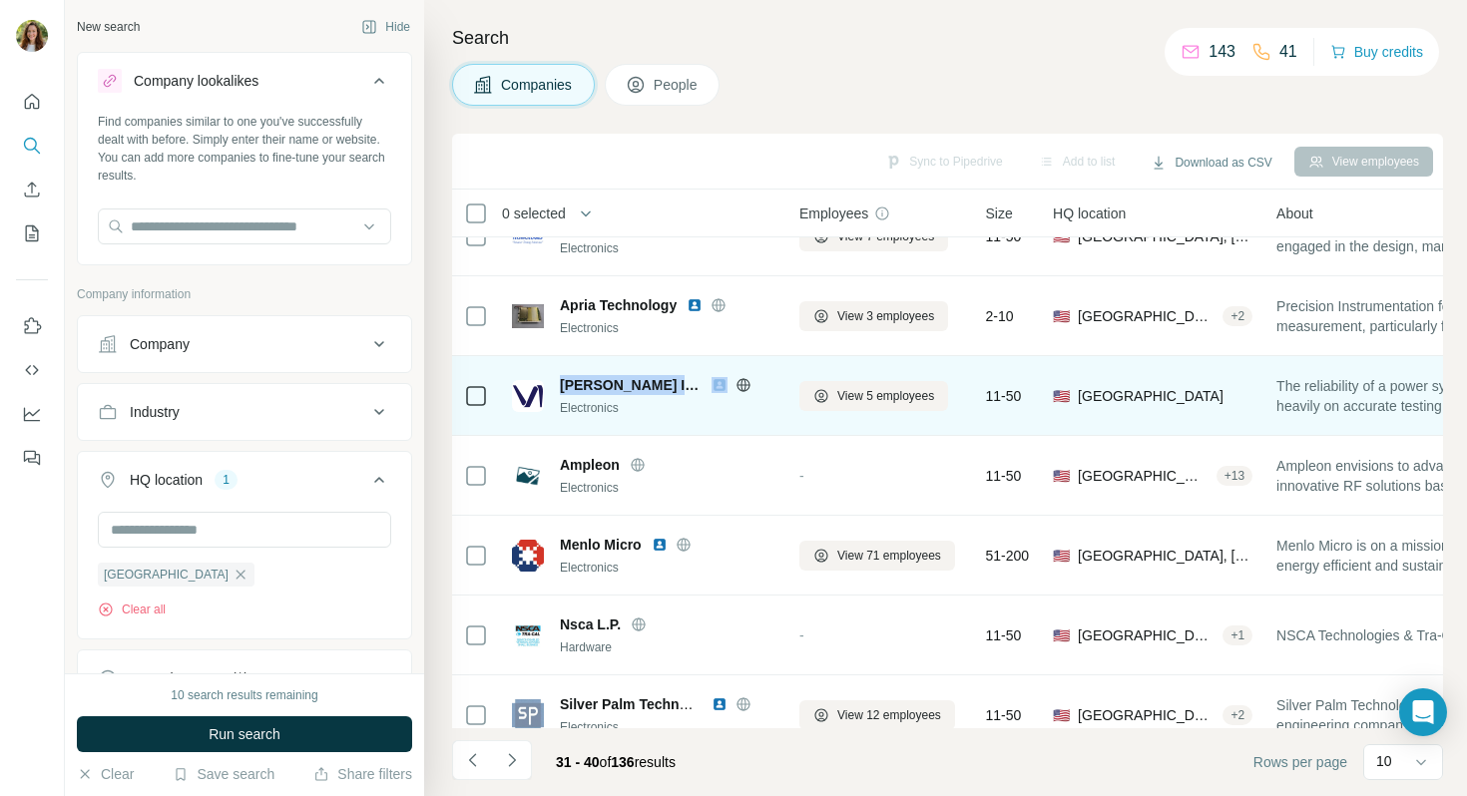
scroll to position [204, 0]
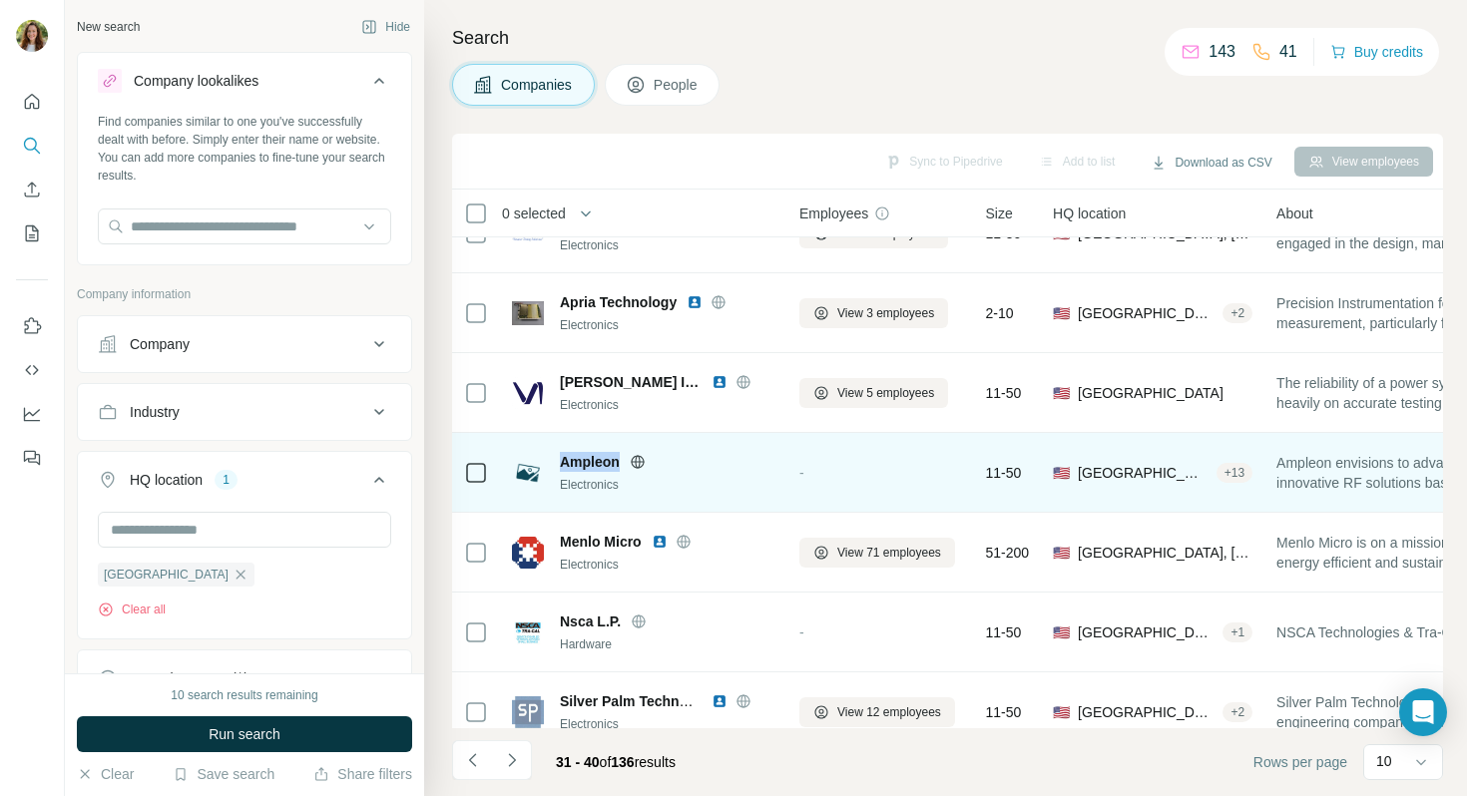
drag, startPoint x: 620, startPoint y: 458, endPoint x: 553, endPoint y: 458, distance: 66.9
click at [553, 458] on div "Ampleon Electronics" at bounding box center [643, 473] width 263 height 42
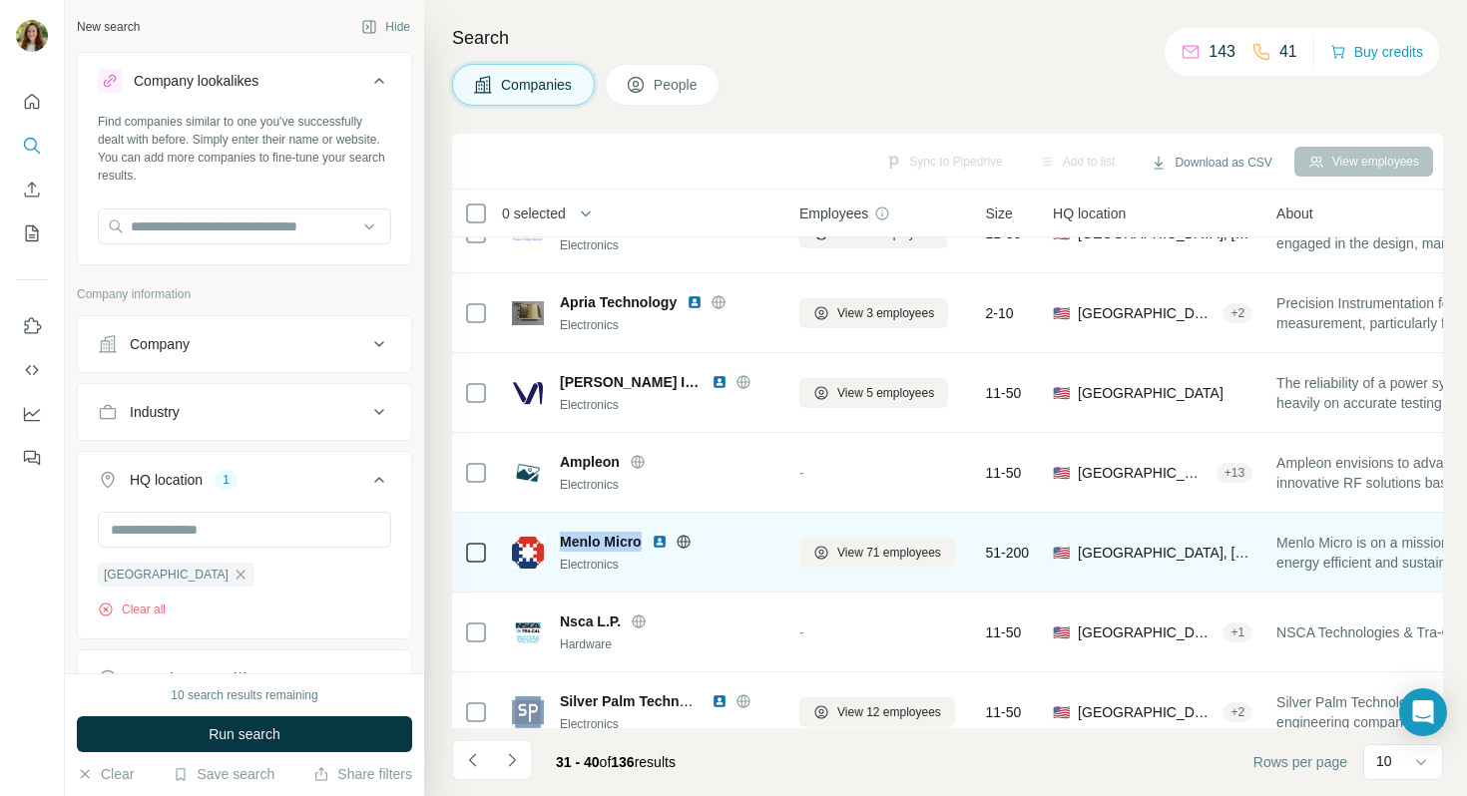
drag, startPoint x: 640, startPoint y: 545, endPoint x: 564, endPoint y: 539, distance: 76.1
click at [564, 539] on span "Menlo Micro" at bounding box center [601, 542] width 82 height 20
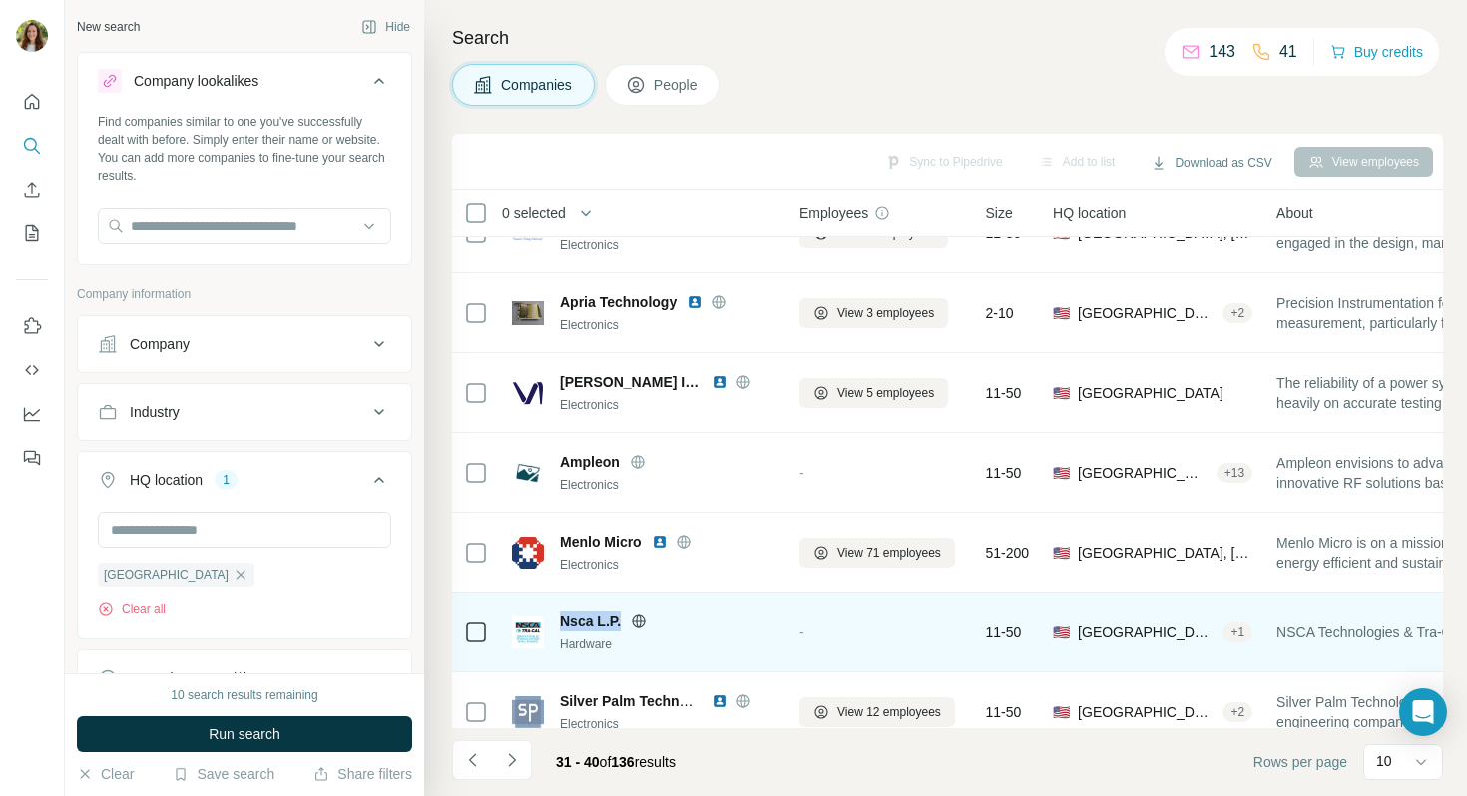
drag, startPoint x: 623, startPoint y: 624, endPoint x: 555, endPoint y: 620, distance: 68.0
click at [555, 620] on div "Nsca L.P. Hardware" at bounding box center [643, 633] width 263 height 42
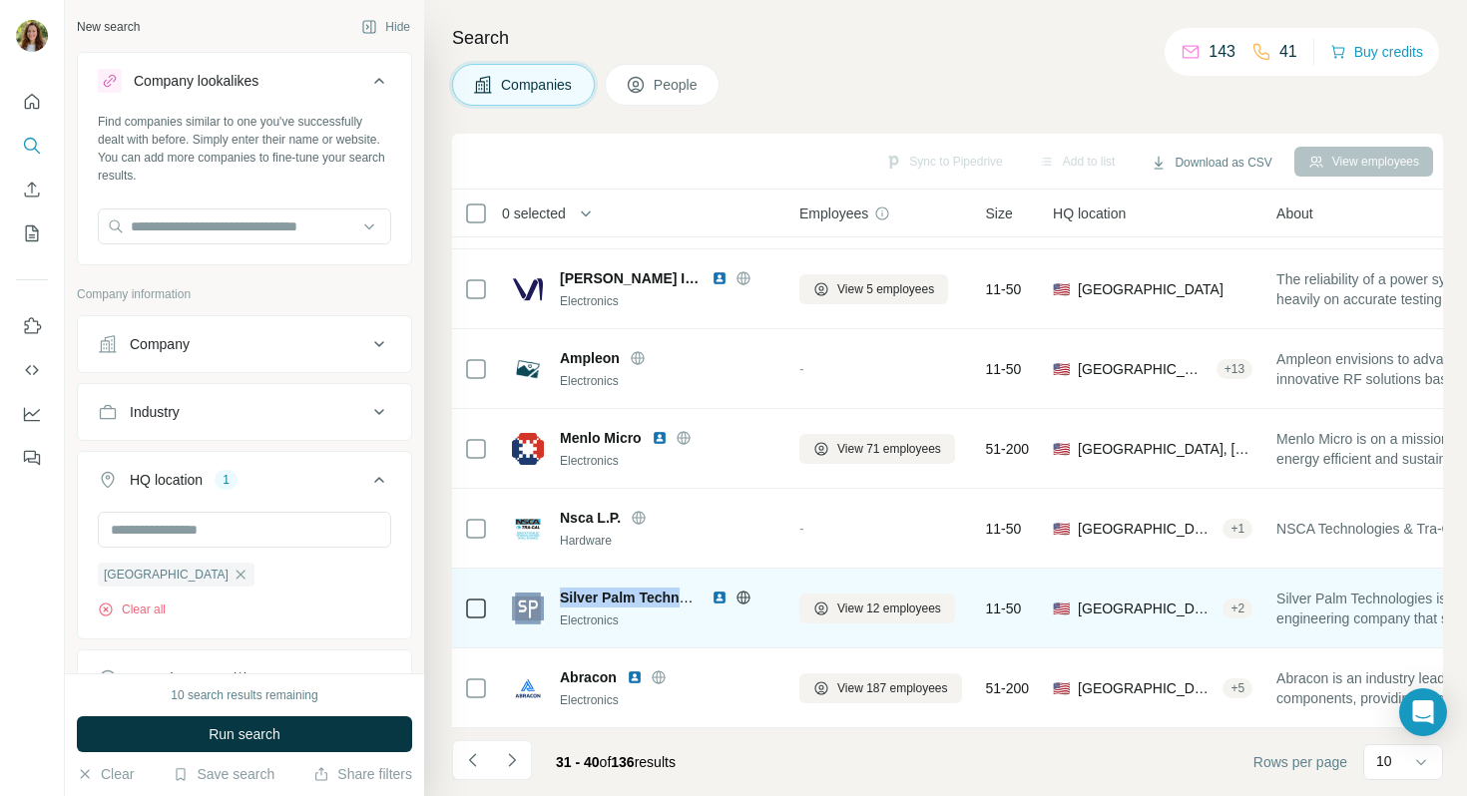
drag, startPoint x: 561, startPoint y: 593, endPoint x: 695, endPoint y: 595, distance: 133.8
click at [695, 595] on span "Silver Palm Technologies" at bounding box center [644, 598] width 169 height 16
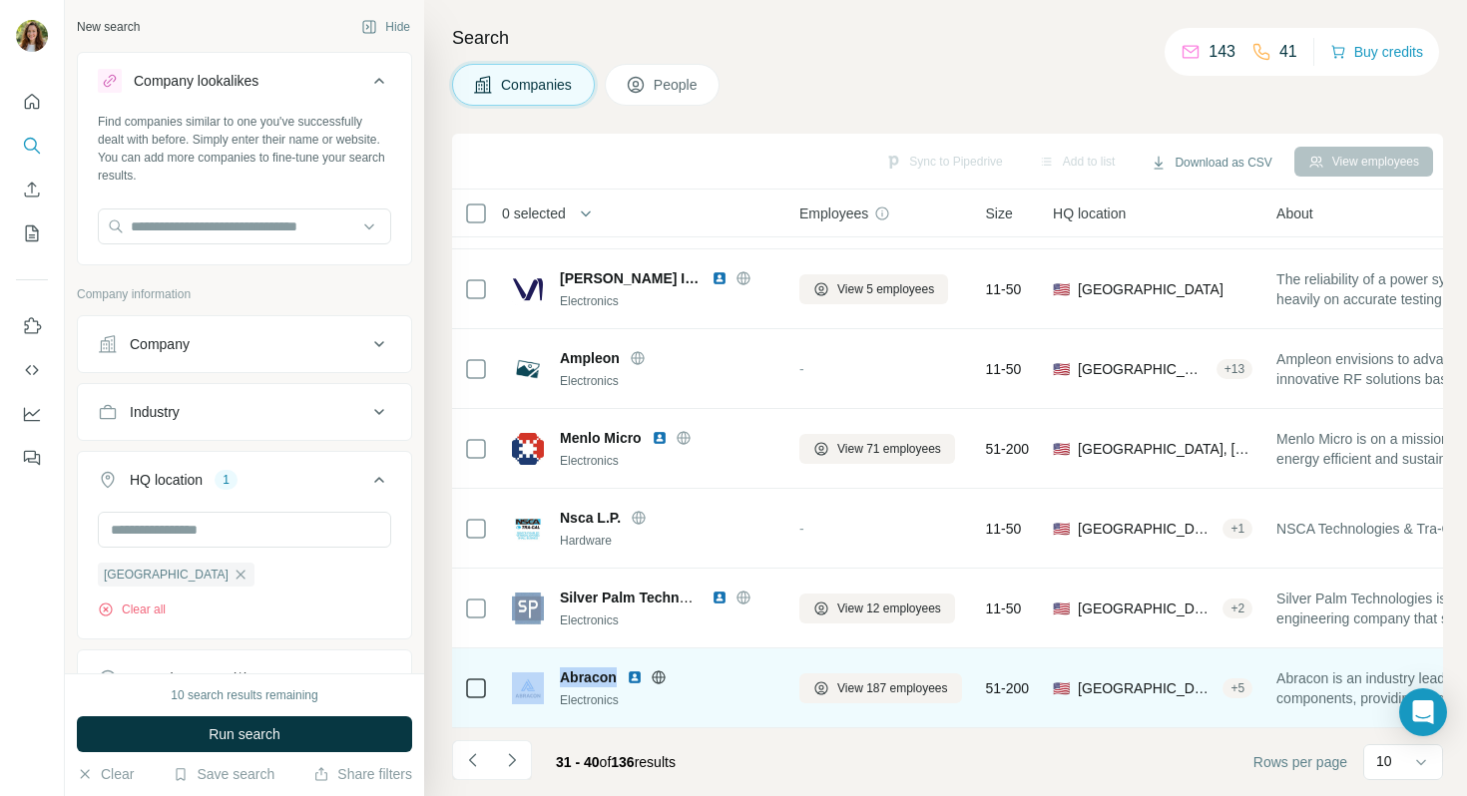
drag, startPoint x: 619, startPoint y: 680, endPoint x: 542, endPoint y: 677, distance: 76.9
click at [542, 677] on div "Abracon Electronics" at bounding box center [643, 689] width 263 height 42
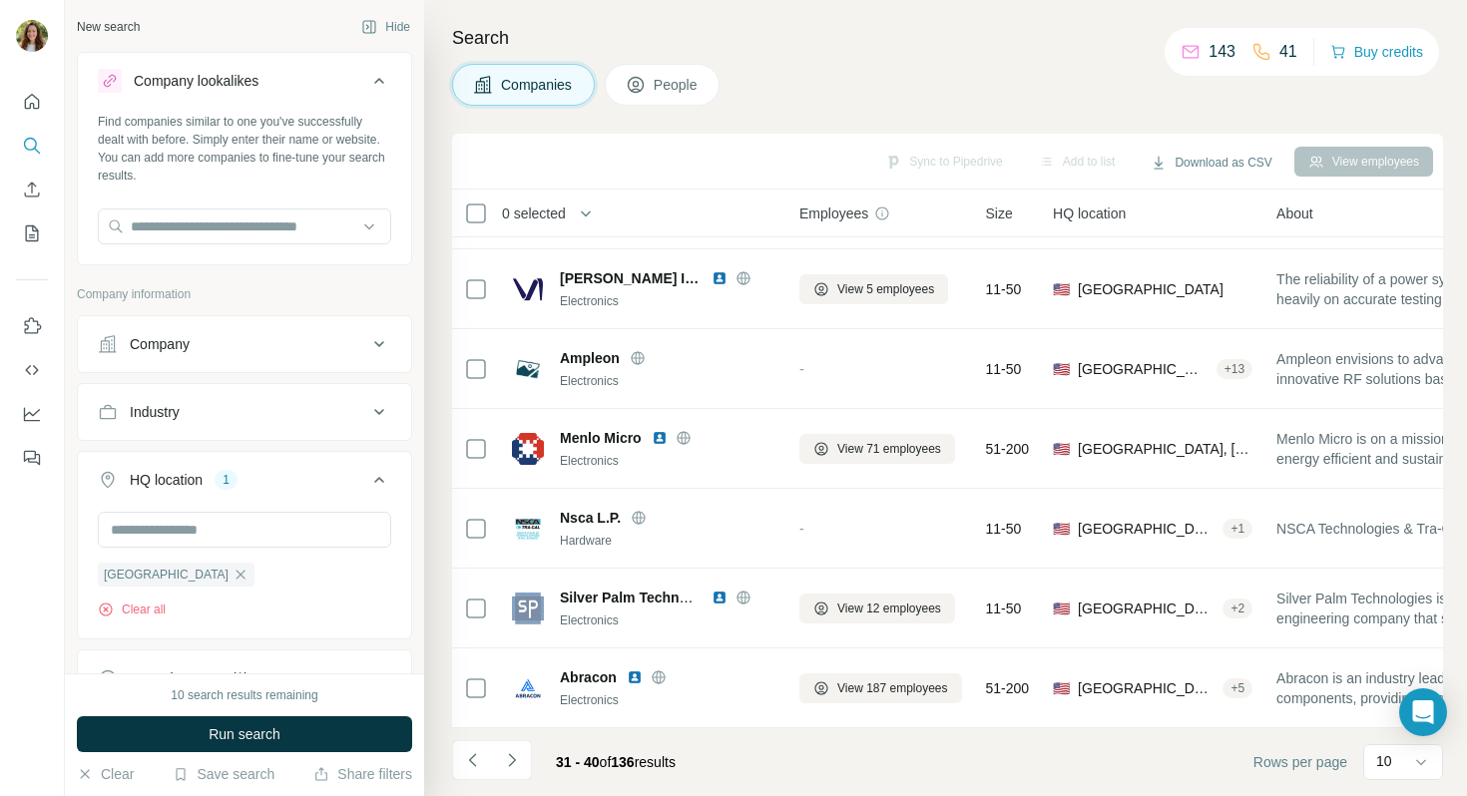
click at [734, 758] on footer "31 - 40 of 136 results Rows per page 10" at bounding box center [947, 763] width 991 height 68
drag, startPoint x: 912, startPoint y: 28, endPoint x: 913, endPoint y: 7, distance: 21.0
click at [912, 19] on div "Search Companies People Sync to Pipedrive Add to list Download as CSV View empl…" at bounding box center [945, 398] width 1043 height 796
